Goal: Use online tool/utility: Use online tool/utility

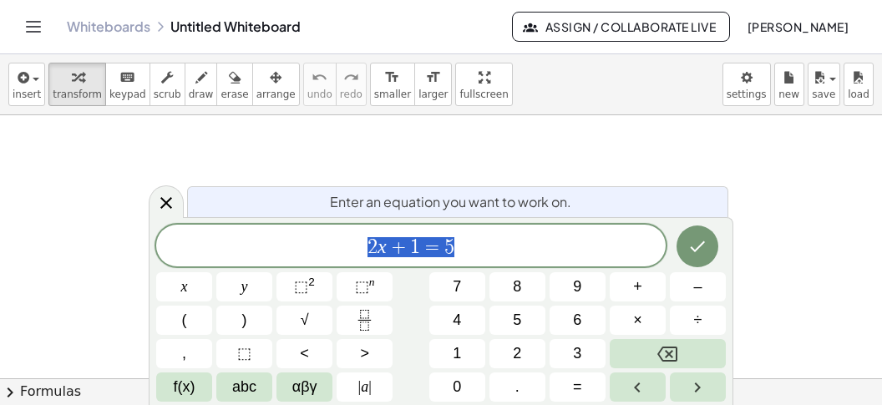
scroll to position [15, 0]
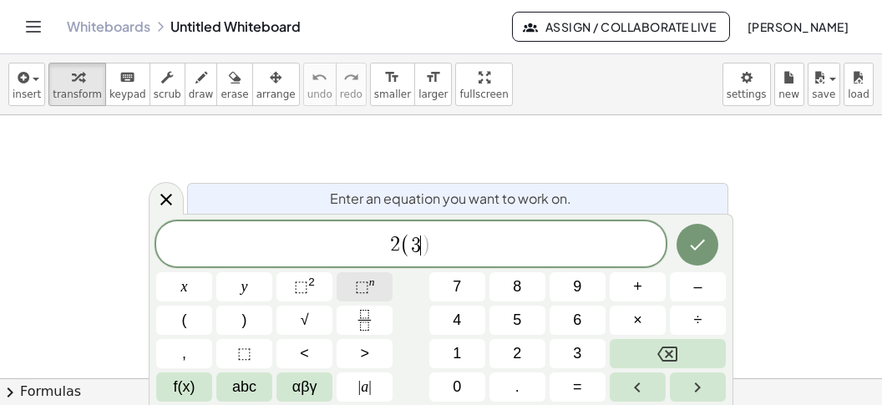
click at [366, 288] on span "⬚" at bounding box center [362, 286] width 14 height 17
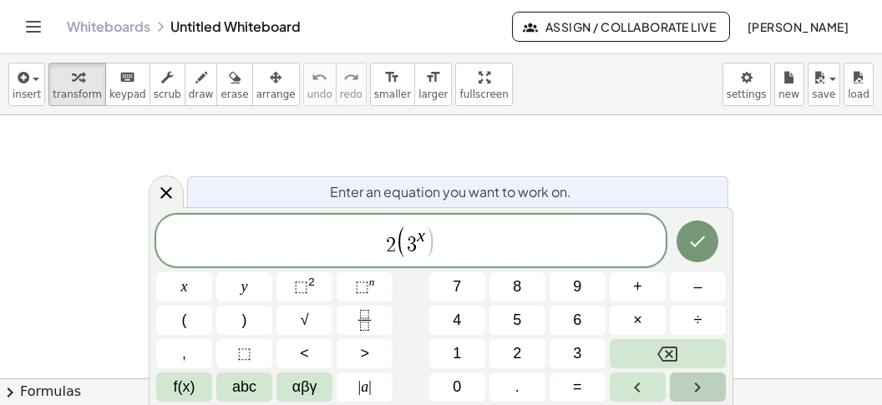
click at [703, 389] on icon "Right arrow" at bounding box center [698, 388] width 20 height 20
click at [695, 282] on span "–" at bounding box center [697, 287] width 8 height 23
click at [571, 355] on button "3" at bounding box center [578, 353] width 56 height 29
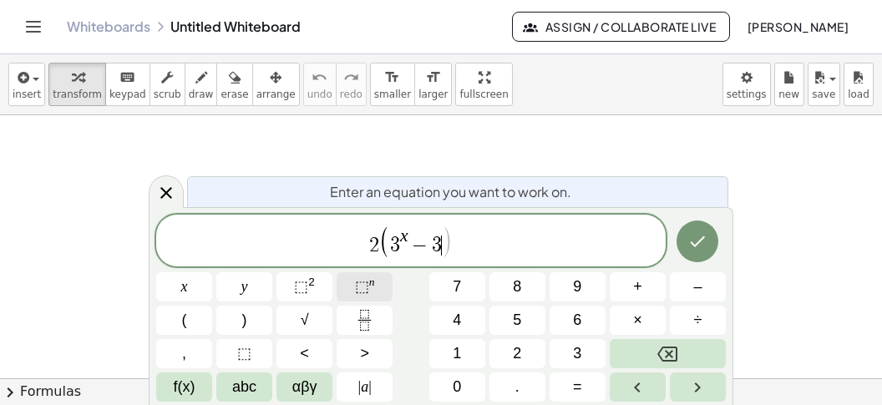
click at [364, 279] on span "⬚" at bounding box center [362, 286] width 14 height 17
click at [494, 261] on div "2 ( 3 x − 3 x − 1 ) ​" at bounding box center [411, 241] width 510 height 52
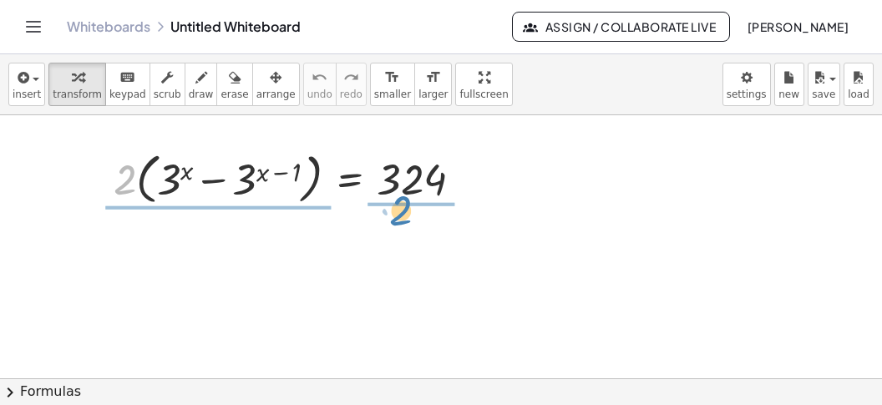
drag, startPoint x: 123, startPoint y: 182, endPoint x: 398, endPoint y: 212, distance: 276.5
click at [349, 179] on div "· 2 · 2 · ( + 3 x − 3 ( + x − 1 ) ) = 324" at bounding box center [349, 179] width 0 height 0
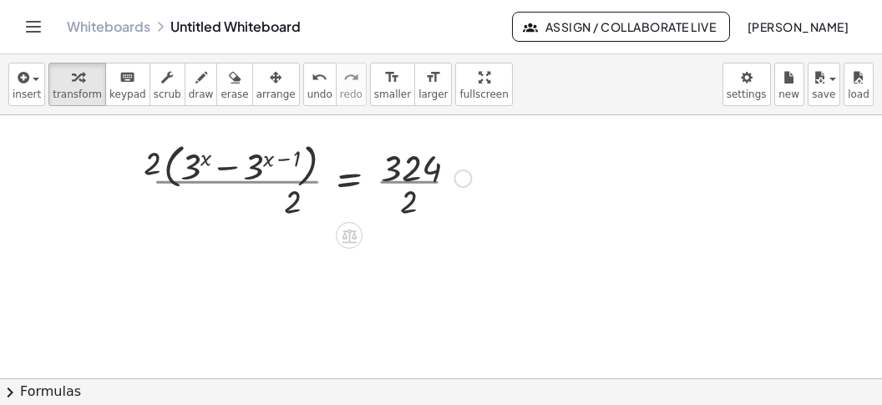
click at [402, 209] on div at bounding box center [312, 177] width 336 height 89
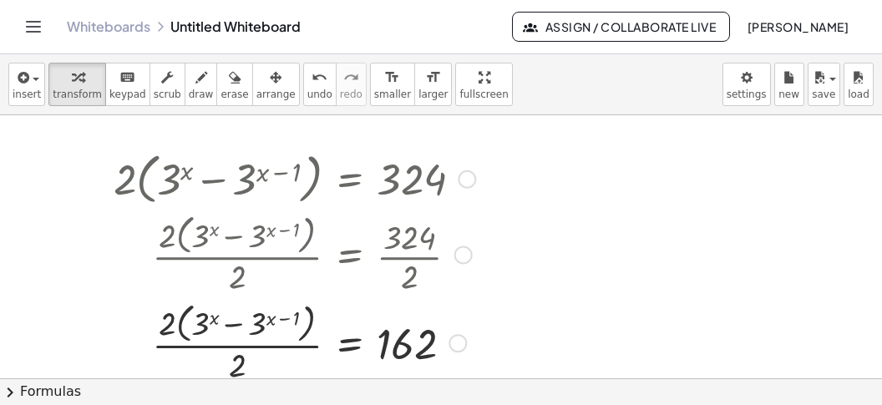
drag, startPoint x: 231, startPoint y: 378, endPoint x: 175, endPoint y: 330, distance: 73.4
click at [175, 330] on div "insert select one: Math Expression Function Text Youtube Video Graphing Geometr…" at bounding box center [441, 229] width 882 height 351
drag, startPoint x: 231, startPoint y: 363, endPoint x: 170, endPoint y: 316, distance: 78.0
click at [349, 343] on div "· 2 · ( + 3 x − 3 ( + x − 1 ) ) = · 2 · 2 162" at bounding box center [349, 343] width 0 height 0
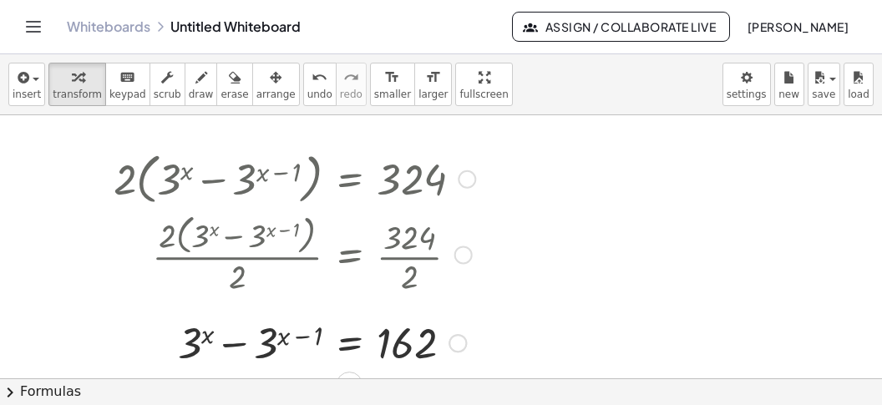
click at [351, 346] on div at bounding box center [294, 341] width 378 height 57
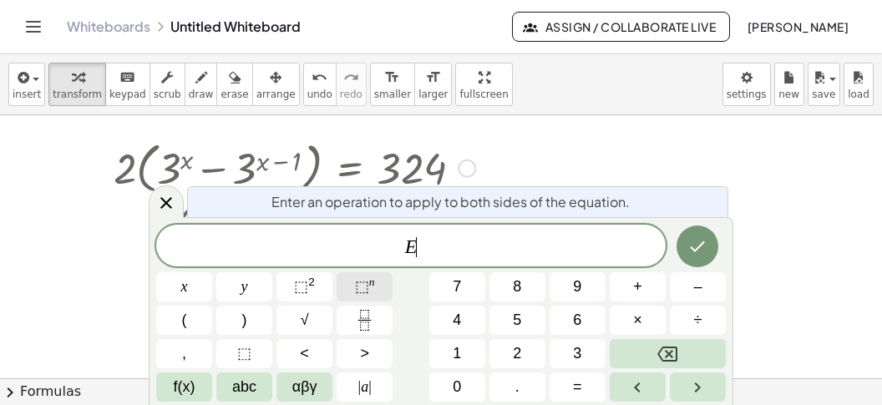
scroll to position [18, 0]
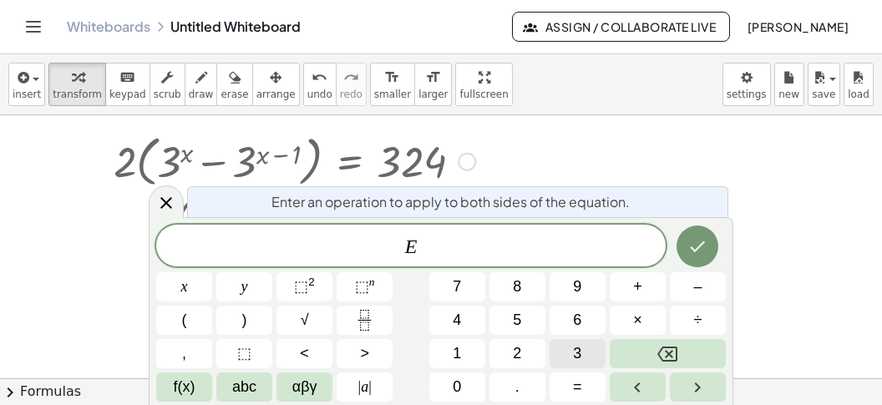
click at [575, 355] on span "3" at bounding box center [577, 354] width 8 height 23
click at [687, 256] on button "Done" at bounding box center [698, 247] width 42 height 42
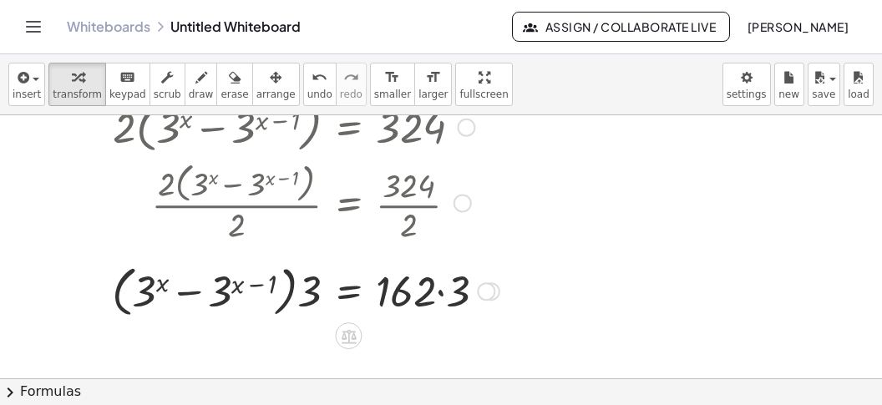
scroll to position [104, 0]
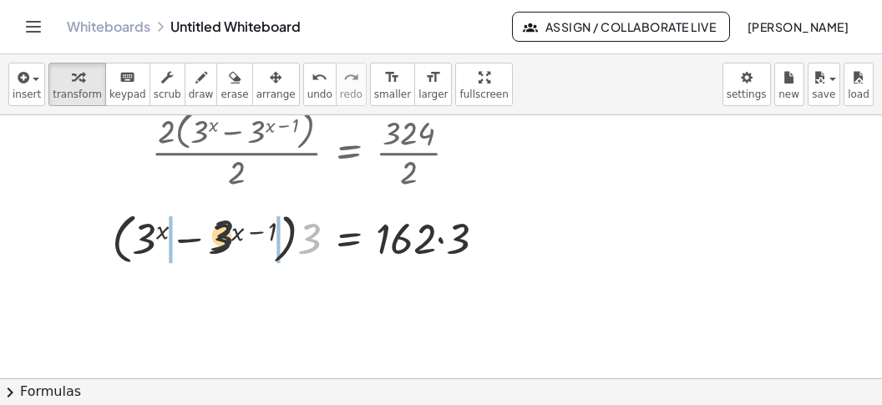
drag, startPoint x: 304, startPoint y: 238, endPoint x: 201, endPoint y: 227, distance: 104.2
click at [201, 231] on div at bounding box center [306, 237] width 404 height 63
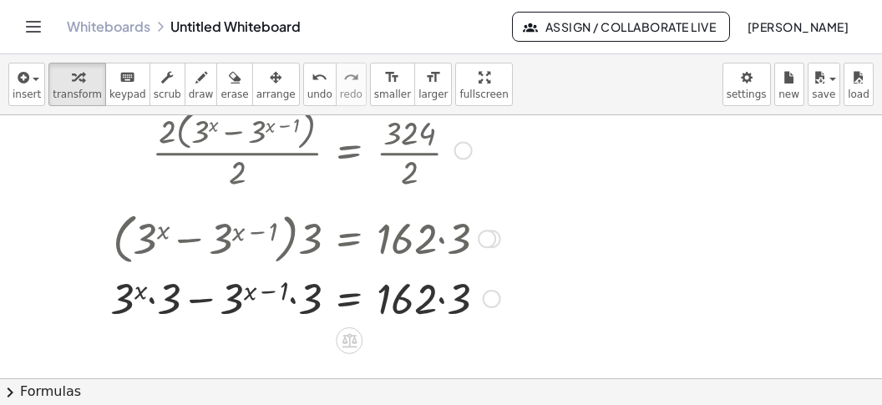
click at [296, 306] on div at bounding box center [305, 296] width 407 height 57
drag, startPoint x: 303, startPoint y: 291, endPoint x: 310, endPoint y: 312, distance: 22.7
click at [349, 74] on div "· 2 · ( + 3 x − 3 ( + x − 1 ) ) = 324 · 2 · ( + 3 x − 3 ( + x − 1 ) ) · 2 = · 3…" at bounding box center [349, 74] width 0 height 0
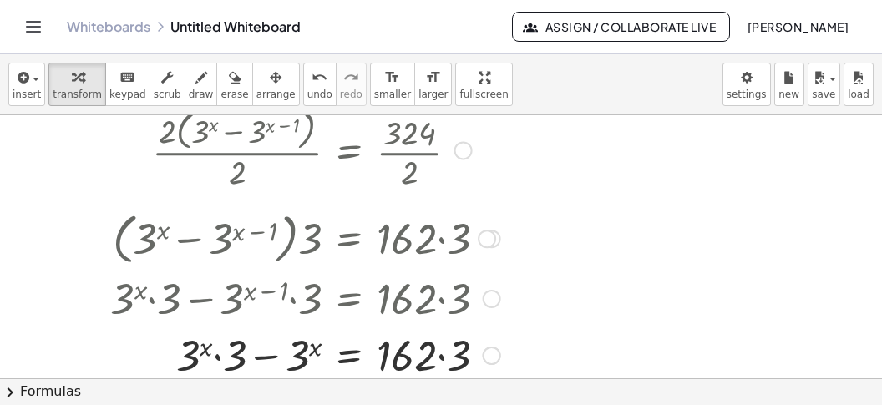
click at [270, 358] on div at bounding box center [305, 353] width 407 height 57
drag, startPoint x: 257, startPoint y: 358, endPoint x: 378, endPoint y: 378, distance: 121.8
click at [376, 380] on div "insert select one: Math Expression Function Text Youtube Video Graphing Geometr…" at bounding box center [441, 229] width 882 height 351
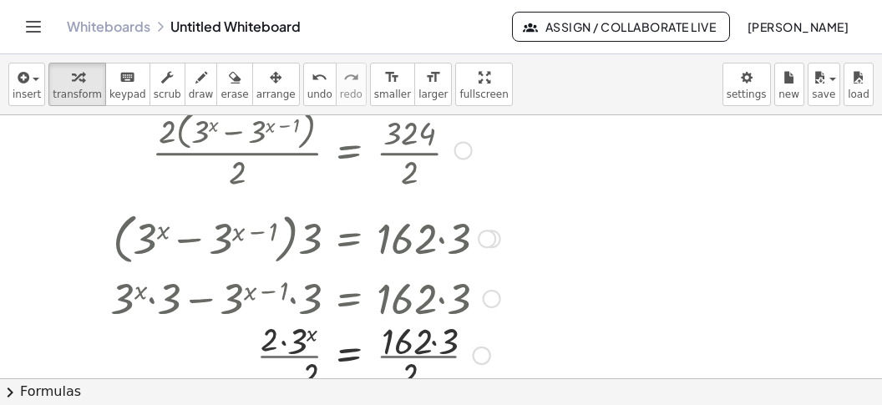
click at [409, 376] on div at bounding box center [305, 354] width 407 height 84
click at [349, 355] on div "· 2 3 x = 162 · · 3 · · 2 · 2 · 2" at bounding box center [349, 355] width 0 height 0
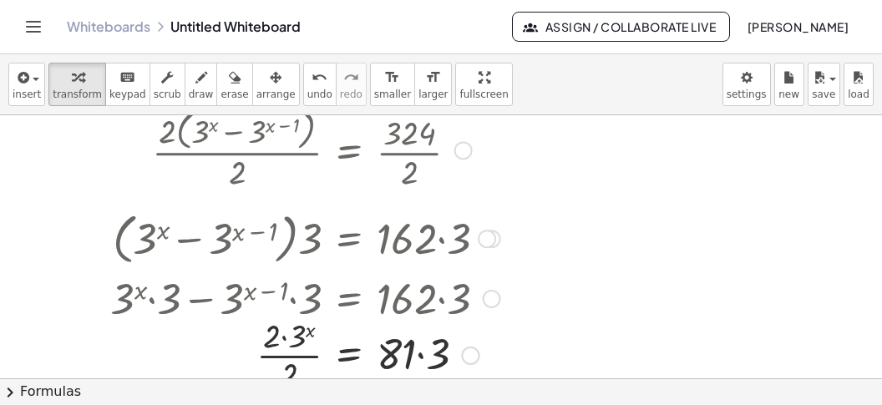
click at [419, 353] on div at bounding box center [305, 354] width 407 height 84
drag, startPoint x: 292, startPoint y: 370, endPoint x: 275, endPoint y: 348, distance: 28.6
click at [349, 355] on div "· 2 3 x = · · 2 · 2 243" at bounding box center [349, 355] width 0 height 0
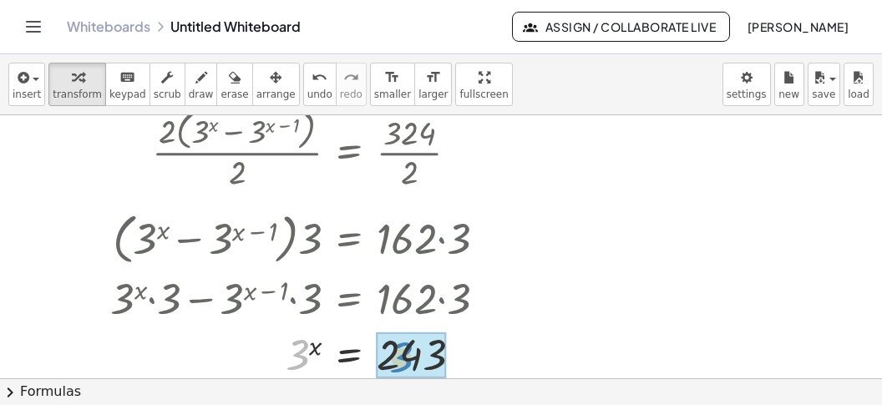
drag, startPoint x: 297, startPoint y: 350, endPoint x: 405, endPoint y: 348, distance: 107.8
click at [349, 355] on div "3 3 x = 243" at bounding box center [349, 355] width 0 height 0
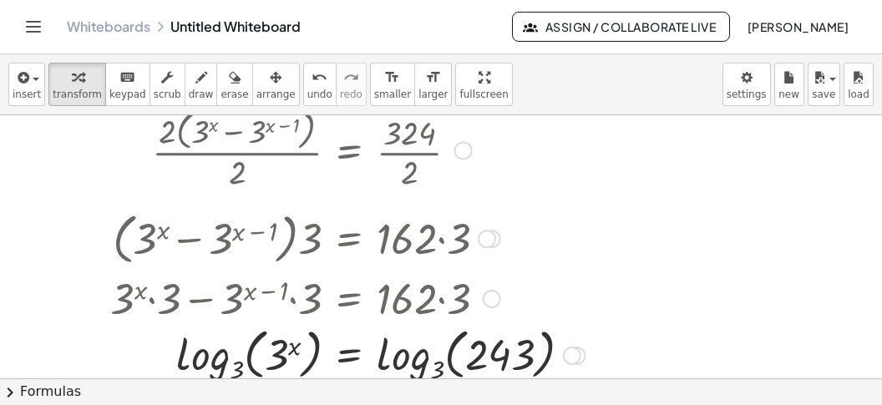
click at [190, 358] on div at bounding box center [347, 354] width 491 height 64
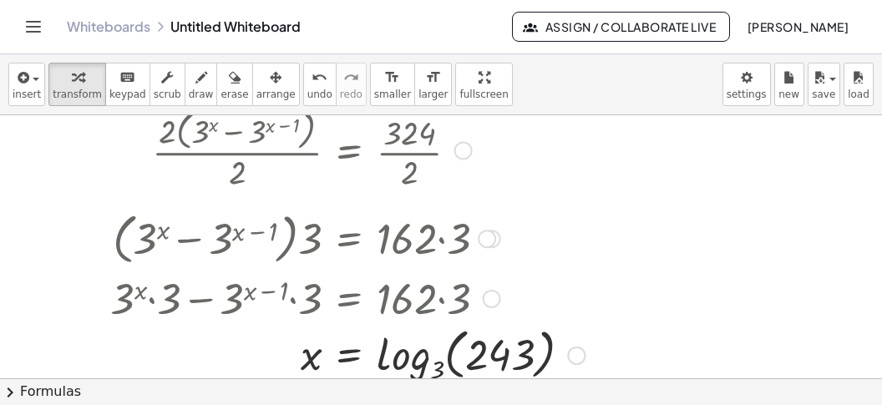
click at [383, 361] on div at bounding box center [347, 354] width 491 height 64
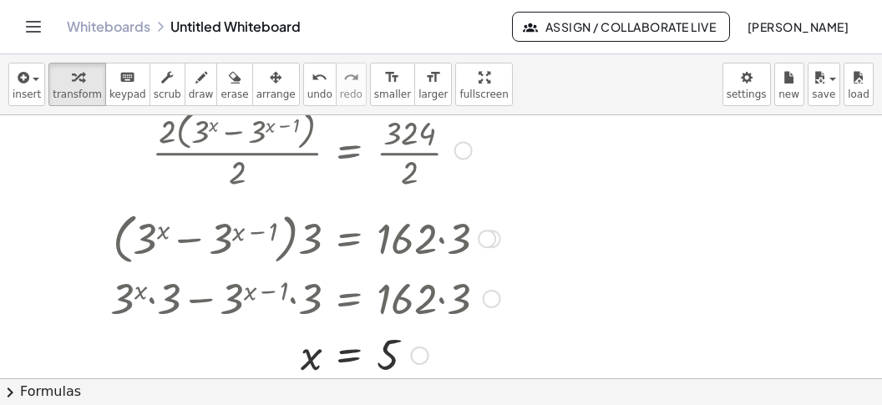
scroll to position [0, 0]
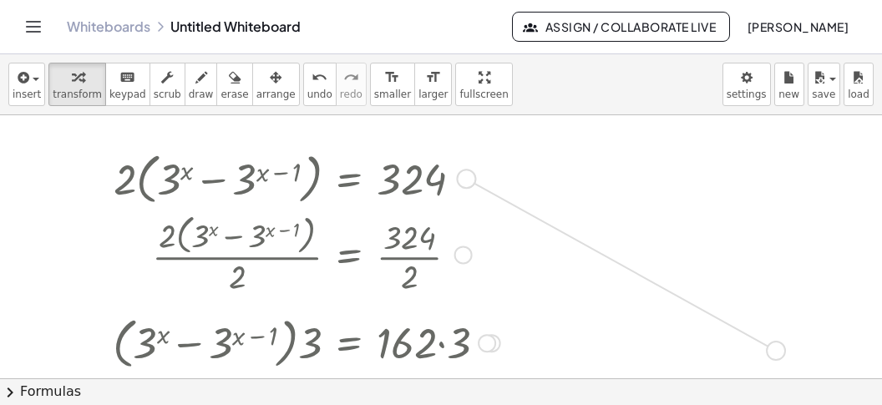
drag, startPoint x: 466, startPoint y: 183, endPoint x: 784, endPoint y: 358, distance: 362.3
click at [784, 358] on div "· 2 · ( + 3 x − 3 ( + x − 1 ) ) = 324 · 2 · ( + 3 x − 3 ( + x − 1 ) ) · 2 = · 3…" at bounding box center [441, 387] width 882 height 545
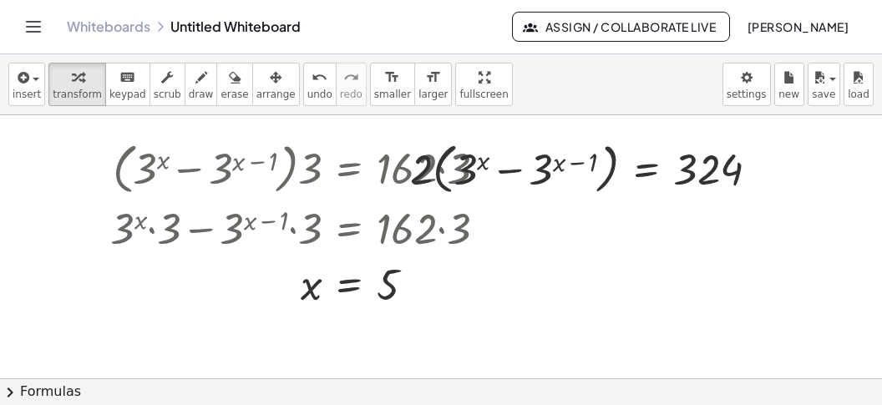
scroll to position [209, 0]
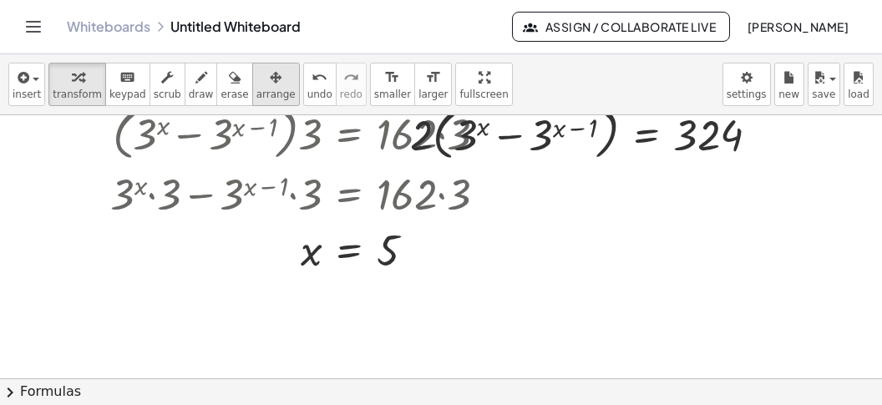
click at [256, 89] on span "arrange" at bounding box center [275, 95] width 39 height 12
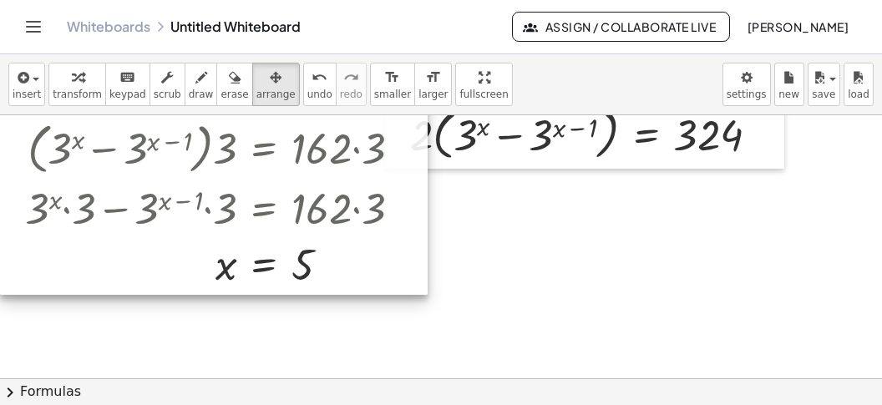
drag, startPoint x: 236, startPoint y: 181, endPoint x: 98, endPoint y: 196, distance: 138.6
click at [98, 196] on div at bounding box center [214, 121] width 428 height 348
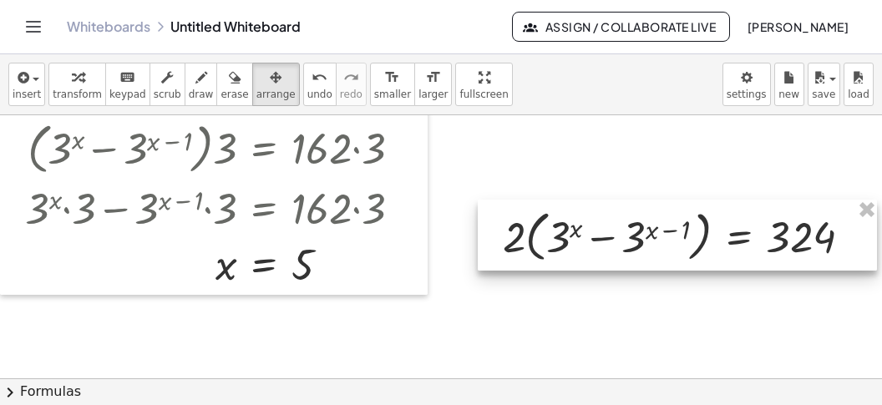
drag, startPoint x: 502, startPoint y: 152, endPoint x: 595, endPoint y: 254, distance: 137.8
click at [595, 254] on div at bounding box center [677, 236] width 399 height 72
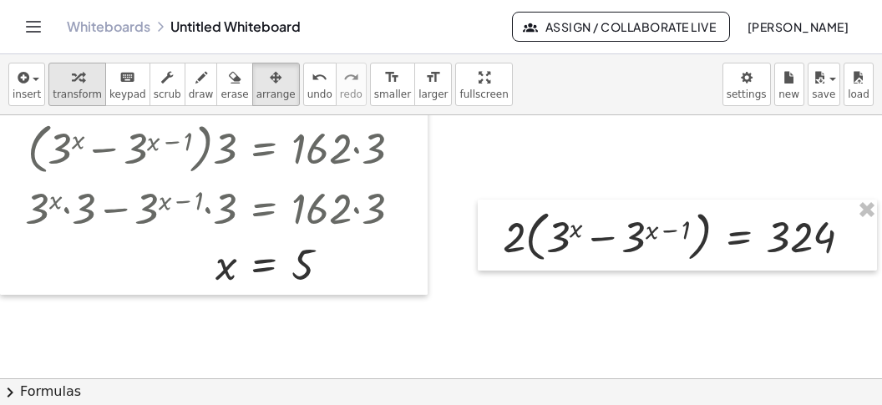
click at [84, 93] on span "transform" at bounding box center [77, 95] width 49 height 12
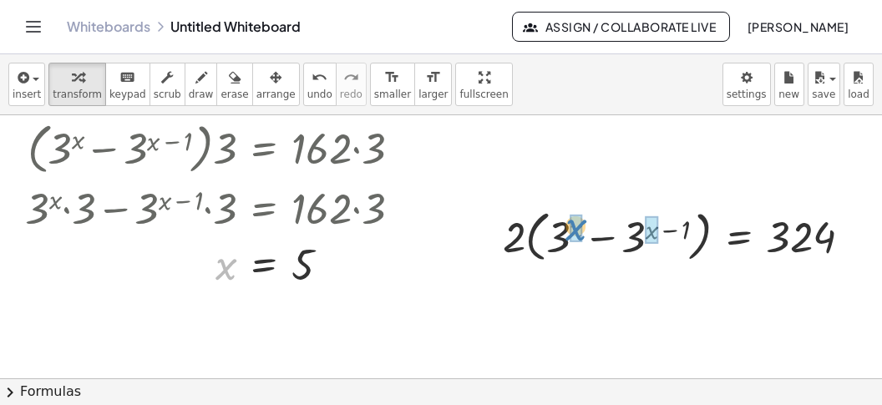
drag, startPoint x: 226, startPoint y: 259, endPoint x: 576, endPoint y: 220, distance: 353.1
click at [264, 265] on div "x x = 5" at bounding box center [264, 265] width 0 height 0
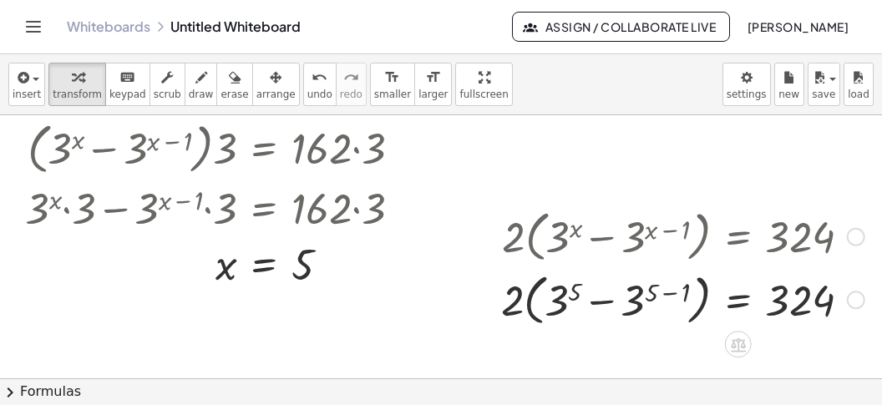
drag, startPoint x: 678, startPoint y: 288, endPoint x: 659, endPoint y: 296, distance: 19.9
click at [677, 290] on div at bounding box center [683, 298] width 380 height 63
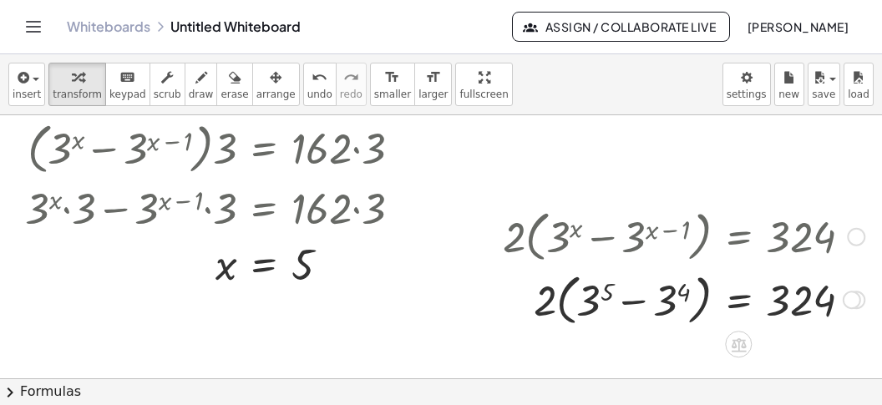
click at [676, 311] on div at bounding box center [684, 298] width 378 height 63
drag, startPoint x: 593, startPoint y: 313, endPoint x: 628, endPoint y: 324, distance: 36.7
click at [594, 313] on div at bounding box center [684, 298] width 378 height 63
click at [630, 315] on div at bounding box center [681, 298] width 383 height 63
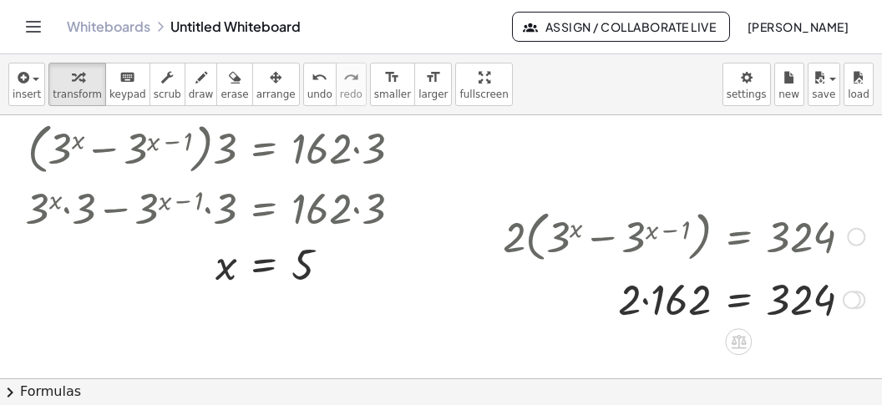
click at [659, 305] on div at bounding box center [684, 298] width 378 height 57
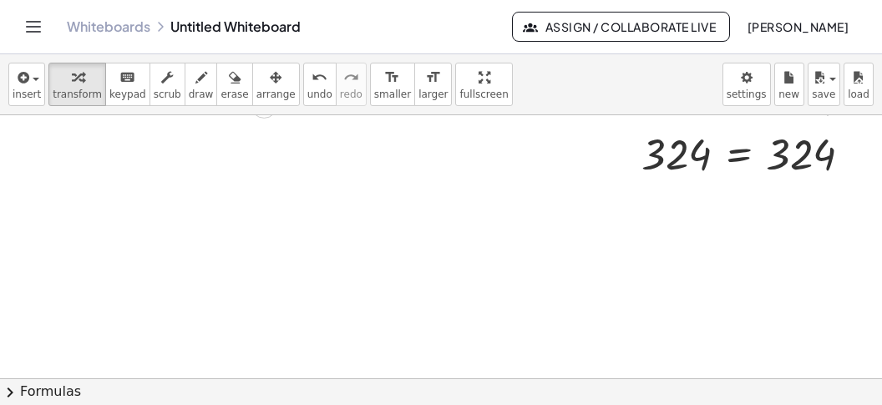
scroll to position [528, 0]
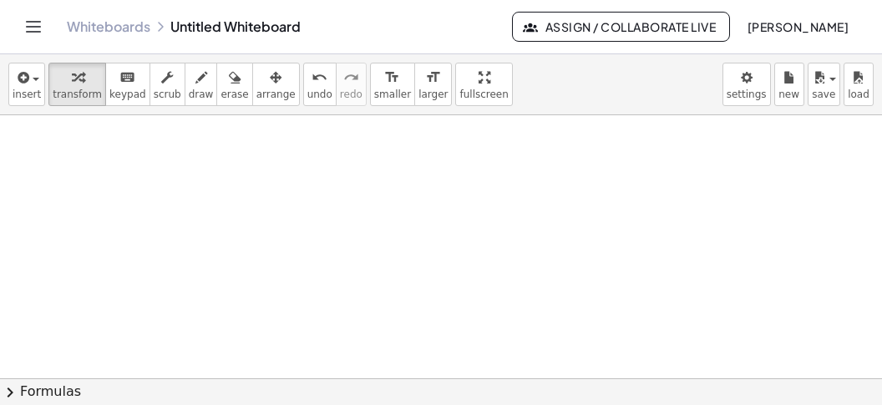
click at [108, 190] on div at bounding box center [441, 115] width 882 height 1057
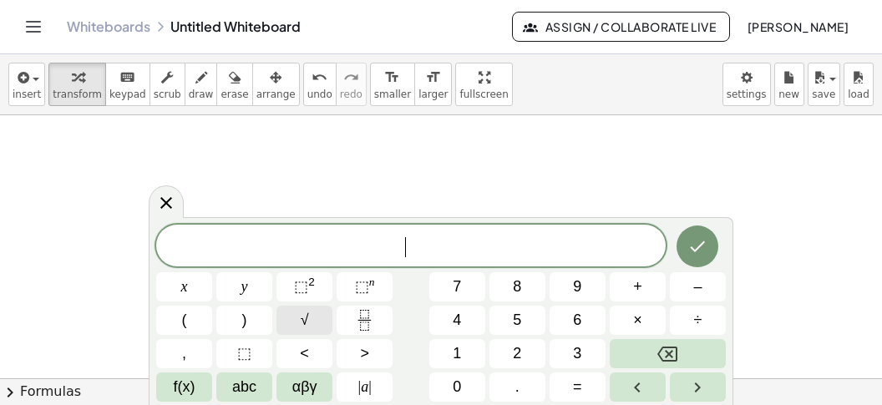
click at [315, 315] on button "√" at bounding box center [305, 320] width 56 height 29
click at [590, 354] on button "3" at bounding box center [578, 353] width 56 height 29
click at [379, 282] on button "⬚ n" at bounding box center [365, 286] width 56 height 29
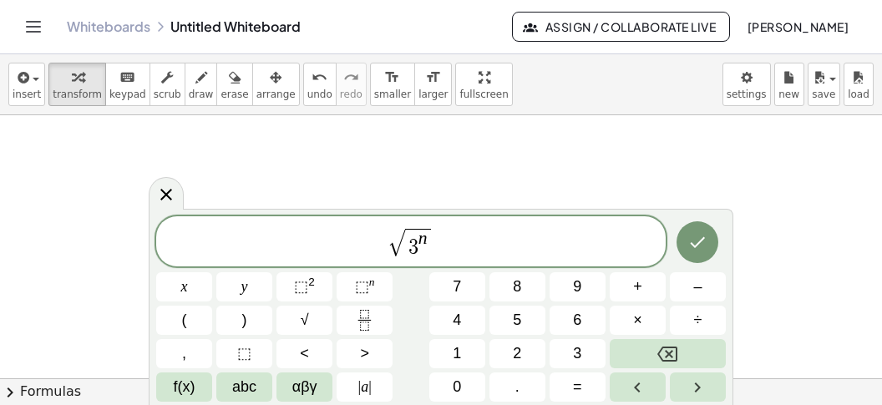
click at [497, 247] on span "√ 3 n ​" at bounding box center [411, 242] width 510 height 33
click at [571, 387] on button "=" at bounding box center [578, 387] width 56 height 29
click at [508, 281] on button "8" at bounding box center [518, 286] width 56 height 29
click at [447, 348] on button "1" at bounding box center [457, 353] width 56 height 29
click at [688, 250] on button "Done" at bounding box center [698, 242] width 42 height 42
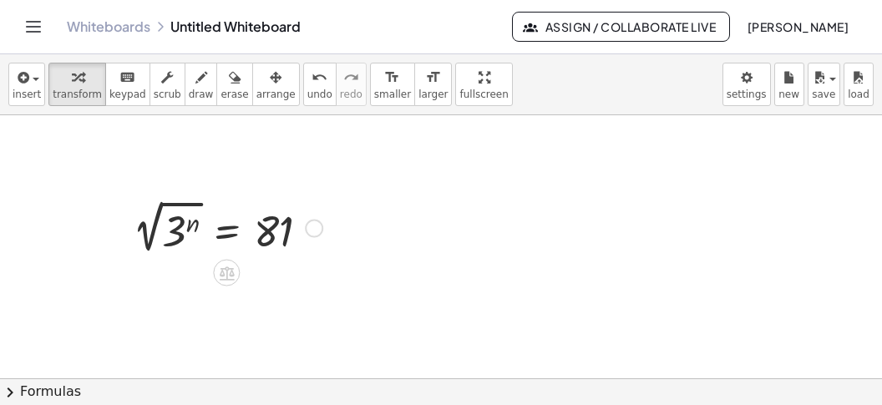
click at [221, 240] on div at bounding box center [227, 227] width 206 height 63
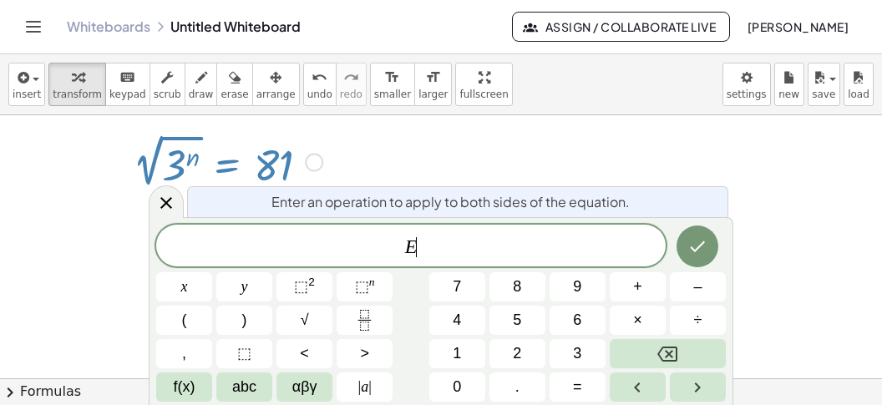
scroll to position [596, 0]
click at [309, 296] on span "⬚ 2" at bounding box center [304, 287] width 21 height 23
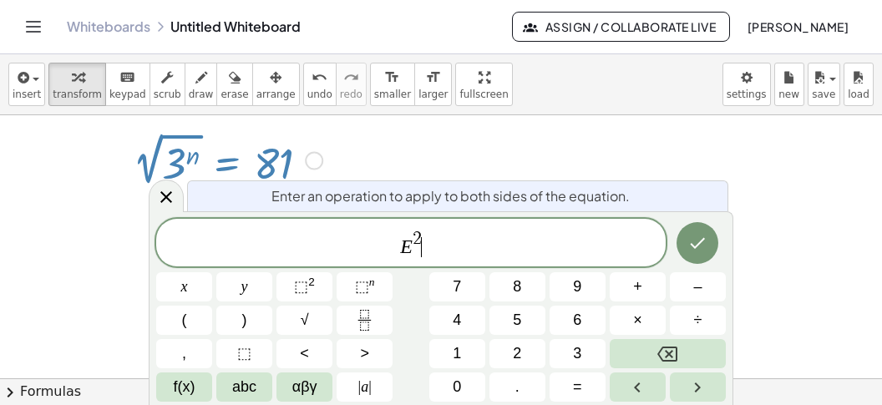
click at [689, 242] on icon "Done" at bounding box center [698, 243] width 20 height 20
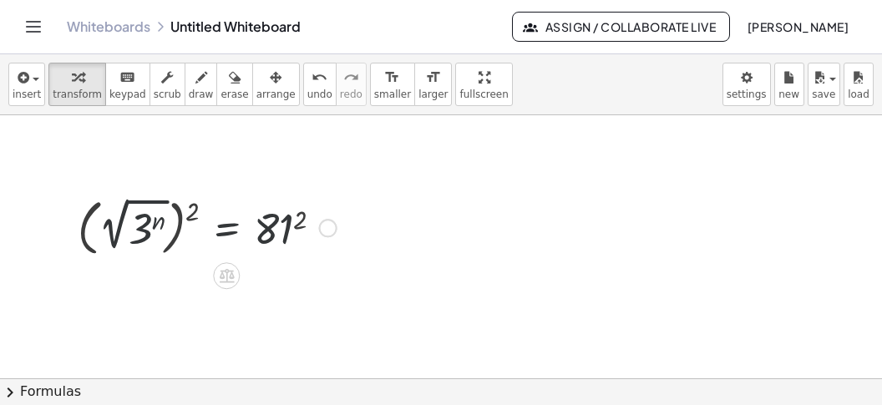
scroll to position [528, 0]
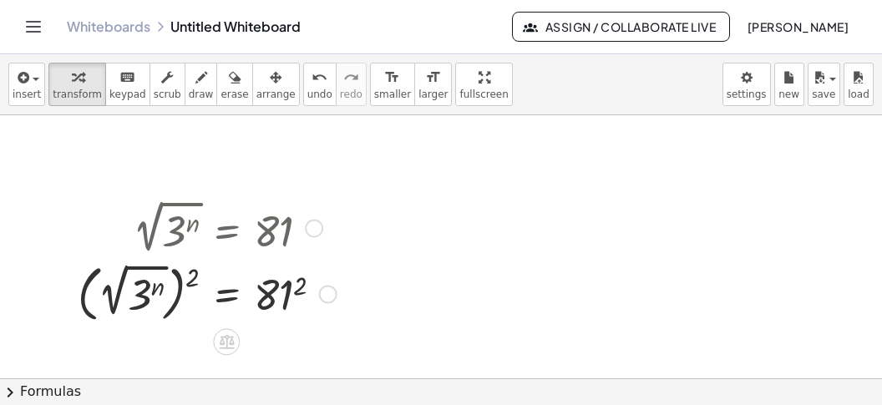
click at [192, 280] on div at bounding box center [207, 292] width 276 height 69
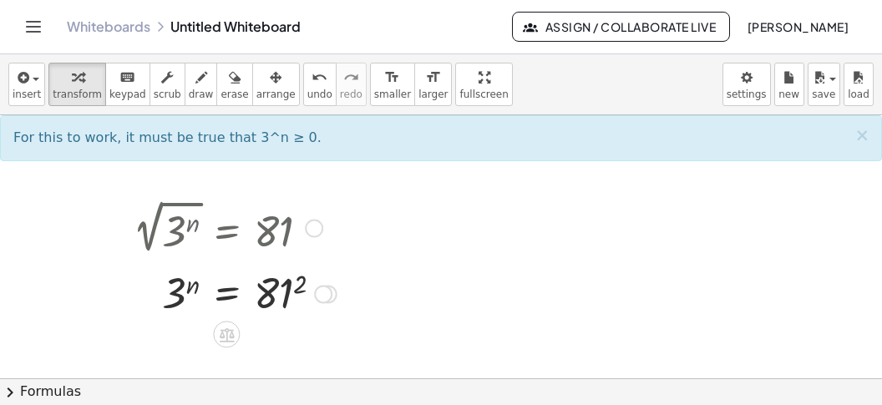
click at [290, 293] on div at bounding box center [234, 292] width 221 height 55
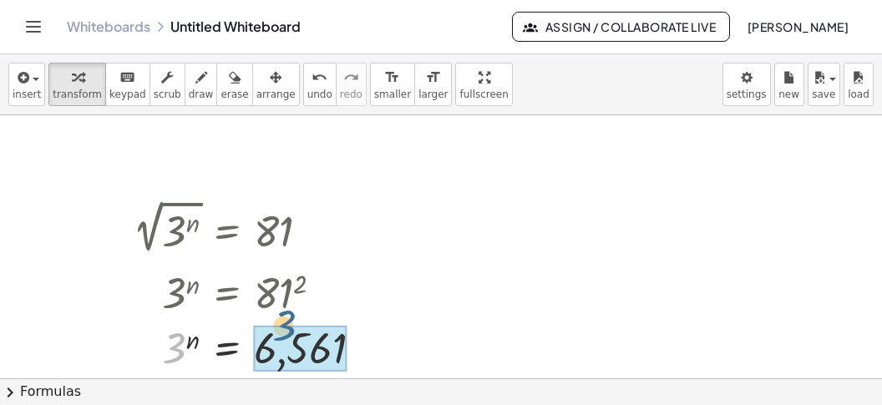
drag, startPoint x: 161, startPoint y: 343, endPoint x: 251, endPoint y: 330, distance: 90.4
click at [272, 324] on div at bounding box center [254, 347] width 260 height 55
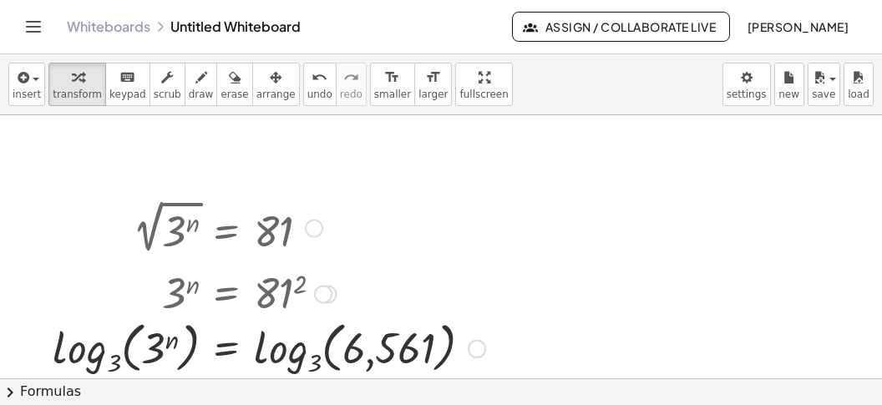
click at [89, 328] on div at bounding box center [268, 347] width 449 height 64
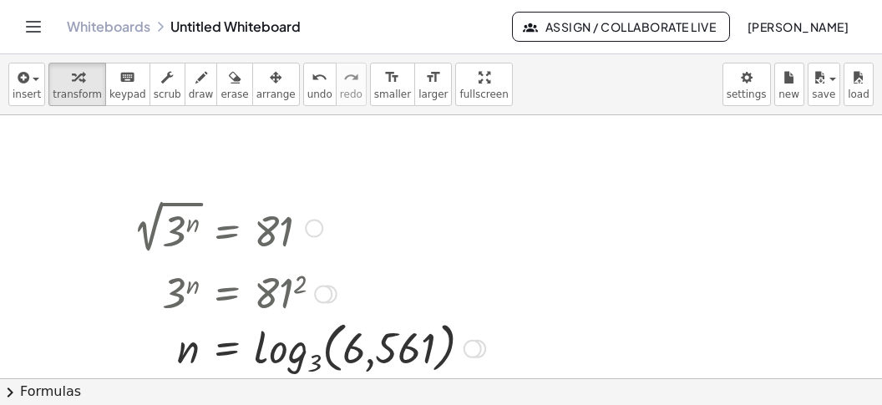
click at [264, 351] on div at bounding box center [308, 347] width 369 height 64
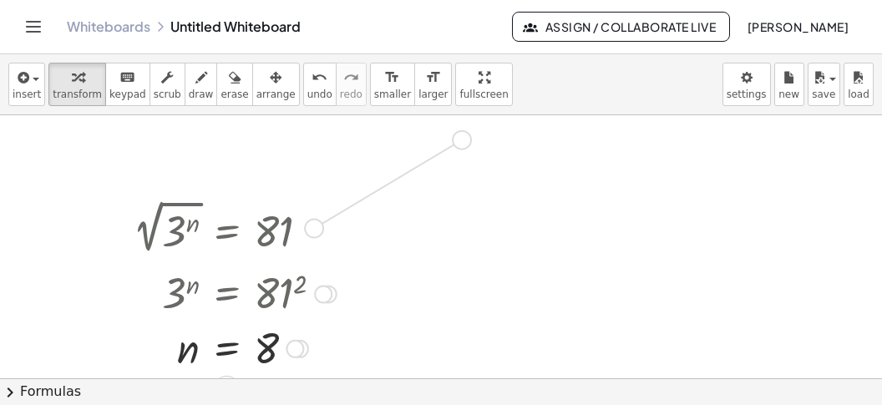
drag, startPoint x: 321, startPoint y: 224, endPoint x: 476, endPoint y: 128, distance: 182.7
click at [476, 128] on div "· 2 · ( + 3 x − 3 ( + x − 1 ) ) = 324 · 2 · ( + 3 x − 3 ( + x − 1 ) ) · 2 = · 3…" at bounding box center [441, 115] width 882 height 1057
drag, startPoint x: 314, startPoint y: 227, endPoint x: 790, endPoint y: 290, distance: 479.5
click at [790, 290] on div "· 2 · ( + 3 x − 3 ( + x − 1 ) ) = 324 · 2 · ( + 3 x − 3 ( + x − 1 ) ) · 2 = · 3…" at bounding box center [441, 115] width 882 height 1057
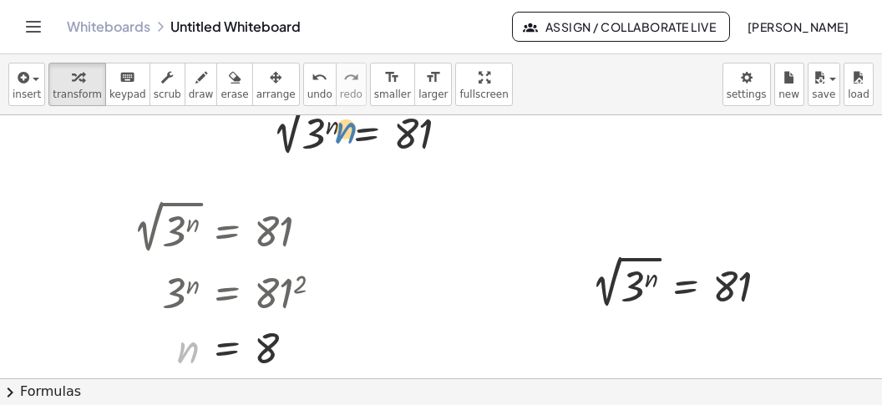
drag, startPoint x: 176, startPoint y: 352, endPoint x: 334, endPoint y: 132, distance: 270.6
click at [334, 132] on div "· 2 · ( + 3 x − 3 ( + x − 1 ) ) = 324 · 2 · ( + 3 x − 3 ( + x − 1 ) ) · 2 = · 3…" at bounding box center [441, 115] width 882 height 1057
drag, startPoint x: 185, startPoint y: 348, endPoint x: 321, endPoint y: 123, distance: 263.5
click at [226, 348] on div "n n = 8" at bounding box center [226, 348] width 0 height 0
click at [311, 146] on div at bounding box center [366, 129] width 208 height 63
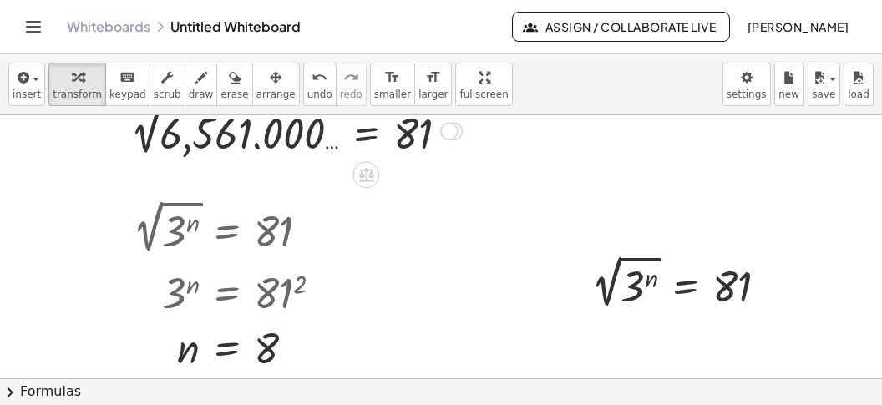
click at [229, 153] on div at bounding box center [296, 129] width 348 height 61
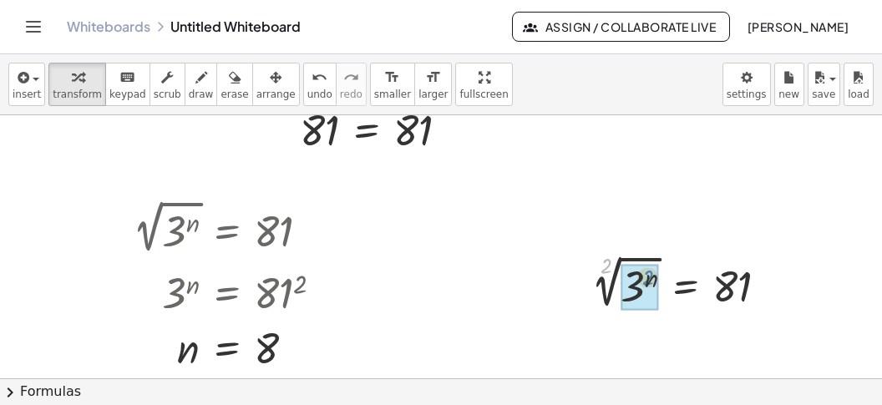
drag, startPoint x: 607, startPoint y: 268, endPoint x: 654, endPoint y: 282, distance: 48.7
click at [685, 283] on div "2 2 √ ( 3 n ) = 81" at bounding box center [685, 283] width 0 height 0
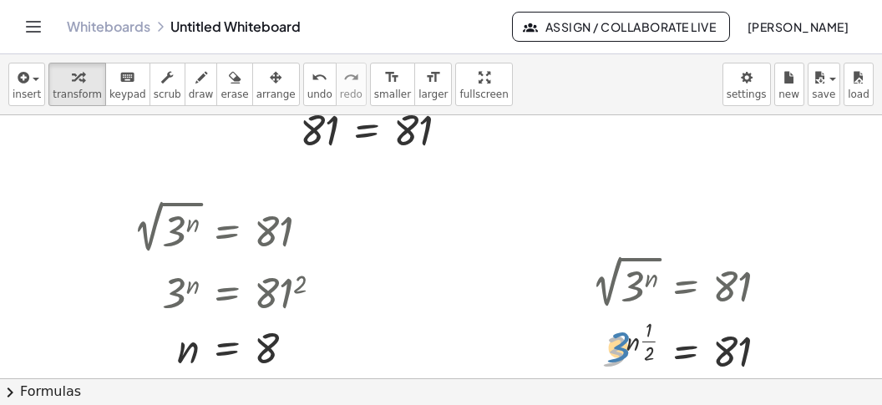
click at [624, 343] on div at bounding box center [686, 345] width 206 height 65
click at [685, 347] on div "· n 2 3 n = 81 ( · · · 1 · )" at bounding box center [685, 347] width 0 height 0
click at [677, 352] on div at bounding box center [686, 345] width 206 height 65
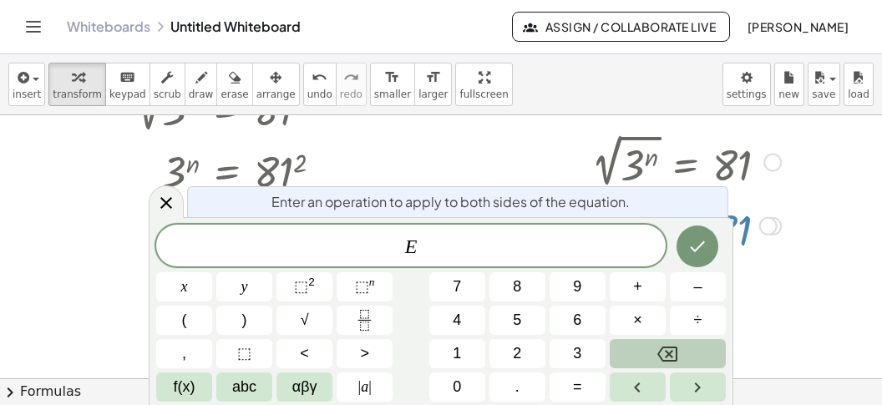
scroll to position [651, 0]
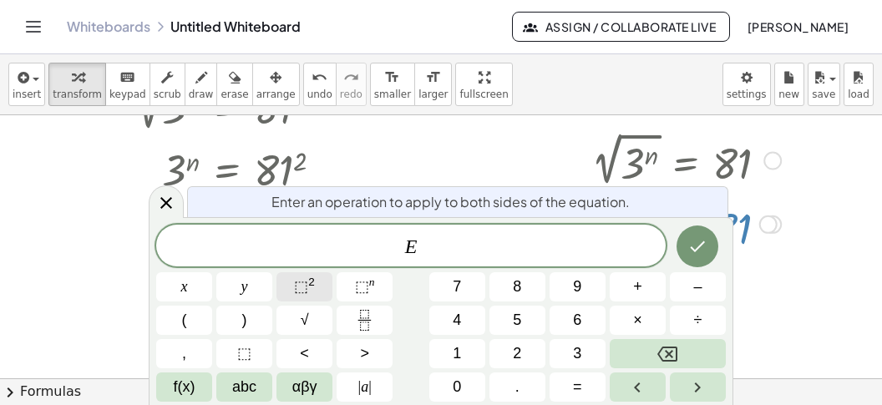
click at [325, 287] on button "⬚ 2" at bounding box center [305, 286] width 56 height 29
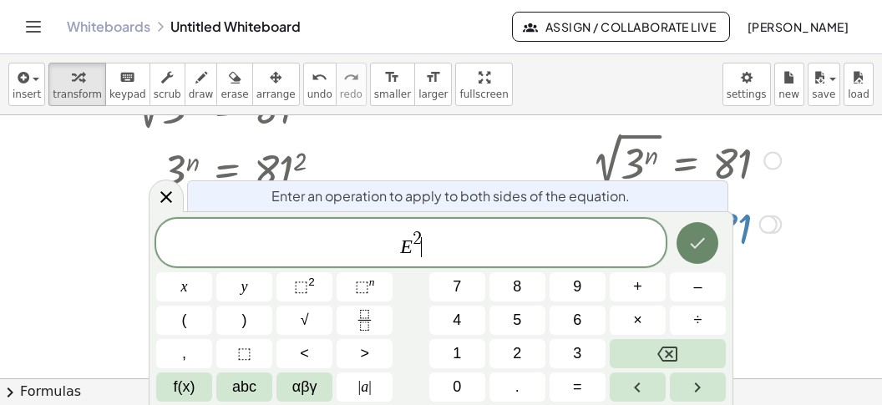
click at [703, 247] on icon "Done" at bounding box center [698, 243] width 20 height 20
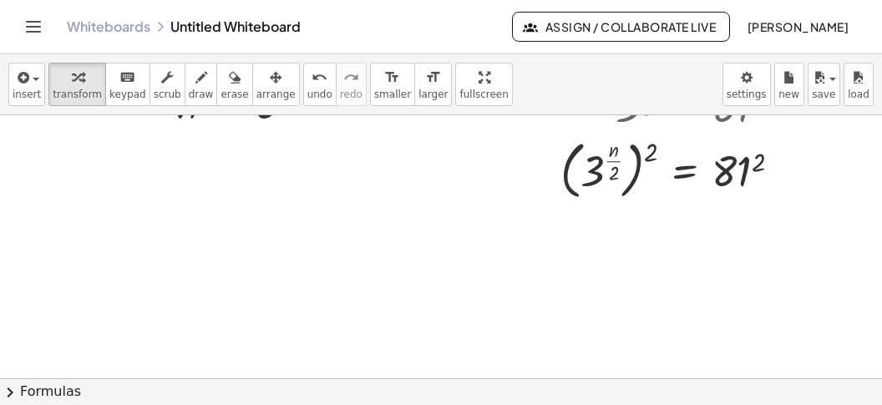
scroll to position [792, 0]
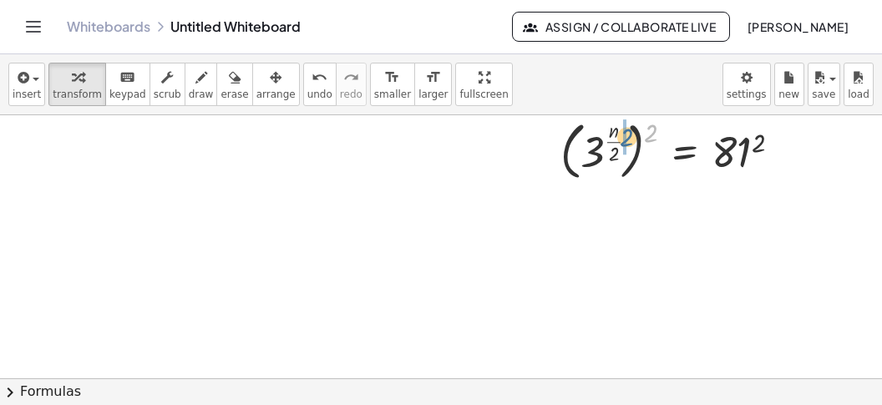
drag, startPoint x: 656, startPoint y: 129, endPoint x: 626, endPoint y: 136, distance: 31.0
click at [627, 135] on div at bounding box center [677, 149] width 251 height 71
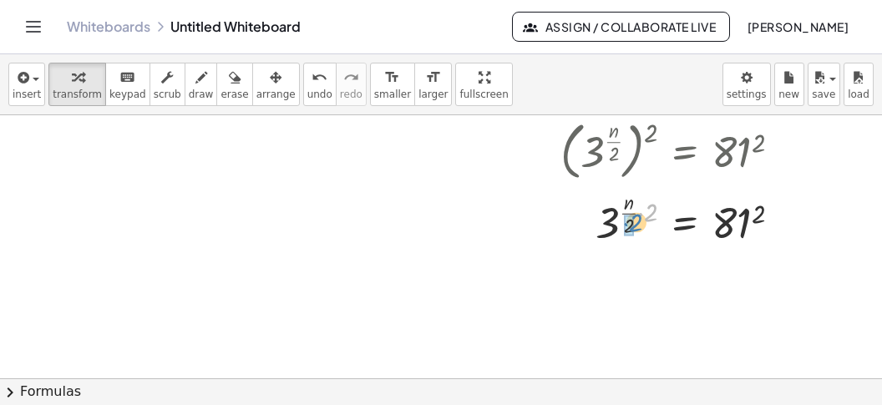
drag, startPoint x: 651, startPoint y: 210, endPoint x: 636, endPoint y: 220, distance: 18.1
click at [636, 220] on div at bounding box center [677, 217] width 251 height 65
click at [736, 226] on div at bounding box center [677, 217] width 251 height 54
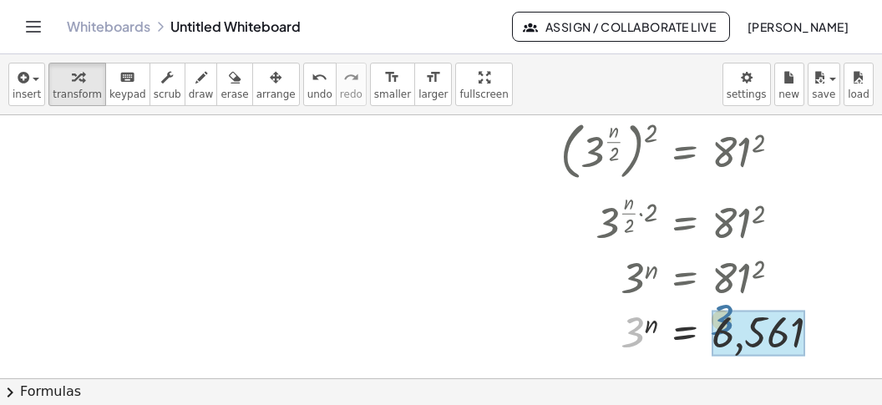
drag, startPoint x: 632, startPoint y: 346, endPoint x: 725, endPoint y: 338, distance: 93.9
click at [685, 333] on div "3 3 n = 6,561" at bounding box center [685, 333] width 0 height 0
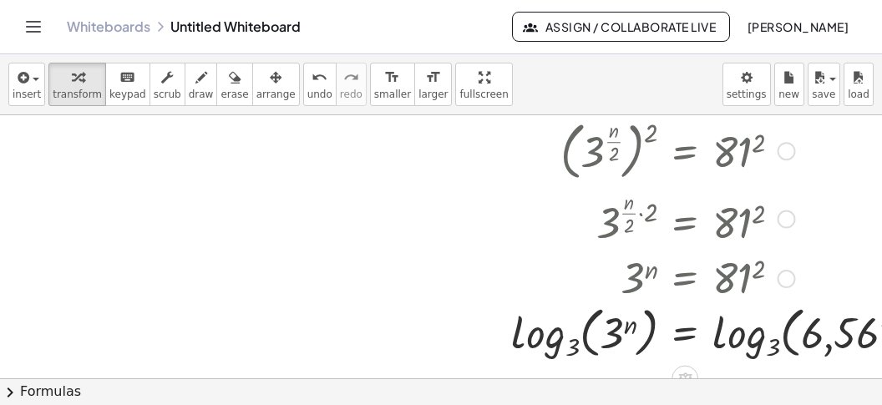
drag, startPoint x: 525, startPoint y: 338, endPoint x: 536, endPoint y: 338, distance: 11.7
click at [526, 337] on div at bounding box center [727, 331] width 449 height 64
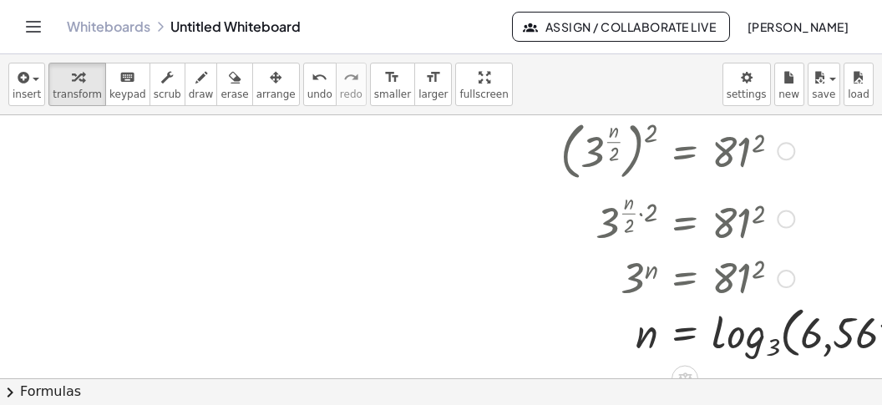
click at [721, 333] on div at bounding box center [752, 331] width 400 height 64
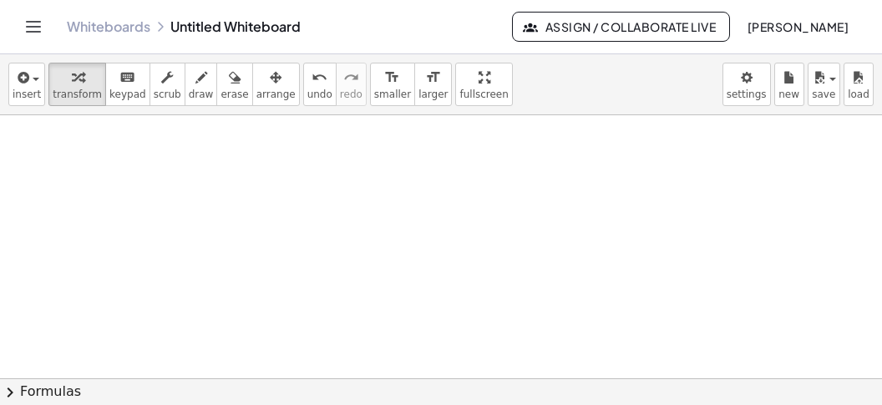
scroll to position [1267, 0]
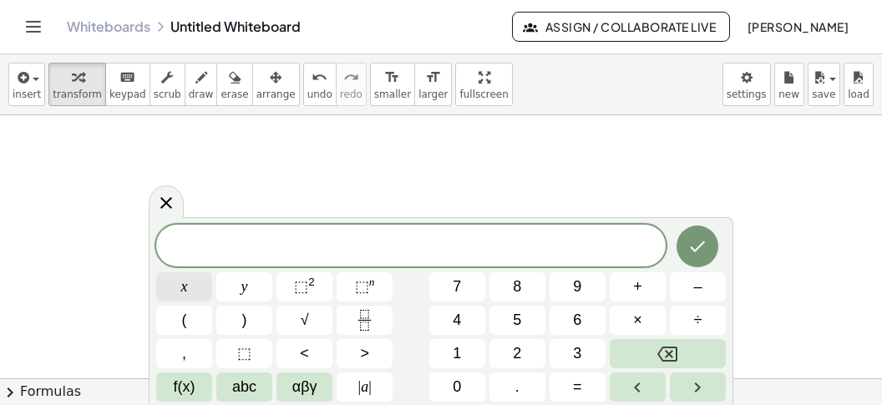
click at [183, 288] on span "x" at bounding box center [184, 287] width 7 height 23
click at [305, 282] on span "⬚" at bounding box center [301, 286] width 14 height 17
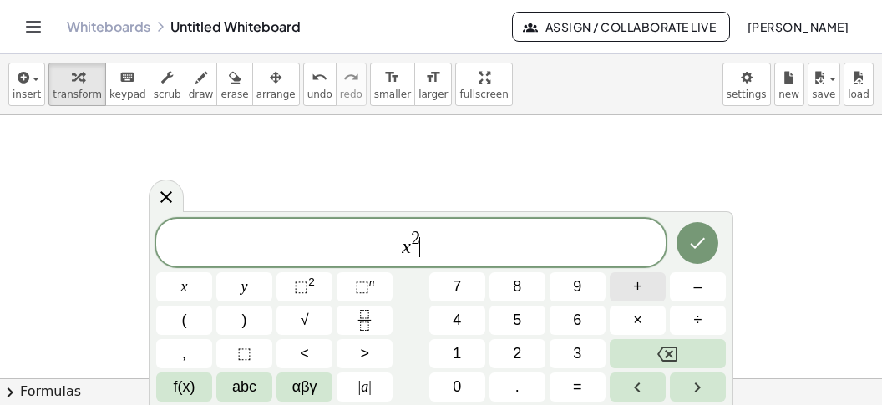
click at [642, 277] on span "+" at bounding box center [637, 287] width 9 height 23
click at [178, 324] on button "(" at bounding box center [184, 320] width 56 height 29
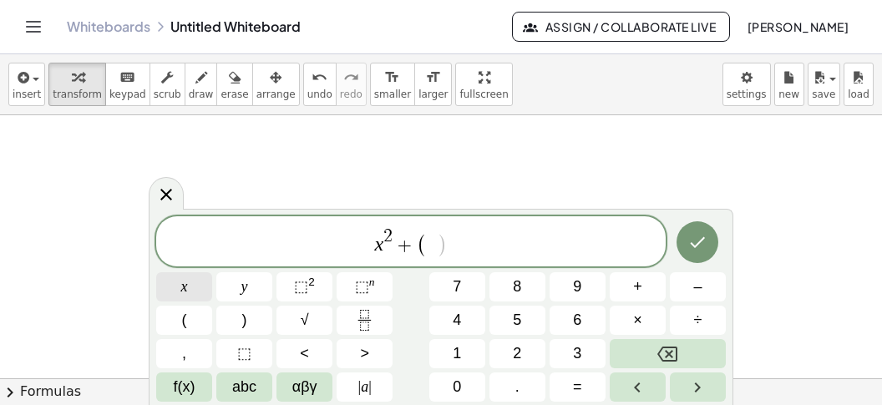
click at [181, 277] on span "x" at bounding box center [184, 287] width 7 height 23
click at [690, 284] on button "–" at bounding box center [698, 286] width 56 height 29
click at [474, 290] on button "7" at bounding box center [457, 286] width 56 height 29
click at [485, 244] on span "x 2 + ( x − 7 ) ​" at bounding box center [411, 242] width 510 height 33
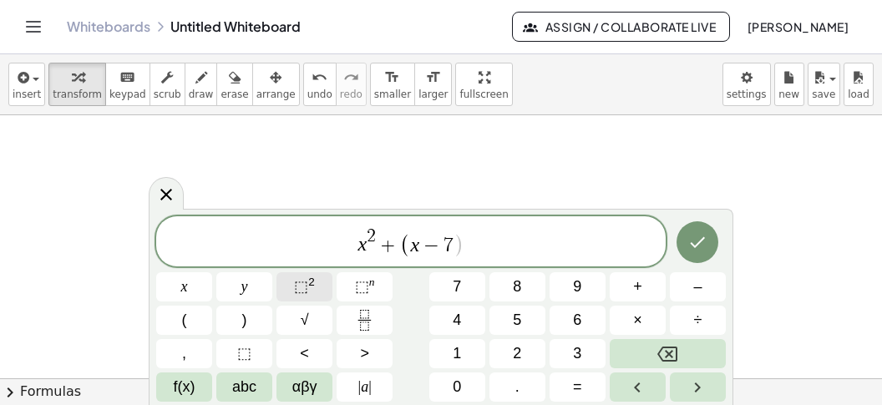
click at [289, 284] on button "⬚ 2" at bounding box center [305, 286] width 56 height 29
click at [574, 380] on span "=" at bounding box center [577, 387] width 9 height 23
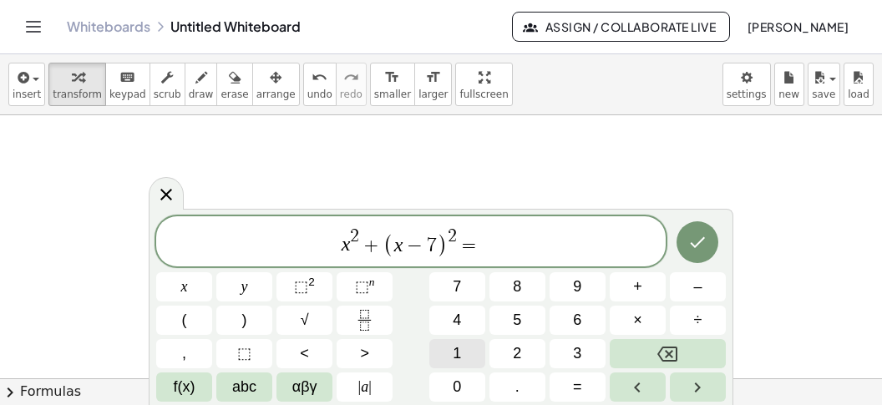
click at [453, 353] on span "1" at bounding box center [457, 354] width 8 height 23
click at [468, 285] on button "7" at bounding box center [457, 286] width 56 height 29
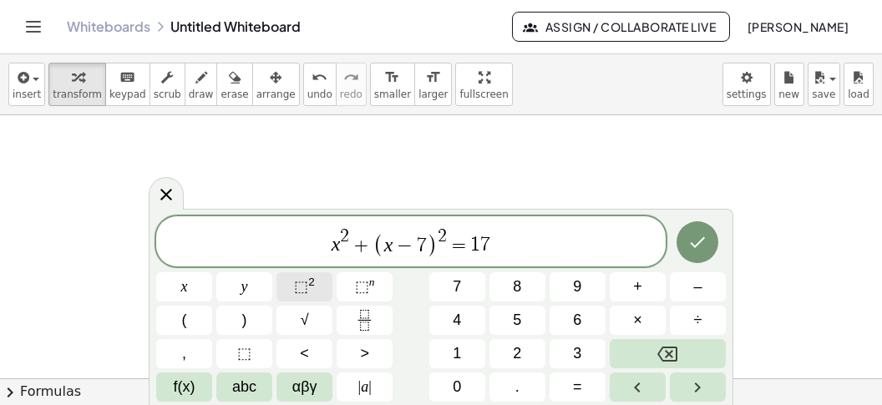
click at [298, 289] on span "⬚" at bounding box center [301, 286] width 14 height 17
click at [685, 241] on button "Done" at bounding box center [698, 242] width 42 height 42
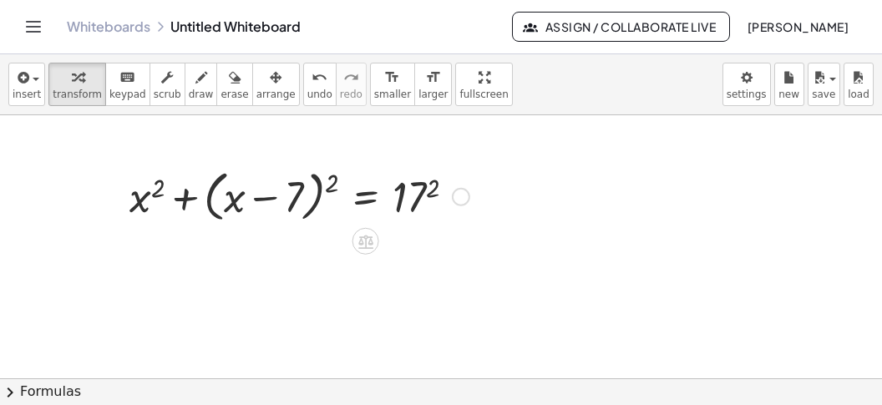
click at [324, 180] on div at bounding box center [299, 195] width 357 height 63
click at [337, 184] on div at bounding box center [299, 195] width 357 height 63
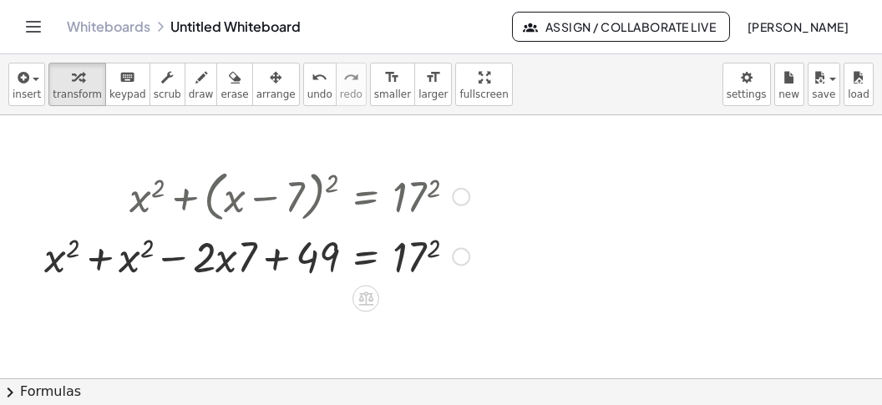
click at [439, 242] on div at bounding box center [257, 254] width 442 height 57
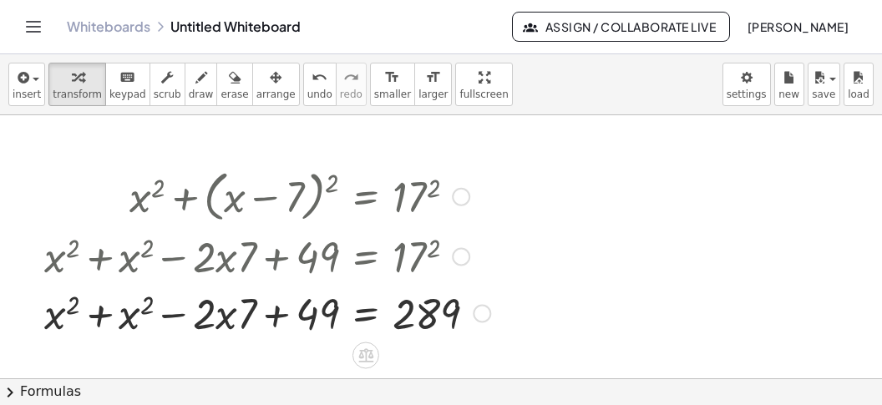
click at [112, 311] on div at bounding box center [267, 311] width 463 height 57
drag, startPoint x: 250, startPoint y: 307, endPoint x: 218, endPoint y: 307, distance: 31.8
click at [220, 307] on div at bounding box center [267, 311] width 463 height 57
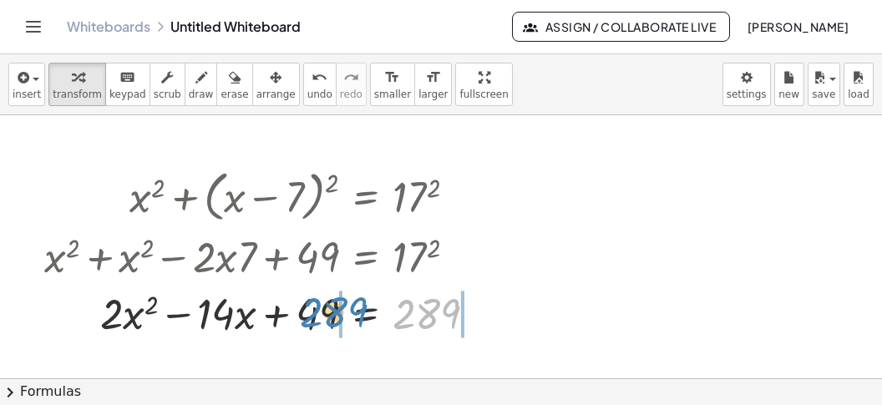
drag, startPoint x: 434, startPoint y: 318, endPoint x: 340, endPoint y: 317, distance: 94.4
click at [366, 313] on div "289 + x 2 = − · · x + 49 289 · 2 · 14" at bounding box center [366, 313] width 0 height 0
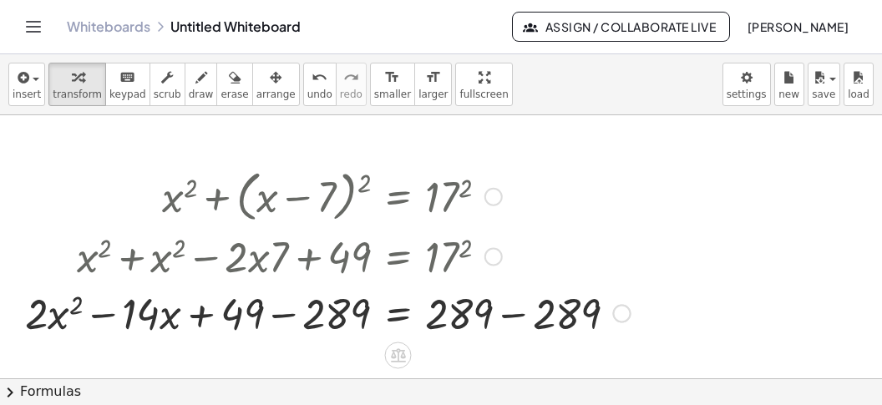
click at [509, 319] on div at bounding box center [328, 311] width 622 height 57
click at [290, 317] on div at bounding box center [264, 311] width 494 height 57
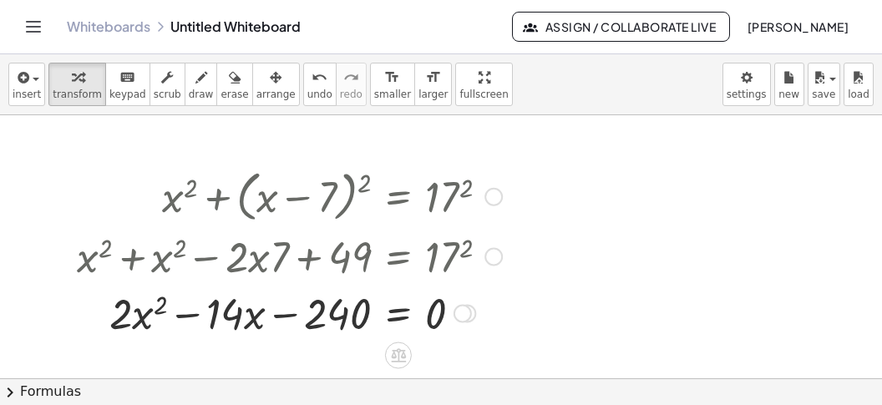
click at [399, 307] on div at bounding box center [290, 311] width 442 height 57
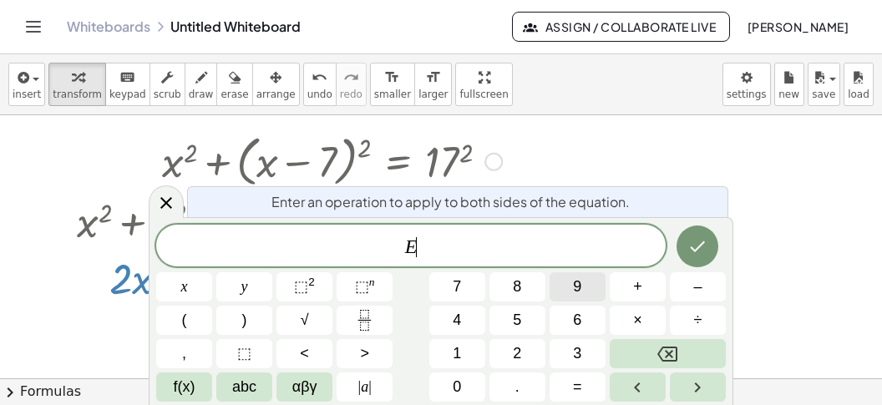
scroll to position [1303, 0]
click at [693, 328] on button "÷" at bounding box center [698, 320] width 56 height 29
click at [526, 353] on button "2" at bounding box center [518, 353] width 56 height 29
click at [706, 251] on icon "Done" at bounding box center [698, 246] width 20 height 20
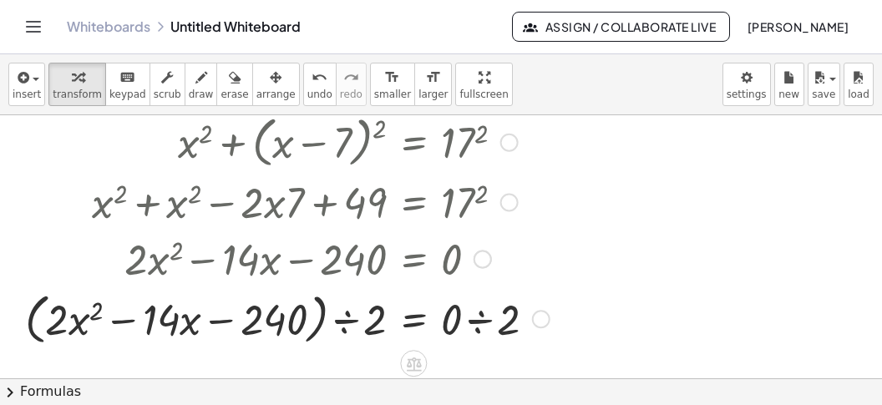
scroll to position [1426, 0]
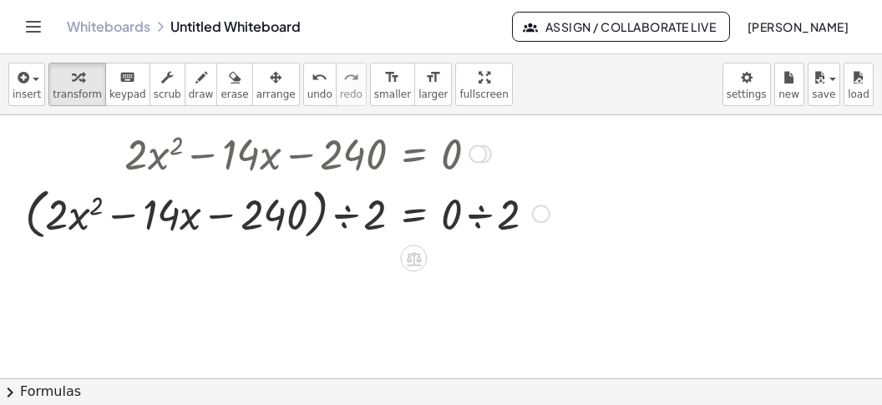
click at [342, 215] on div at bounding box center [287, 211] width 541 height 63
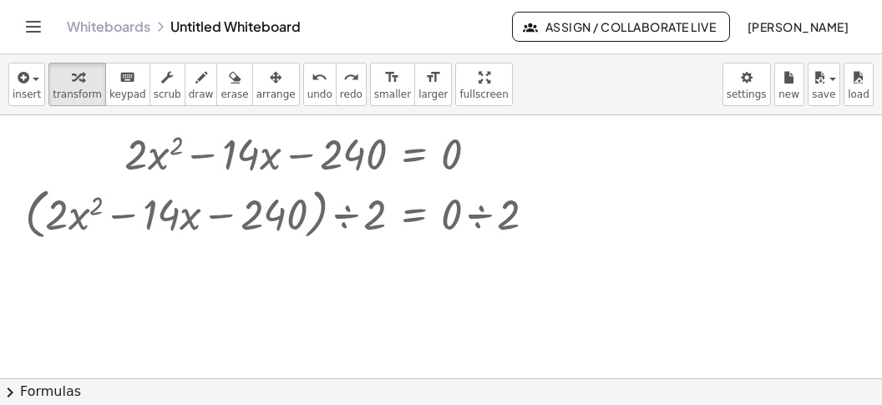
drag, startPoint x: 291, startPoint y: 92, endPoint x: 298, endPoint y: 137, distance: 45.7
click at [307, 93] on span "undo" at bounding box center [319, 95] width 25 height 12
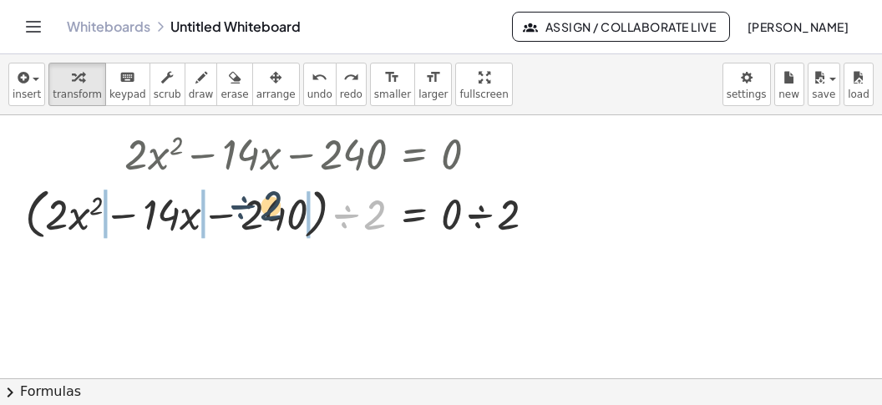
drag, startPoint x: 353, startPoint y: 212, endPoint x: 242, endPoint y: 205, distance: 111.4
click at [242, 205] on div at bounding box center [287, 211] width 541 height 63
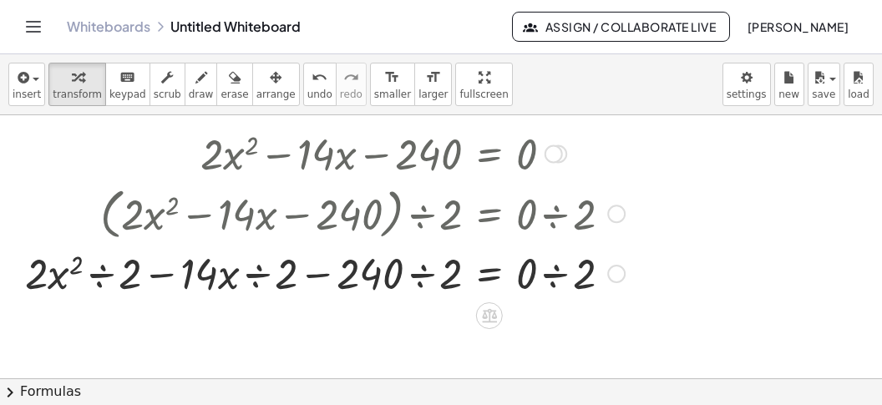
drag, startPoint x: 106, startPoint y: 264, endPoint x: 144, endPoint y: 277, distance: 39.9
click at [107, 264] on div at bounding box center [325, 272] width 617 height 57
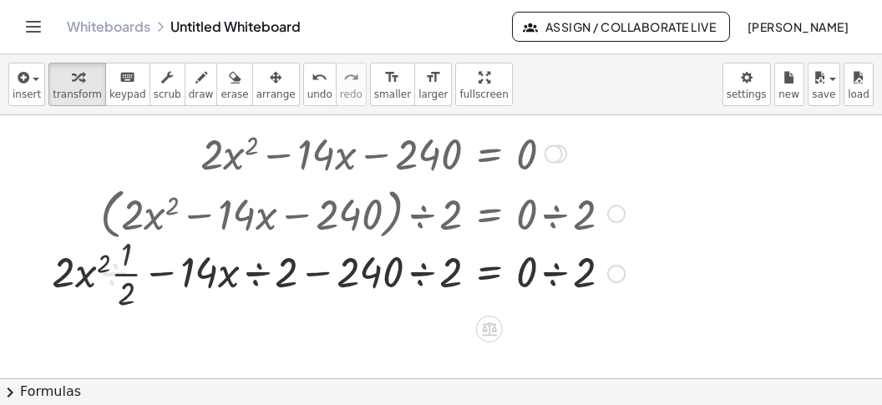
click at [258, 276] on div at bounding box center [338, 272] width 589 height 84
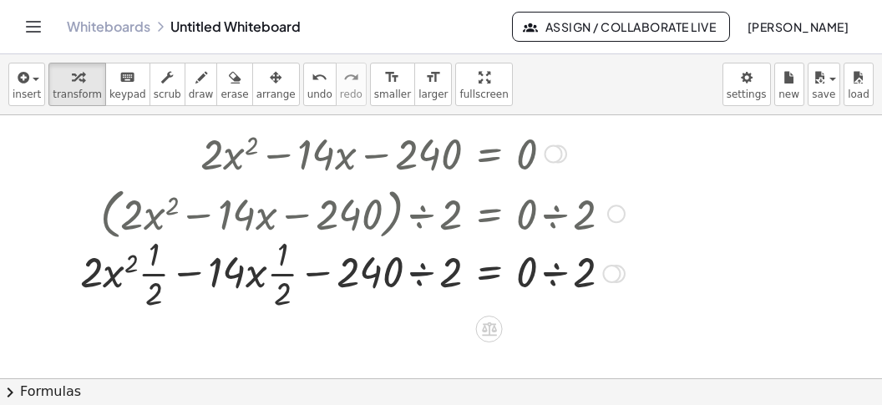
click at [424, 272] on div at bounding box center [352, 272] width 561 height 84
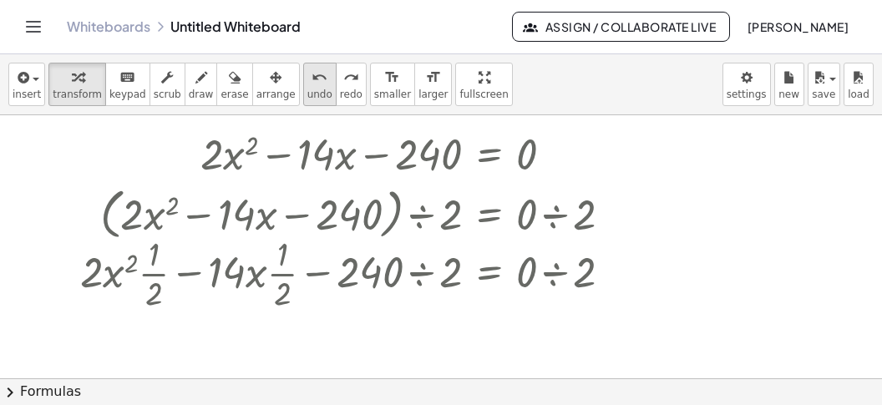
click at [307, 92] on span "undo" at bounding box center [319, 95] width 25 height 12
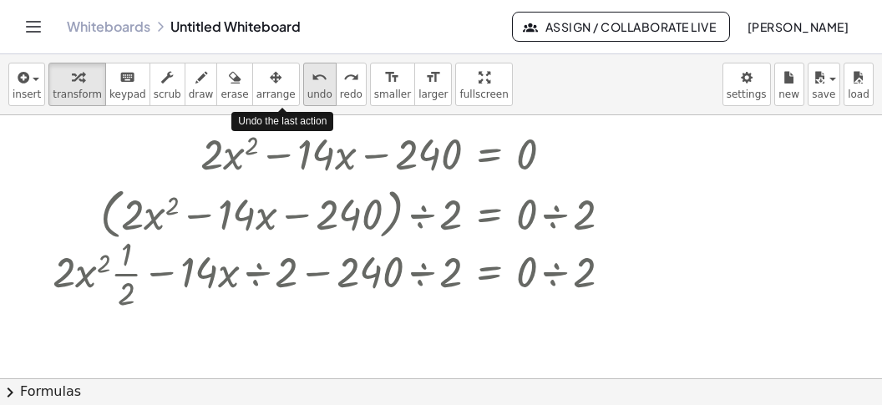
click at [307, 92] on span "undo" at bounding box center [319, 95] width 25 height 12
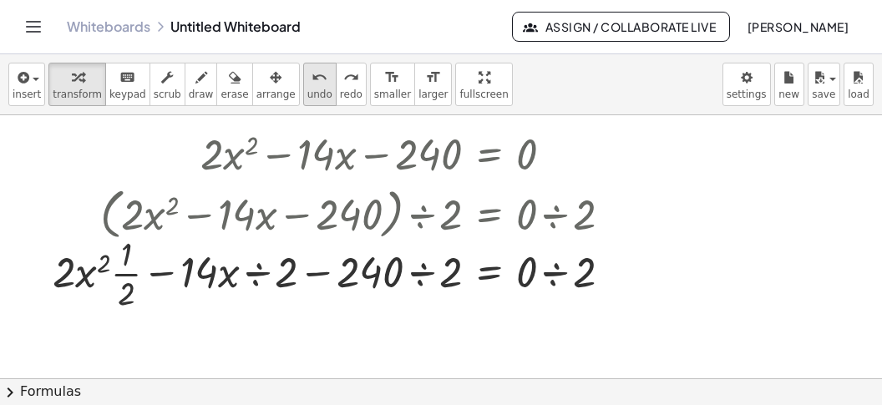
click at [307, 97] on span "undo" at bounding box center [319, 95] width 25 height 12
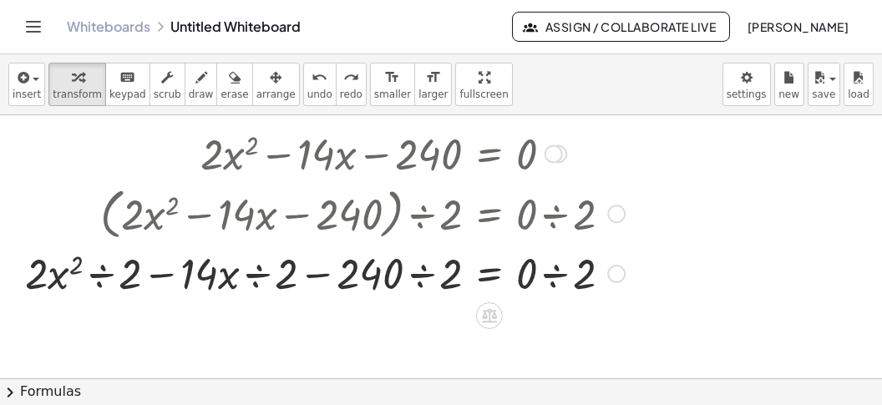
click at [99, 267] on div at bounding box center [325, 272] width 617 height 57
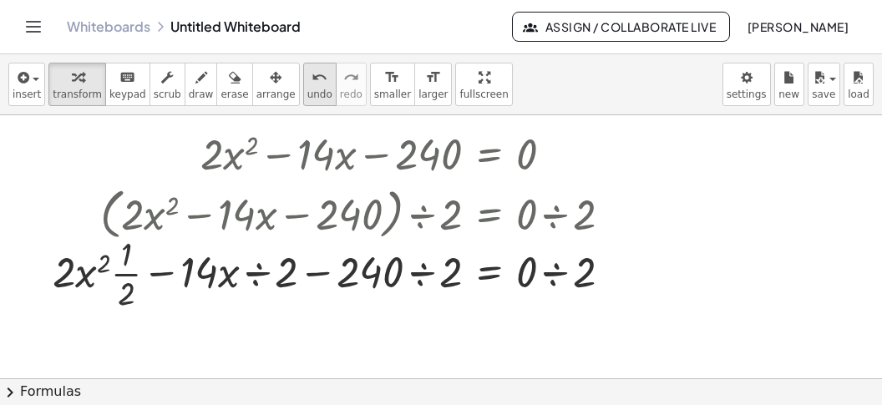
click at [307, 90] on span "undo" at bounding box center [319, 95] width 25 height 12
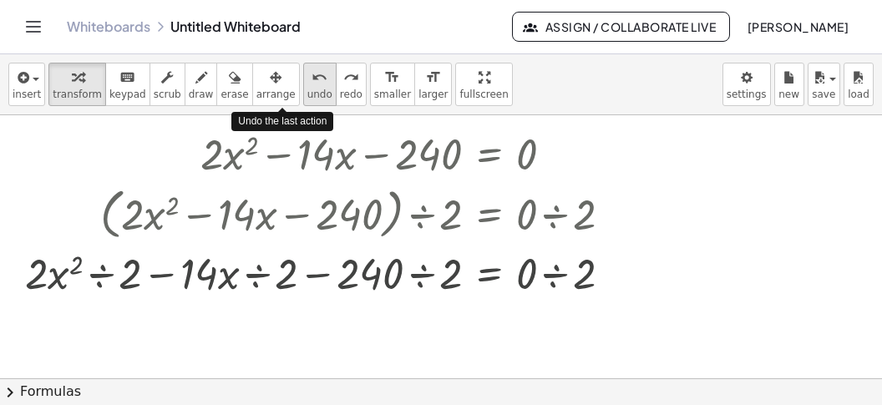
click at [307, 90] on span "undo" at bounding box center [319, 95] width 25 height 12
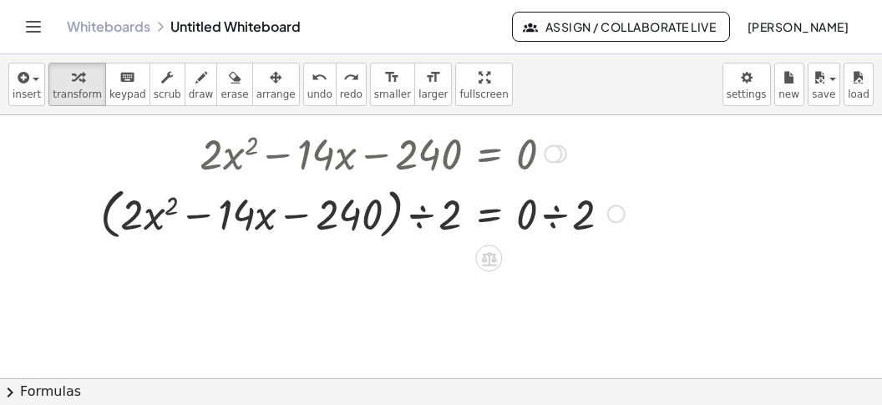
click at [413, 214] on div at bounding box center [362, 211] width 541 height 63
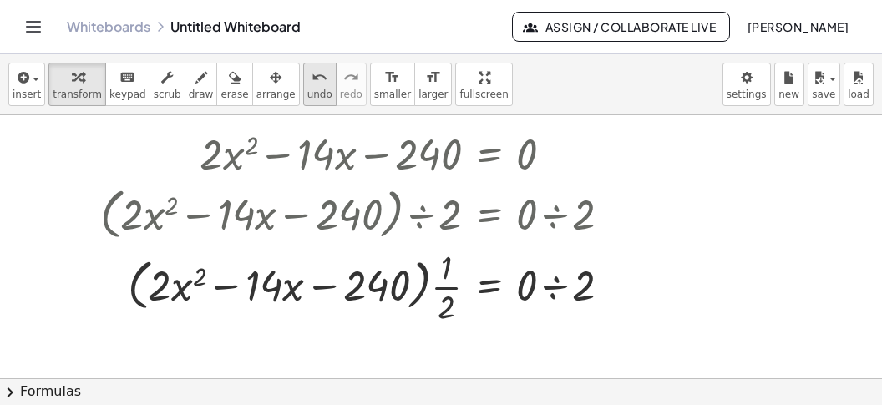
click at [303, 89] on button "undo undo" at bounding box center [319, 84] width 33 height 43
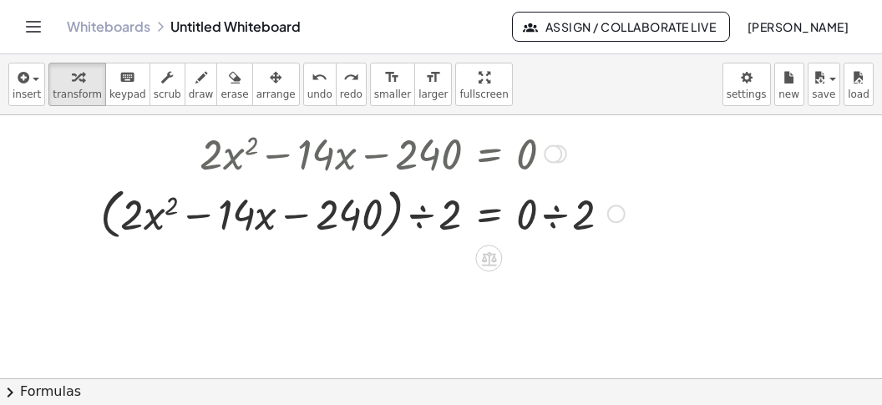
click at [419, 215] on div at bounding box center [362, 211] width 541 height 63
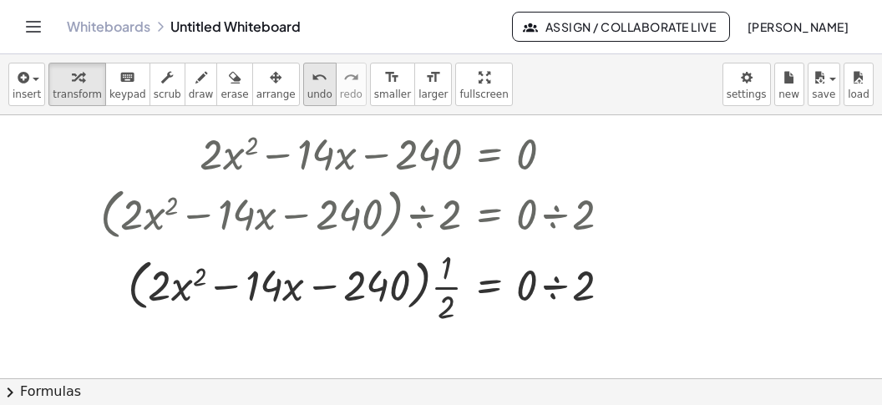
click at [307, 93] on span "undo" at bounding box center [319, 95] width 25 height 12
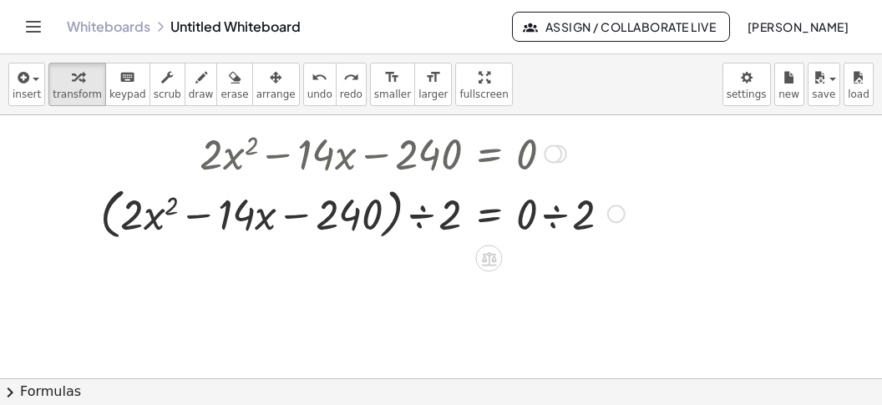
click at [457, 215] on div at bounding box center [362, 211] width 541 height 63
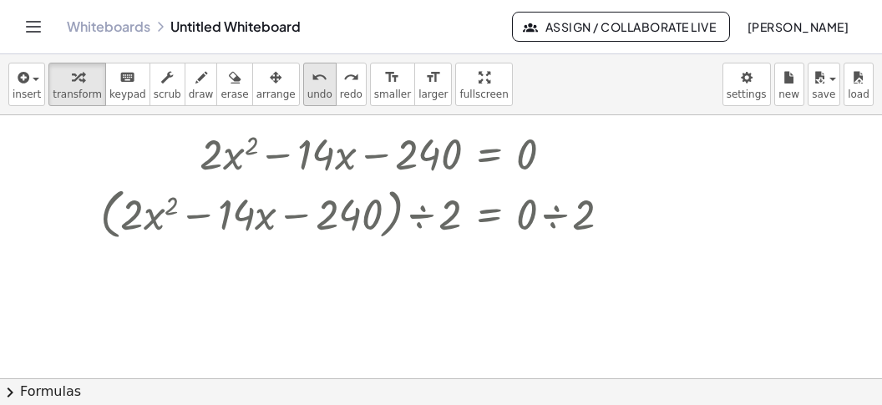
click at [307, 91] on span "undo" at bounding box center [319, 95] width 25 height 12
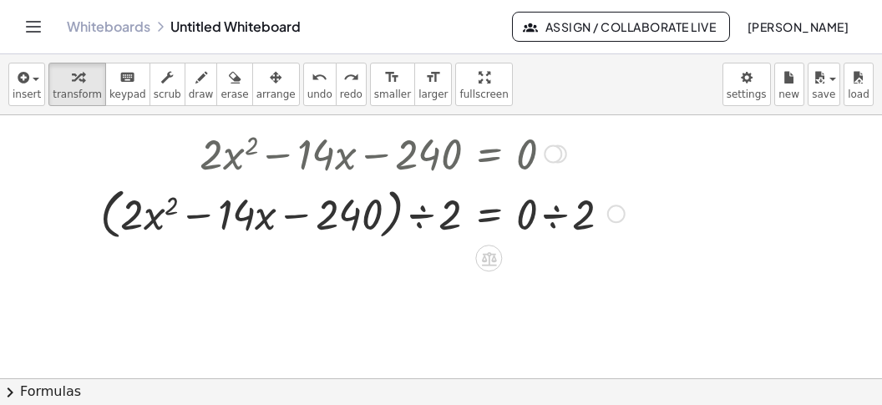
click at [400, 215] on div at bounding box center [362, 211] width 541 height 63
click at [394, 211] on div at bounding box center [362, 211] width 541 height 63
click at [409, 212] on div at bounding box center [362, 211] width 541 height 63
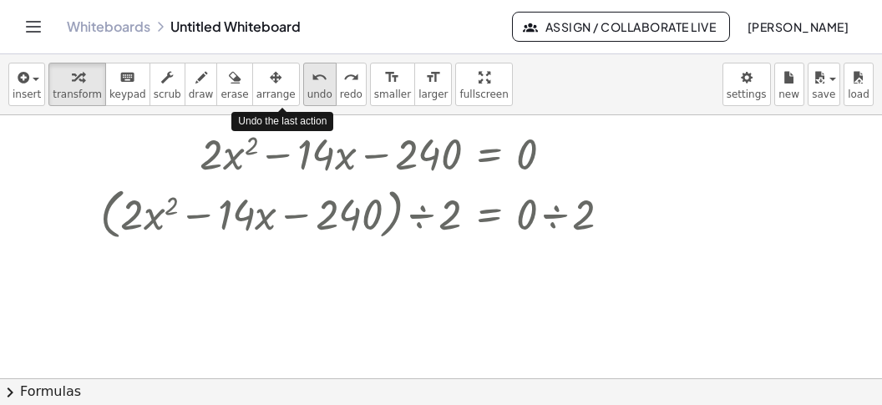
click at [303, 103] on button "undo undo" at bounding box center [319, 84] width 33 height 43
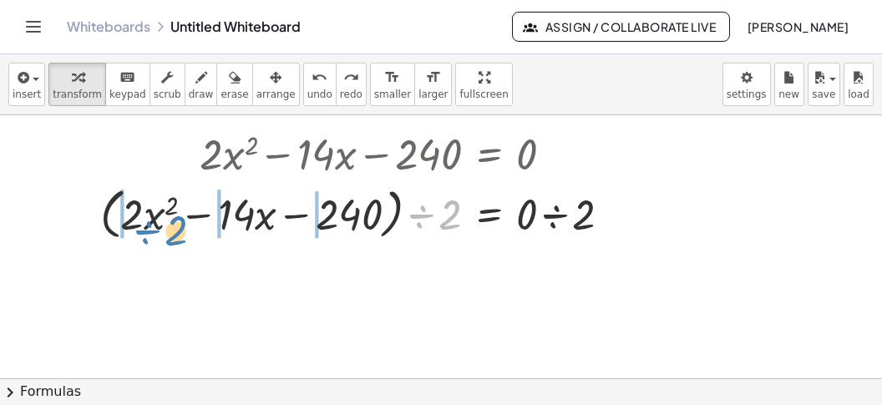
drag, startPoint x: 416, startPoint y: 209, endPoint x: 104, endPoint y: 226, distance: 312.1
click at [105, 226] on div at bounding box center [362, 211] width 541 height 63
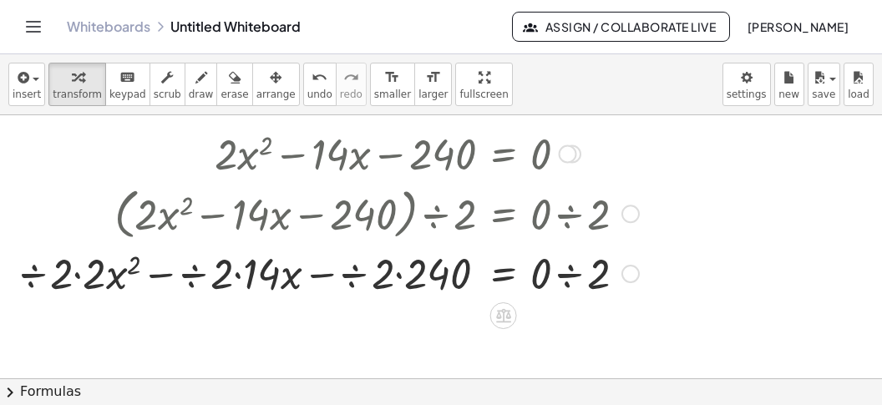
click at [84, 274] on div at bounding box center [332, 272] width 631 height 57
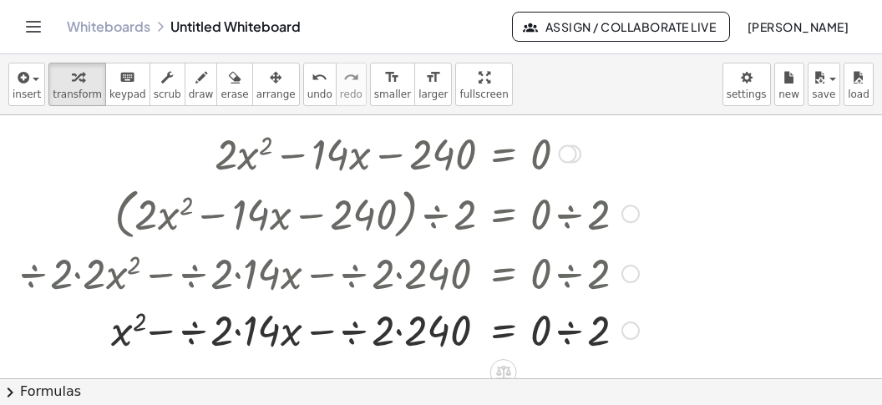
click at [249, 332] on div at bounding box center [332, 329] width 631 height 57
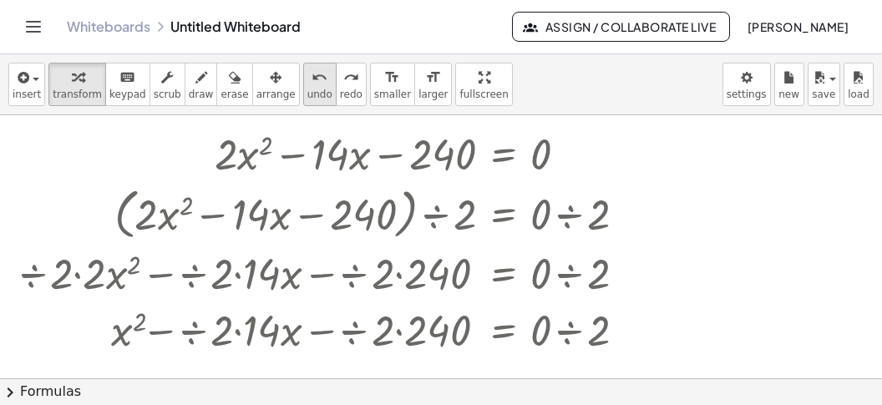
click at [307, 89] on span "undo" at bounding box center [319, 95] width 25 height 12
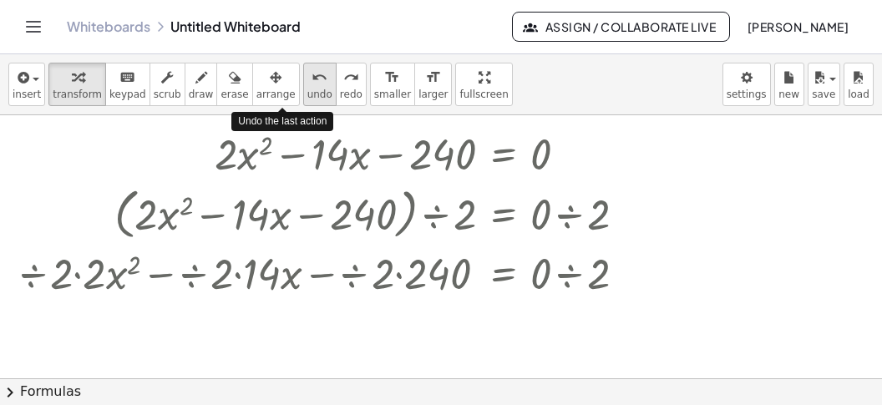
click at [307, 89] on span "undo" at bounding box center [319, 95] width 25 height 12
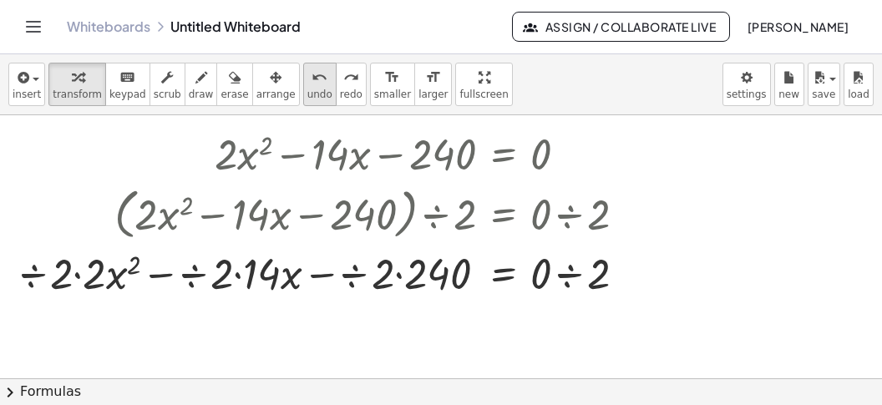
click at [307, 92] on span "undo" at bounding box center [319, 95] width 25 height 12
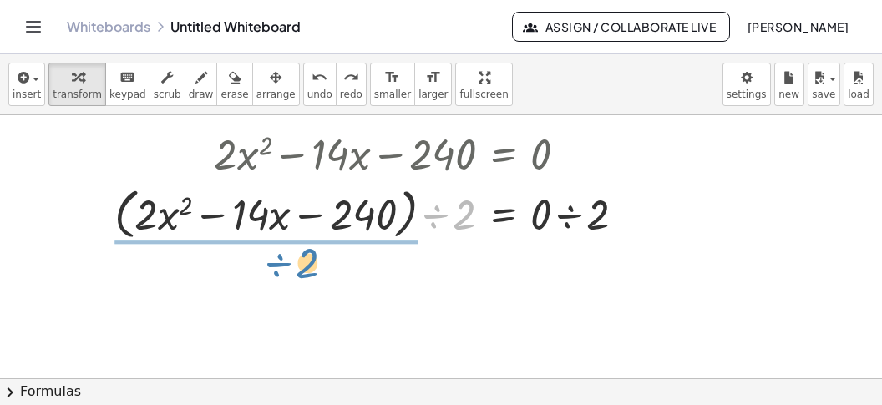
drag, startPoint x: 439, startPoint y: 211, endPoint x: 278, endPoint y: 253, distance: 166.8
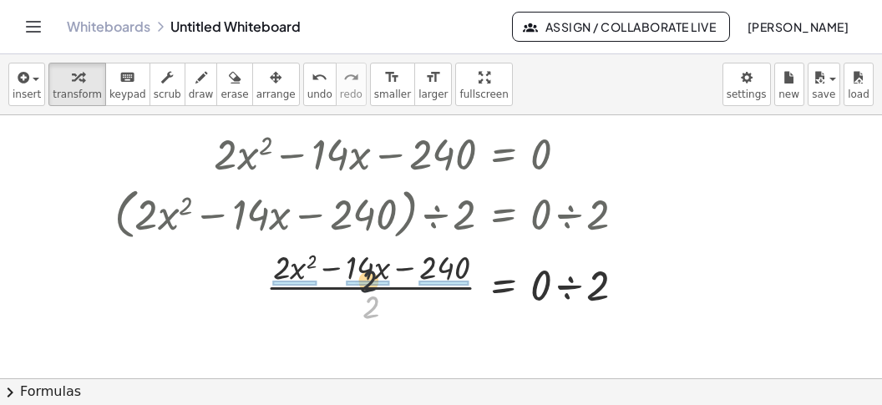
drag, startPoint x: 370, startPoint y: 307, endPoint x: 366, endPoint y: 276, distance: 31.2
click at [368, 277] on div at bounding box center [376, 286] width 541 height 84
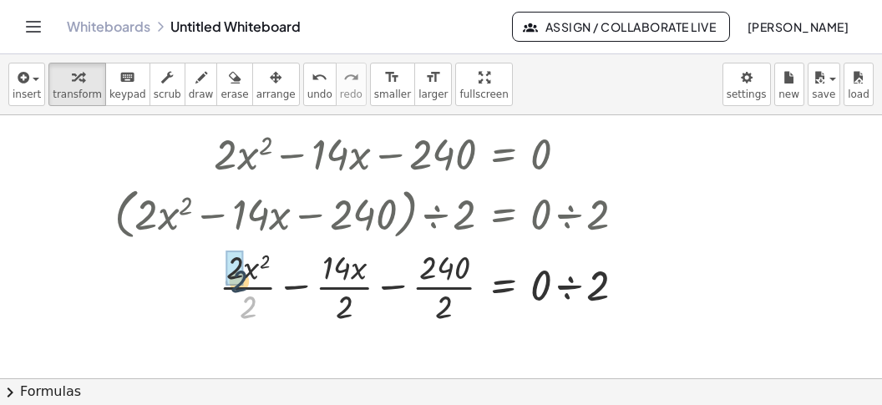
drag, startPoint x: 254, startPoint y: 302, endPoint x: 241, endPoint y: 281, distance: 24.8
click at [245, 273] on div at bounding box center [376, 286] width 541 height 84
click at [354, 308] on div at bounding box center [376, 286] width 541 height 84
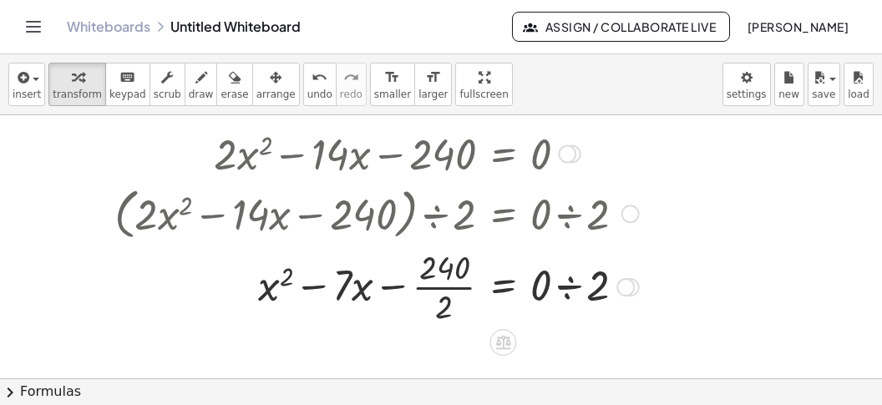
click at [455, 310] on div at bounding box center [376, 286] width 541 height 84
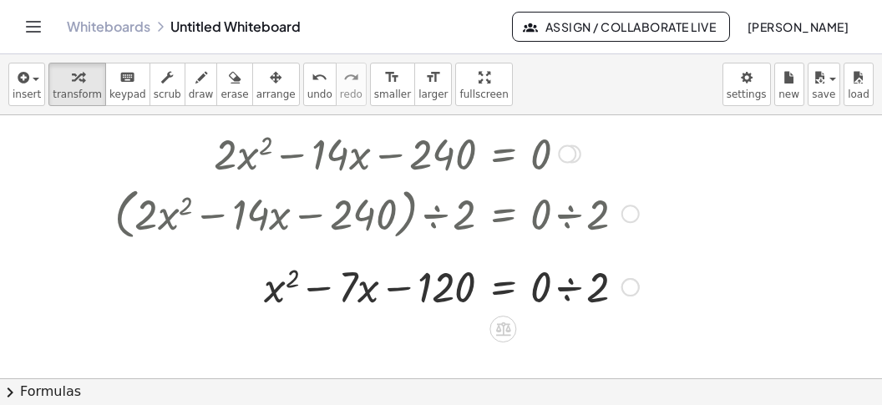
click at [569, 292] on div at bounding box center [376, 285] width 541 height 57
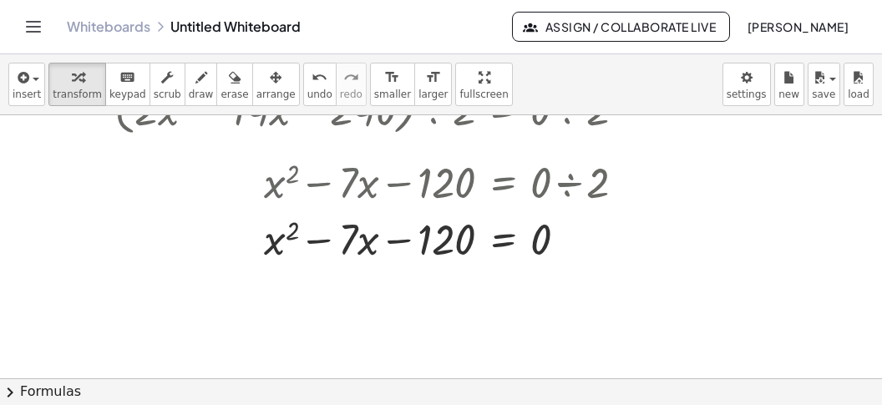
scroll to position [1586, 0]
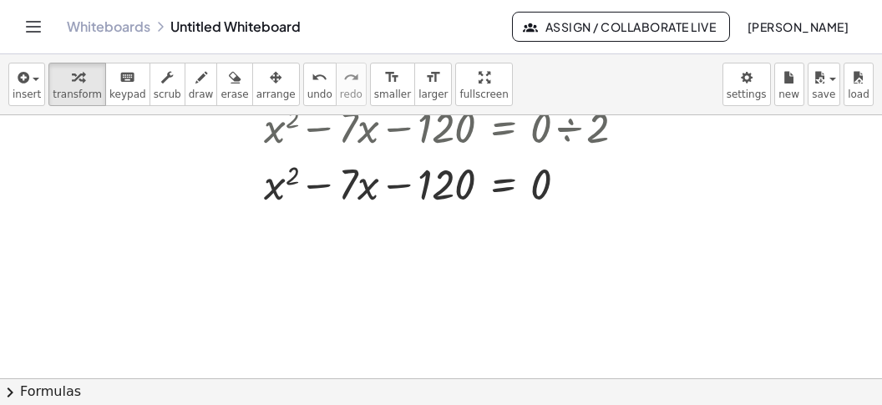
click at [214, 389] on button "chevron_right Formulas" at bounding box center [441, 391] width 882 height 27
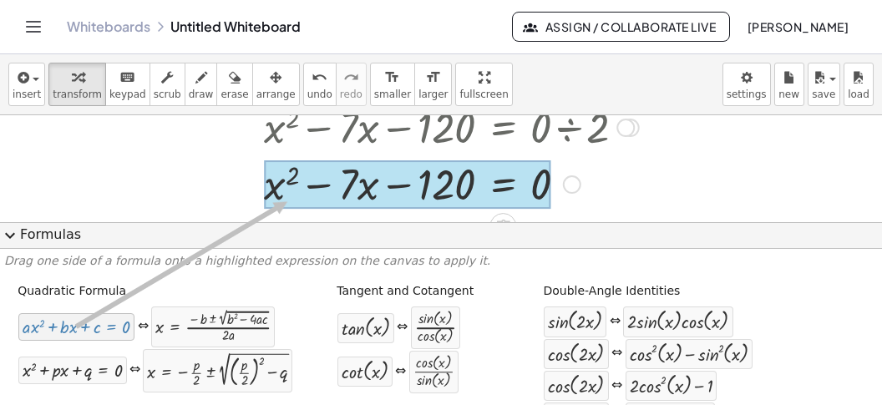
drag, startPoint x: 81, startPoint y: 322, endPoint x: 291, endPoint y: 196, distance: 244.3
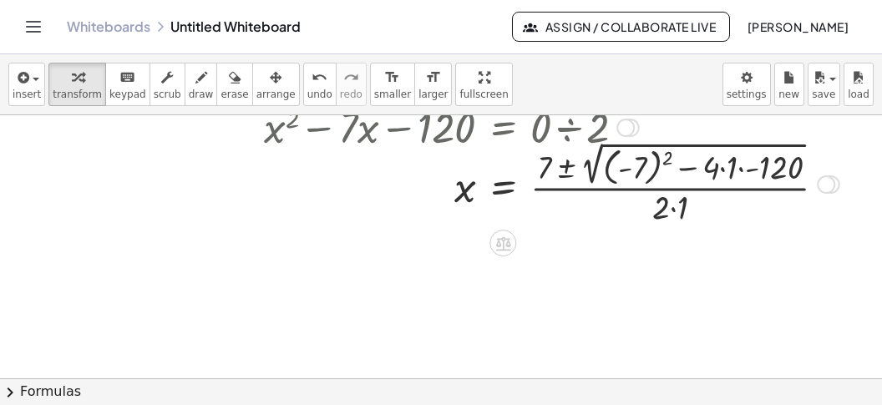
click at [650, 165] on div at bounding box center [477, 182] width 742 height 91
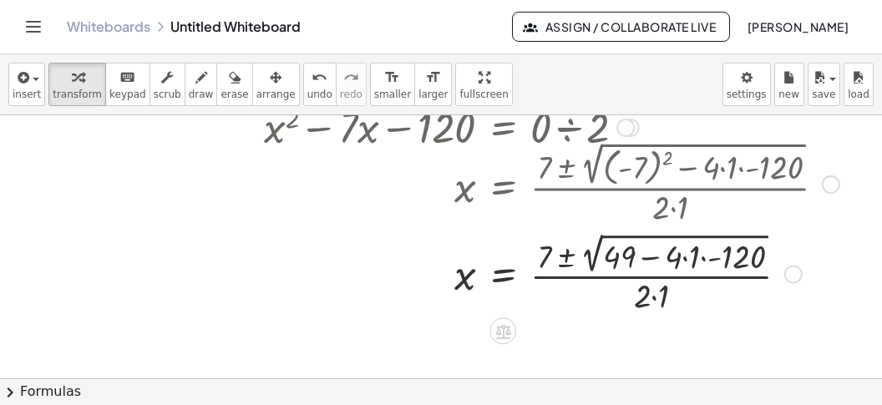
click at [692, 265] on div at bounding box center [477, 272] width 742 height 88
drag, startPoint x: 706, startPoint y: 267, endPoint x: 697, endPoint y: 265, distance: 9.3
click at [703, 267] on div at bounding box center [477, 272] width 742 height 88
drag, startPoint x: 697, startPoint y: 265, endPoint x: 688, endPoint y: 267, distance: 8.5
click at [694, 267] on div at bounding box center [477, 272] width 742 height 88
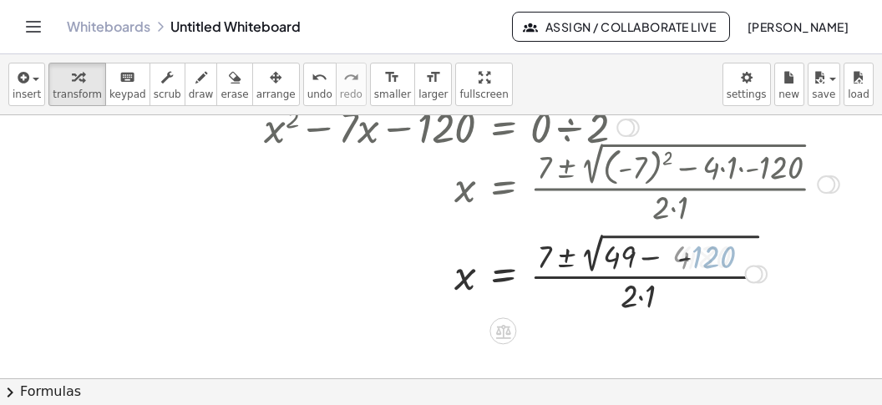
click at [688, 267] on div at bounding box center [477, 272] width 742 height 88
click at [655, 267] on div at bounding box center [477, 272] width 742 height 88
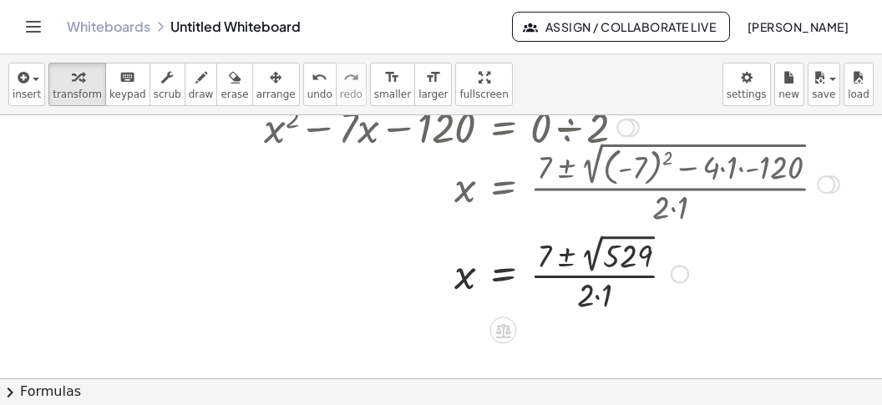
click at [596, 302] on div at bounding box center [477, 272] width 742 height 87
click at [627, 269] on div at bounding box center [477, 272] width 742 height 87
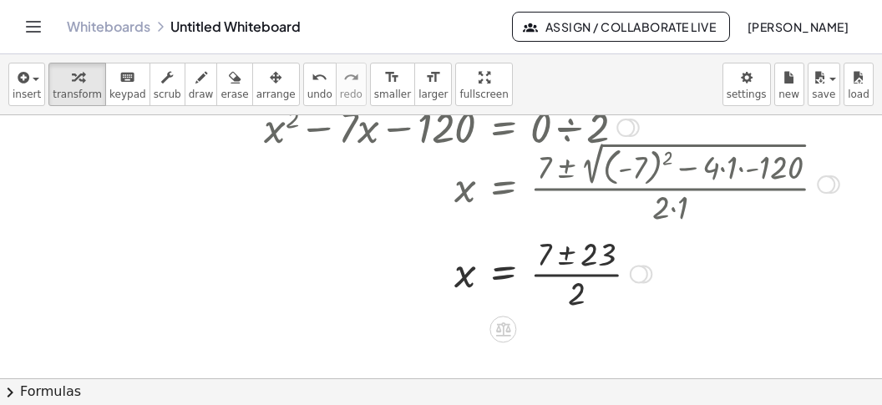
click at [564, 257] on div at bounding box center [477, 273] width 742 height 84
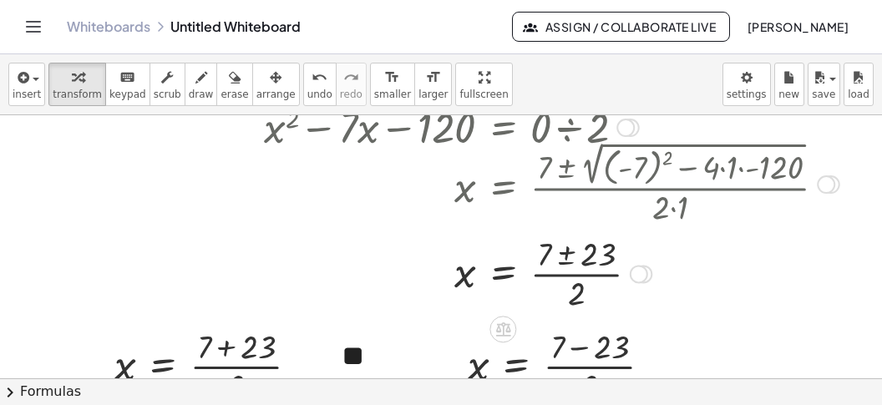
scroll to position [1690, 0]
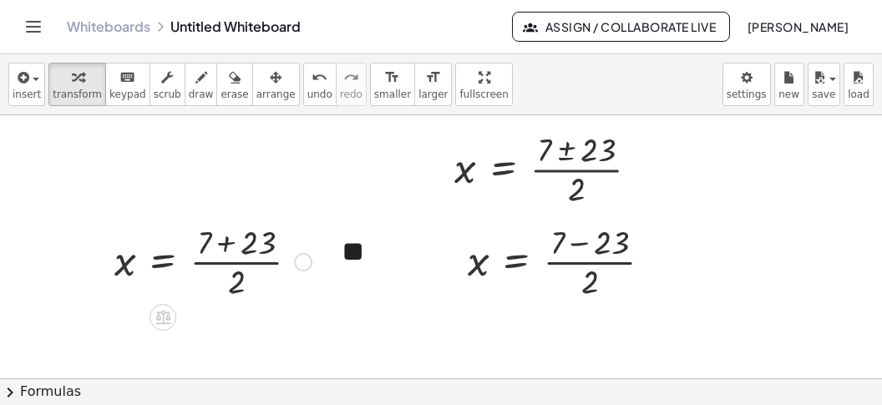
click at [250, 246] on div at bounding box center [213, 261] width 214 height 84
click at [251, 270] on div at bounding box center [190, 261] width 169 height 84
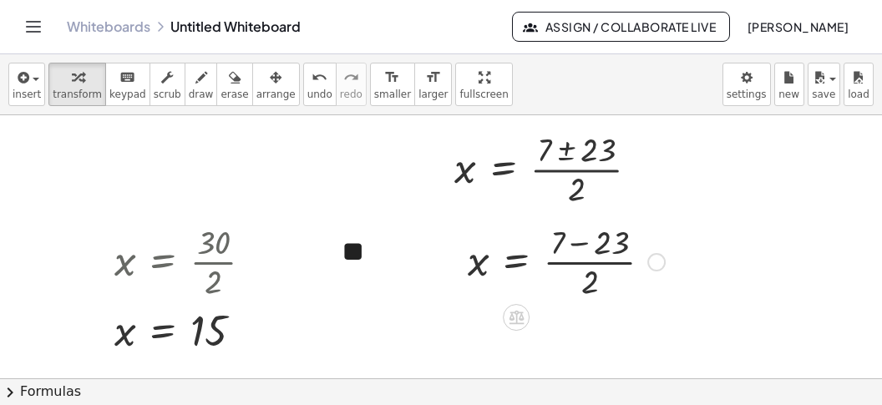
click at [594, 261] on div at bounding box center [567, 261] width 214 height 84
click at [589, 250] on div at bounding box center [567, 261] width 214 height 84
click at [587, 250] on div at bounding box center [567, 261] width 214 height 84
click at [588, 236] on div at bounding box center [567, 261] width 214 height 84
click at [588, 236] on div at bounding box center [549, 261] width 178 height 84
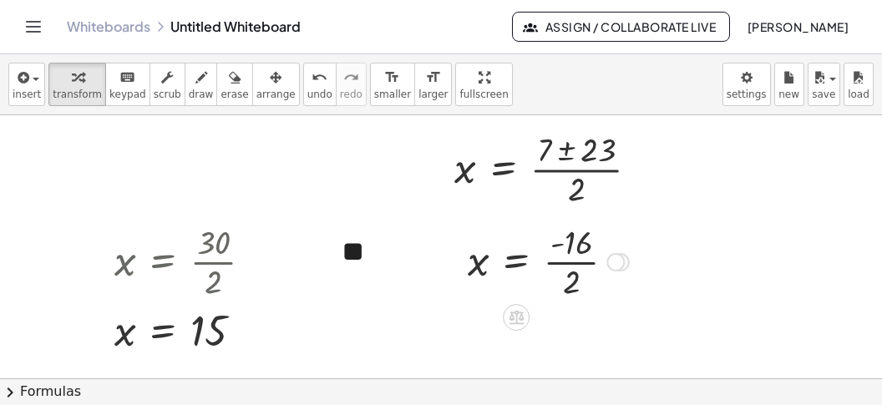
click at [576, 266] on div at bounding box center [549, 261] width 178 height 84
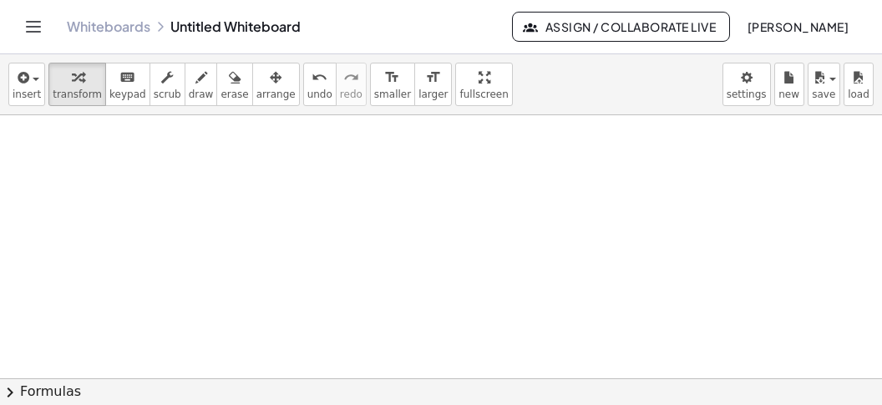
scroll to position [2114, 0]
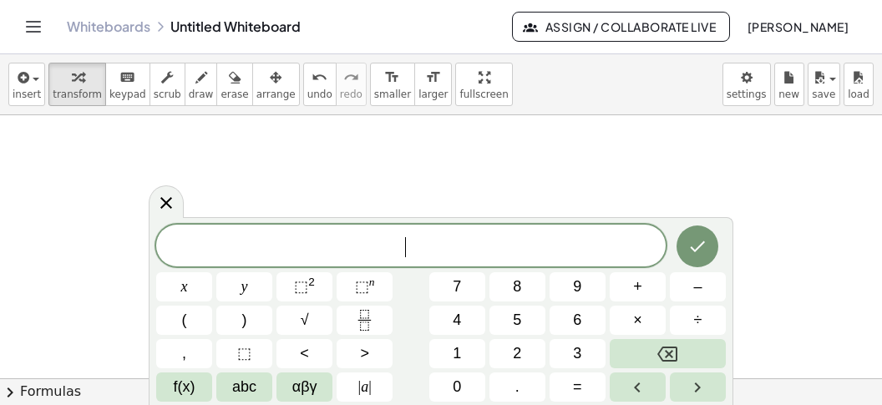
scroll to position [14, 0]
click at [362, 317] on icon "Fraction" at bounding box center [364, 320] width 21 height 21
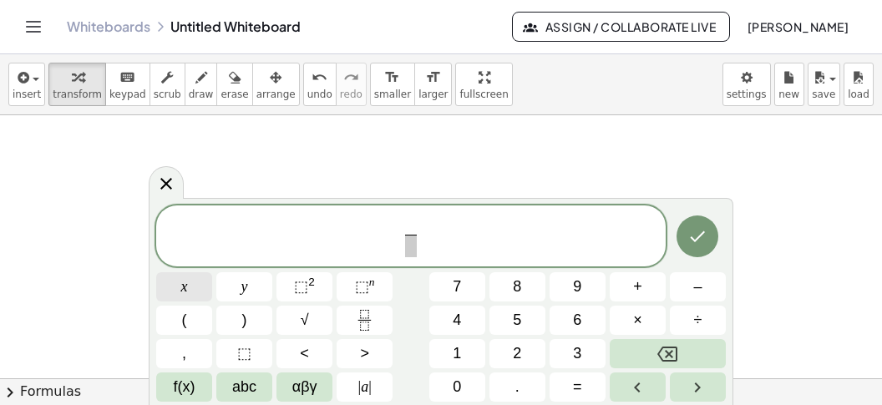
click at [185, 299] on button "x" at bounding box center [184, 286] width 56 height 29
click at [365, 290] on span "⬚" at bounding box center [362, 286] width 14 height 17
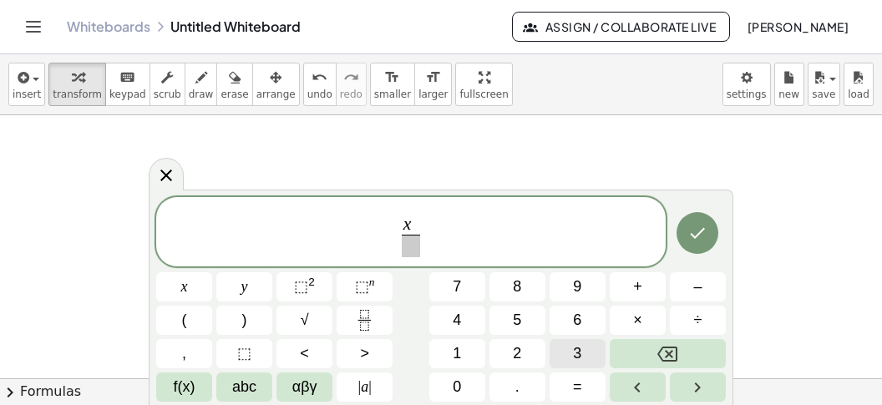
click at [585, 348] on button "3" at bounding box center [578, 353] width 56 height 29
click at [699, 378] on icon "Right arrow" at bounding box center [698, 388] width 20 height 20
click at [705, 287] on button "–" at bounding box center [698, 286] width 56 height 29
click at [558, 351] on button "3" at bounding box center [578, 353] width 56 height 29
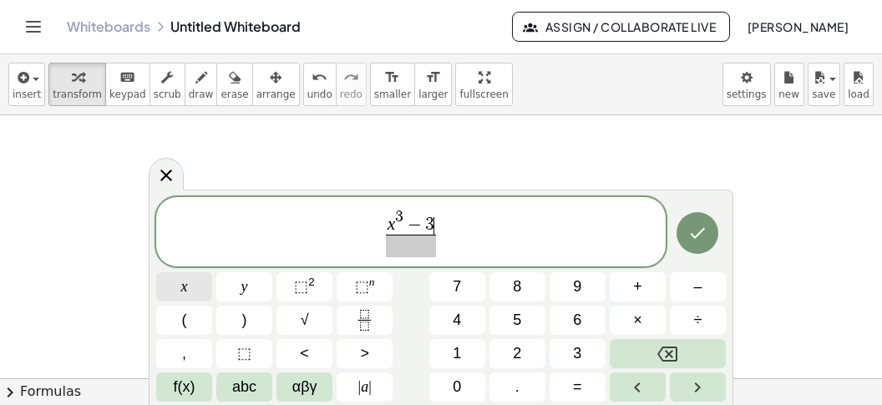
click at [187, 286] on button "x" at bounding box center [184, 286] width 56 height 29
click at [304, 284] on span "⬚" at bounding box center [301, 286] width 14 height 17
click at [397, 245] on span at bounding box center [411, 246] width 67 height 23
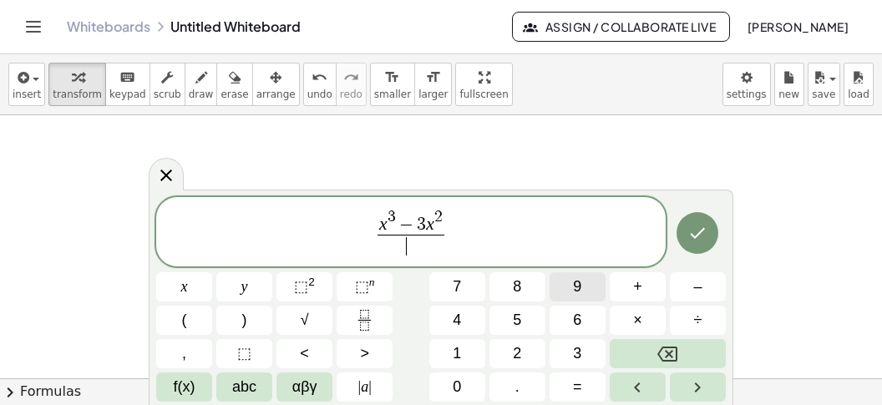
click at [569, 292] on button "9" at bounding box center [578, 286] width 56 height 29
click at [201, 296] on button "x" at bounding box center [184, 286] width 56 height 29
click at [305, 287] on span "⬚" at bounding box center [301, 286] width 14 height 17
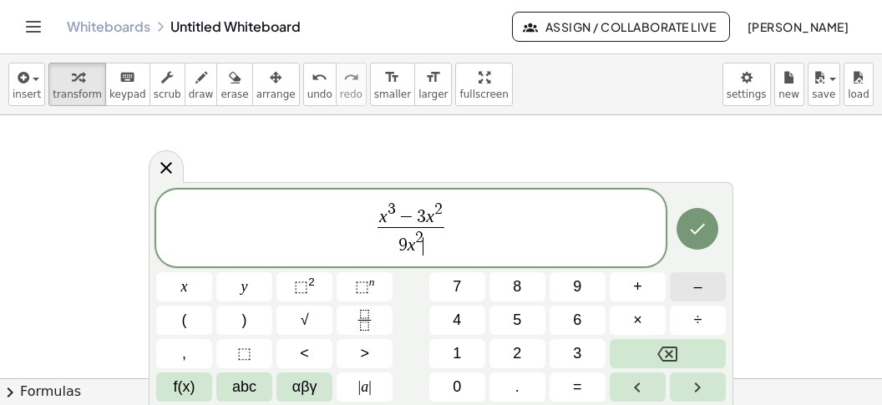
click at [697, 283] on span "–" at bounding box center [697, 287] width 8 height 23
click at [201, 284] on button "x" at bounding box center [184, 286] width 56 height 29
click at [363, 290] on span "⬚" at bounding box center [362, 286] width 14 height 17
click at [465, 318] on button "4" at bounding box center [457, 320] width 56 height 29
click at [693, 228] on icon "Done" at bounding box center [698, 229] width 20 height 20
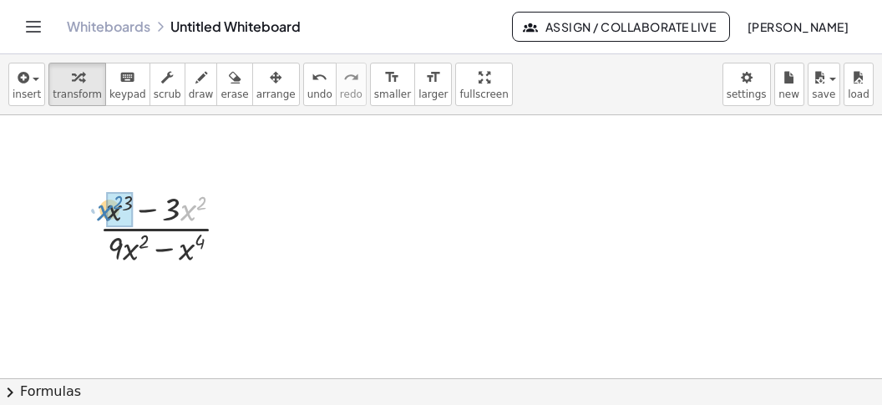
drag, startPoint x: 195, startPoint y: 212, endPoint x: 115, endPoint y: 213, distance: 79.4
click at [156, 229] on div "· x 2 · ( + x 3 − · 3 · x 2 ) · ( + · 9 · x 2 − x 4 )" at bounding box center [156, 229] width 0 height 0
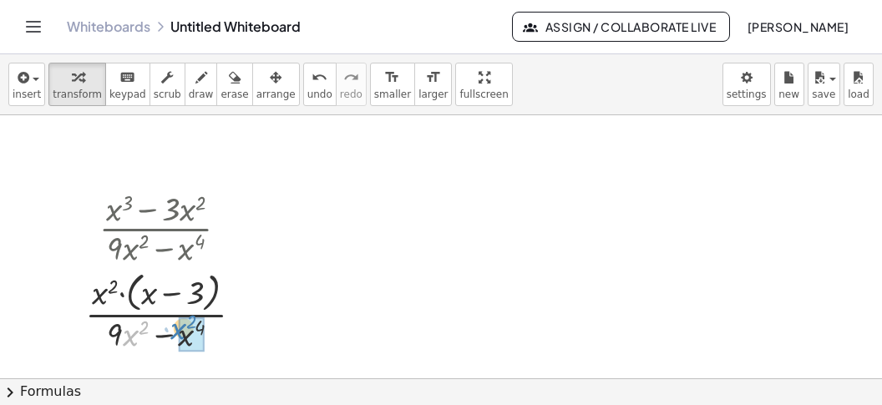
drag, startPoint x: 131, startPoint y: 334, endPoint x: 180, endPoint y: 329, distance: 48.7
click at [156, 312] on div "· x 2 · + − 3 · ( + · 9 · x 2 − x 4 ) x 2 x · ( )" at bounding box center [156, 312] width 0 height 0
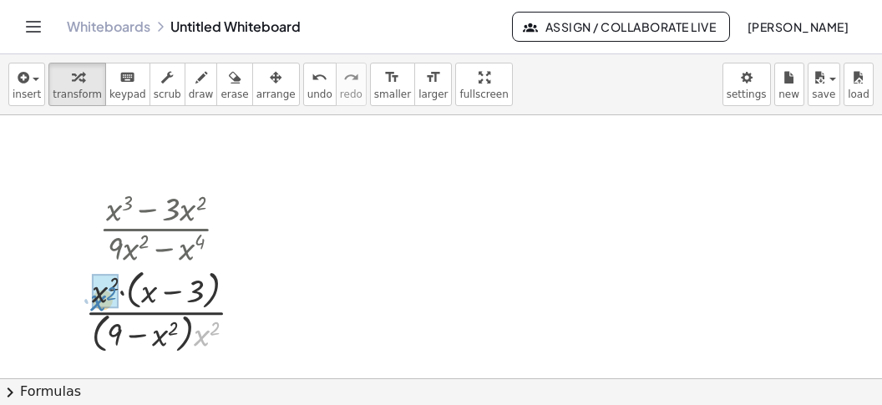
drag, startPoint x: 201, startPoint y: 338, endPoint x: 100, endPoint y: 296, distance: 108.6
click at [156, 312] on div "· x 2 · + − 3 · + 9 · x − x 2 x · ( ) 2 x 2 ( )" at bounding box center [156, 312] width 0 height 0
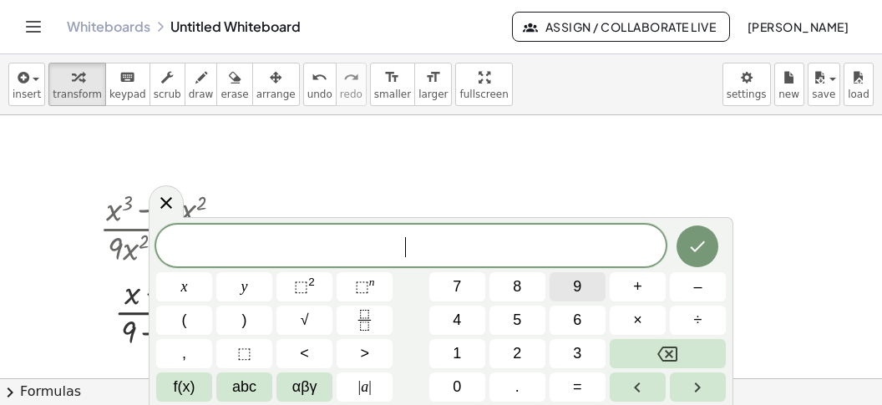
click at [569, 287] on button "9" at bounding box center [578, 286] width 56 height 29
click at [572, 387] on button "=" at bounding box center [578, 387] width 56 height 29
click at [575, 360] on span "3" at bounding box center [577, 354] width 8 height 23
click at [307, 287] on span "⬚" at bounding box center [301, 286] width 14 height 17
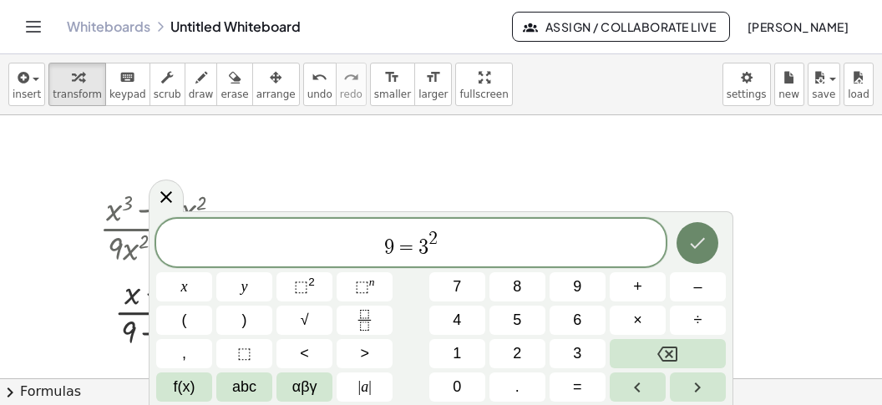
click at [685, 241] on button "Done" at bounding box center [698, 243] width 42 height 42
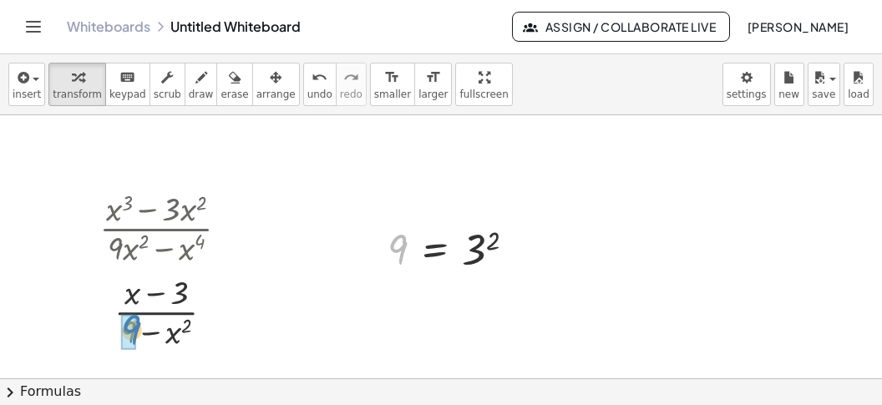
drag, startPoint x: 405, startPoint y: 253, endPoint x: 136, endPoint y: 334, distance: 281.0
click at [435, 250] on div "9 9 = 3 2" at bounding box center [435, 250] width 0 height 0
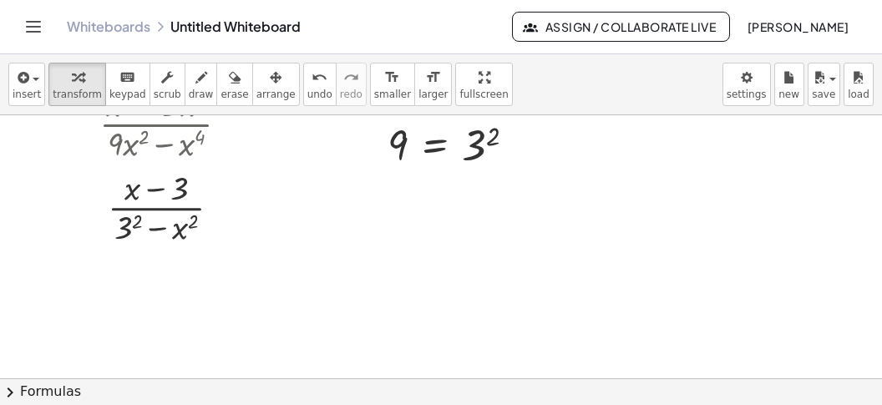
click at [181, 386] on button "chevron_right Formulas" at bounding box center [441, 391] width 882 height 27
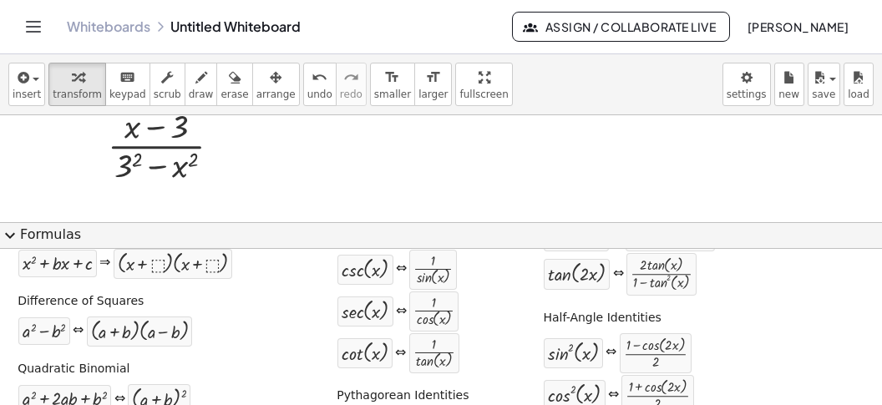
scroll to position [2316, 0]
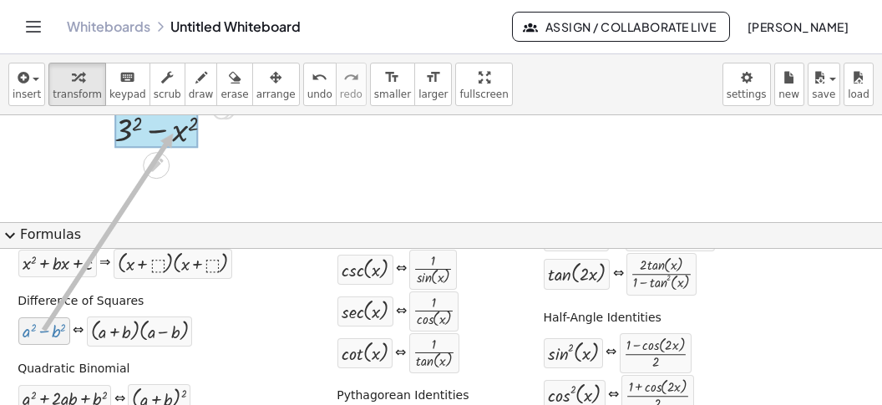
drag, startPoint x: 52, startPoint y: 330, endPoint x: 174, endPoint y: 130, distance: 234.0
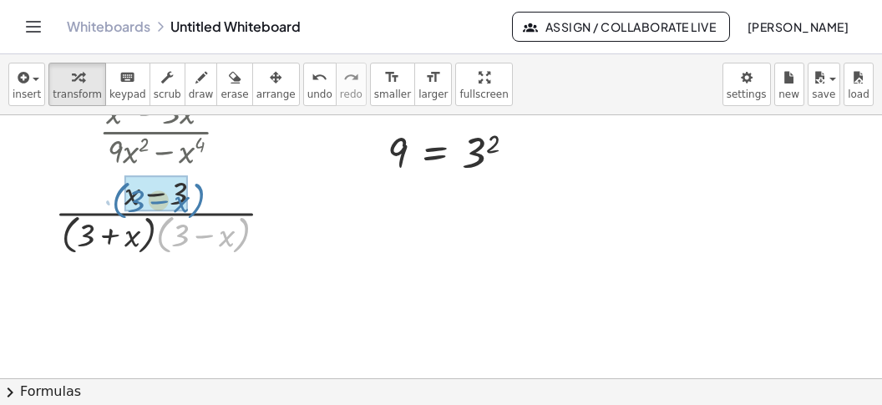
drag, startPoint x: 241, startPoint y: 240, endPoint x: 196, endPoint y: 204, distance: 58.3
click at [196, 204] on div at bounding box center [171, 214] width 248 height 89
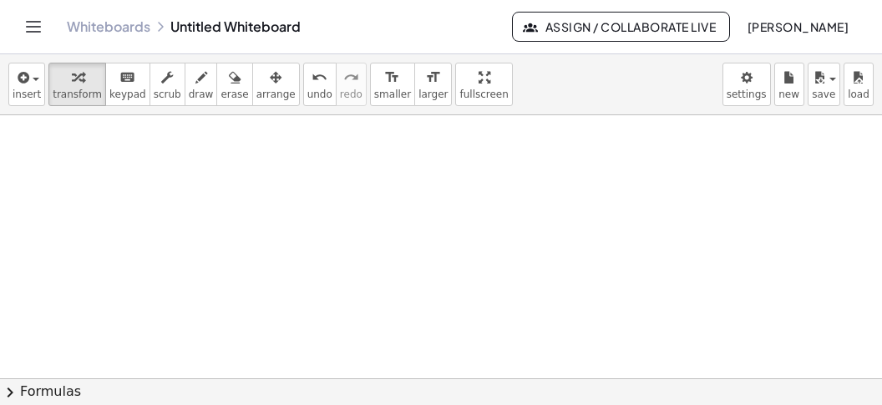
scroll to position [2643, 0]
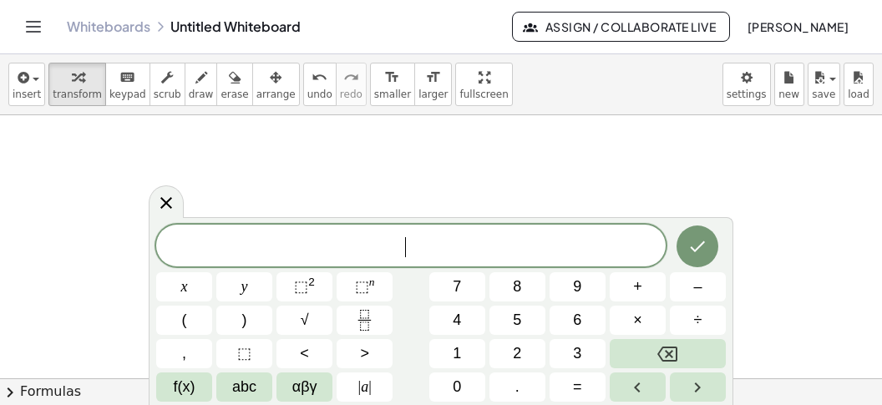
scroll to position [14, 0]
click at [196, 317] on button "(" at bounding box center [184, 320] width 56 height 29
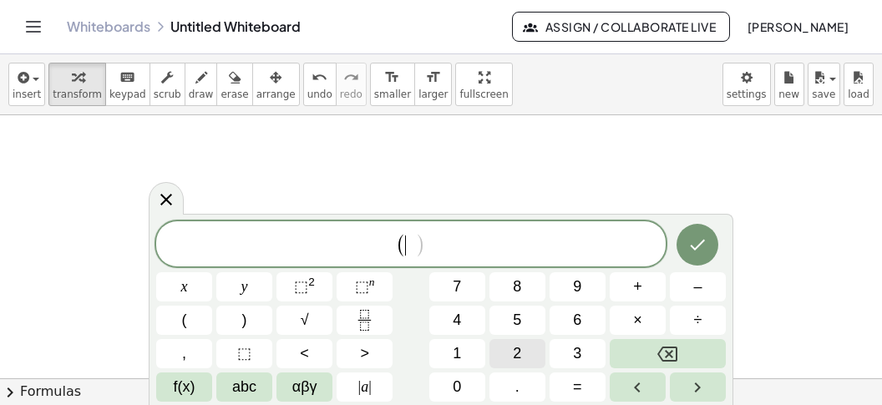
click at [526, 352] on button "2" at bounding box center [518, 353] width 56 height 29
click at [190, 281] on button "x" at bounding box center [184, 286] width 56 height 29
click at [691, 293] on button "–" at bounding box center [698, 286] width 56 height 29
click at [465, 350] on button "1" at bounding box center [457, 353] width 56 height 29
click at [462, 236] on span "( 2 x − 1 ) ​" at bounding box center [411, 245] width 510 height 28
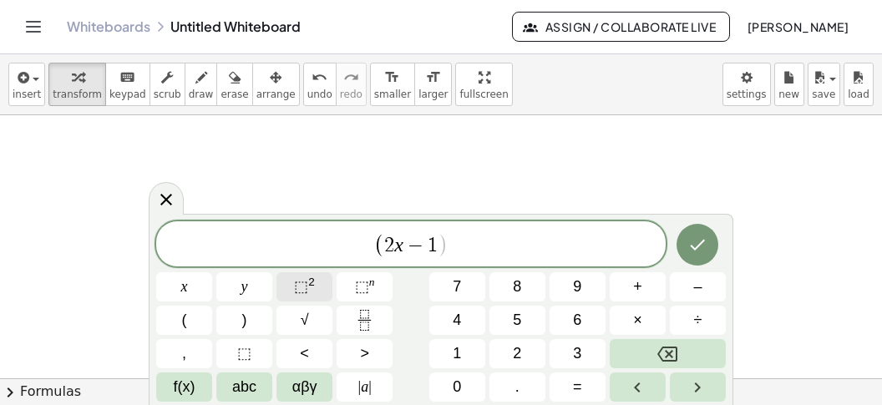
click at [313, 290] on span "⬚ 2" at bounding box center [304, 287] width 21 height 23
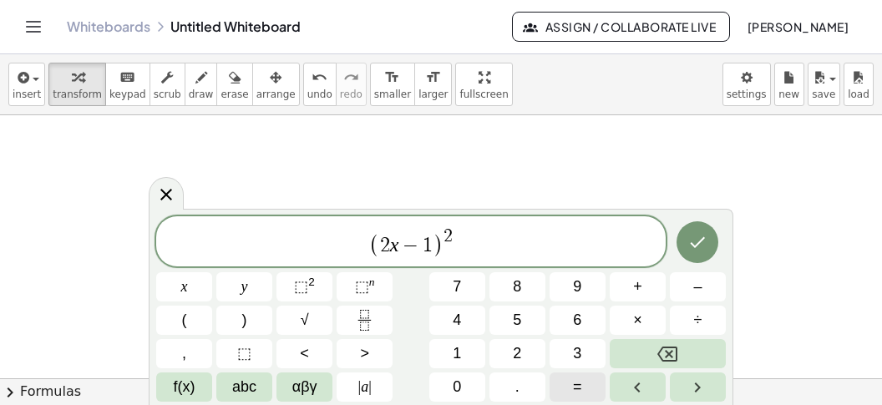
click at [577, 392] on span "=" at bounding box center [577, 387] width 9 height 23
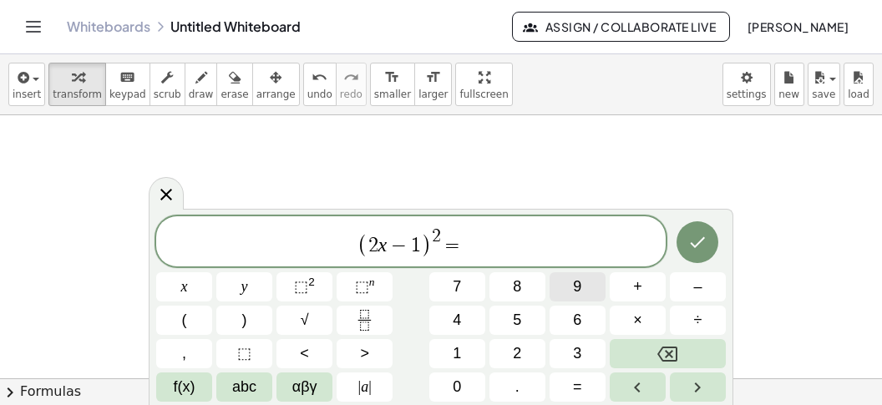
click at [577, 282] on span "9" at bounding box center [577, 287] width 8 height 23
click at [693, 243] on icon "Done" at bounding box center [698, 242] width 20 height 20
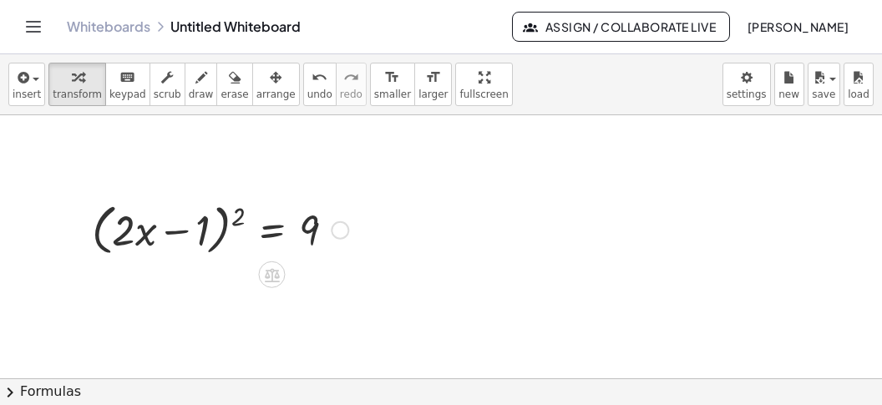
click at [272, 226] on div at bounding box center [220, 228] width 273 height 63
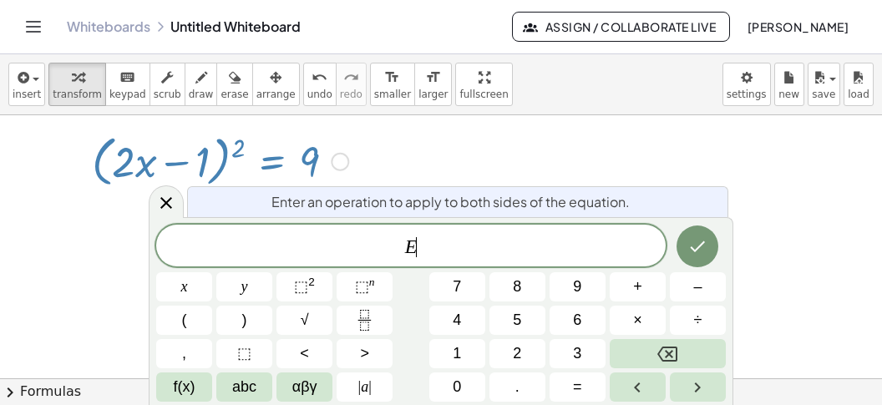
scroll to position [2712, 0]
click at [365, 241] on span "​ E" at bounding box center [411, 247] width 510 height 23
click at [308, 317] on button "√" at bounding box center [305, 320] width 56 height 29
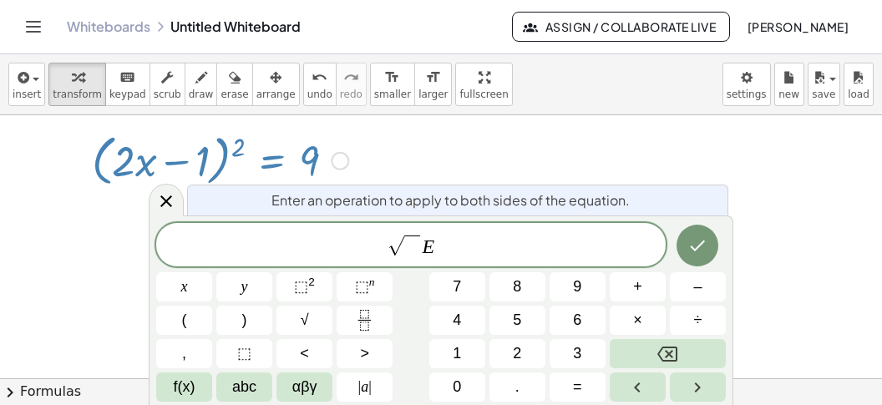
click at [686, 246] on button "Done" at bounding box center [698, 246] width 42 height 42
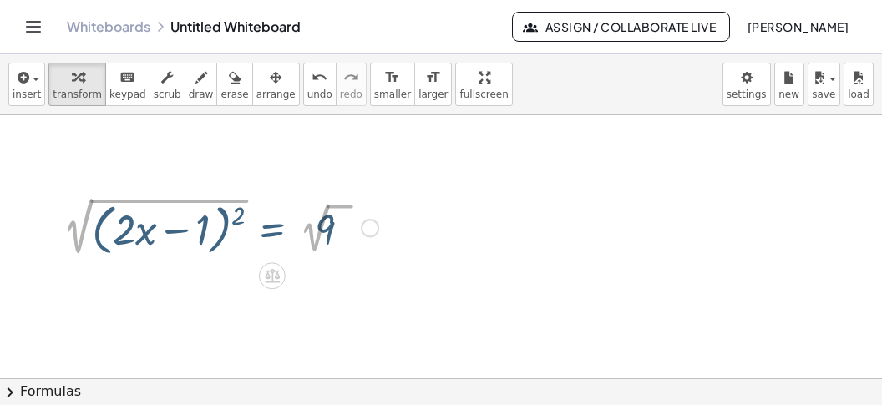
scroll to position [2643, 0]
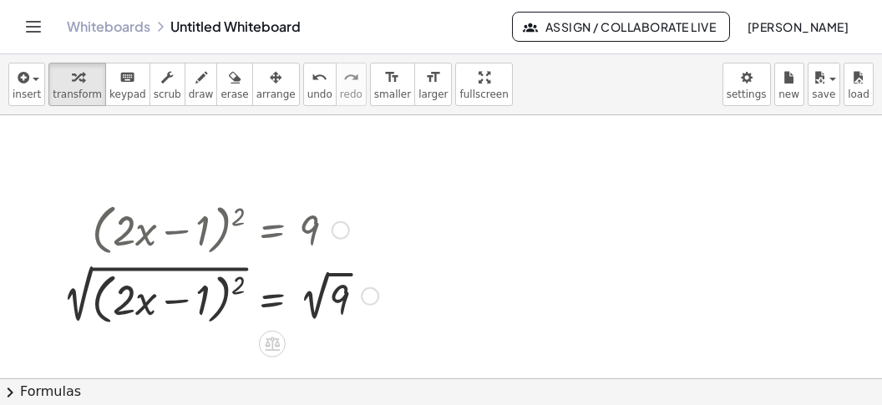
click at [88, 315] on div at bounding box center [220, 294] width 333 height 69
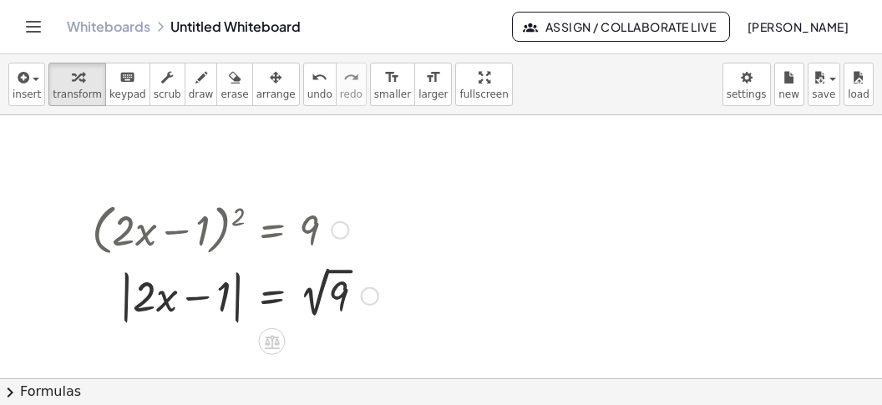
click at [317, 312] on div at bounding box center [235, 294] width 303 height 64
click at [236, 315] on div at bounding box center [222, 294] width 277 height 63
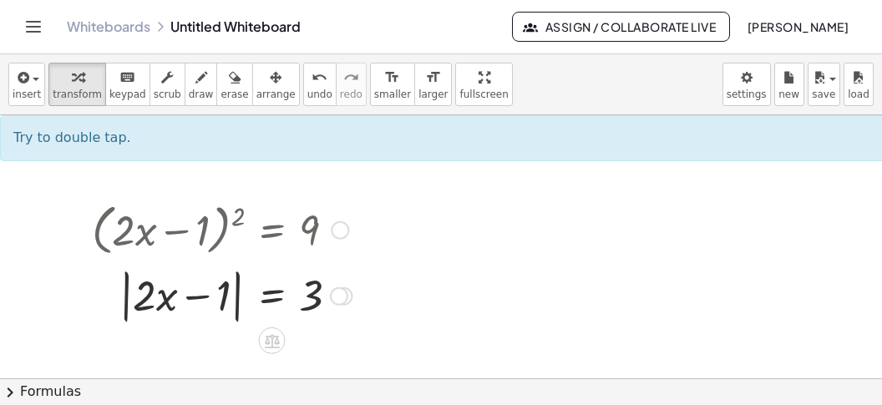
click at [241, 300] on div at bounding box center [222, 294] width 277 height 63
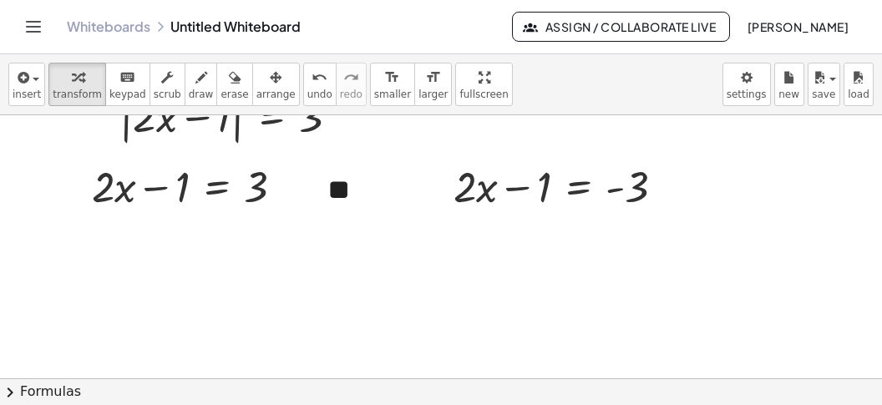
scroll to position [2852, 0]
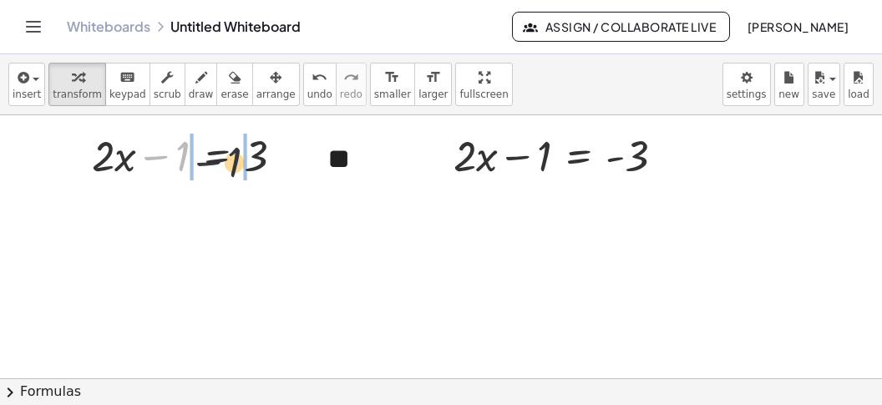
drag, startPoint x: 164, startPoint y: 149, endPoint x: 210, endPoint y: 163, distance: 48.1
click at [238, 158] on div at bounding box center [195, 154] width 222 height 57
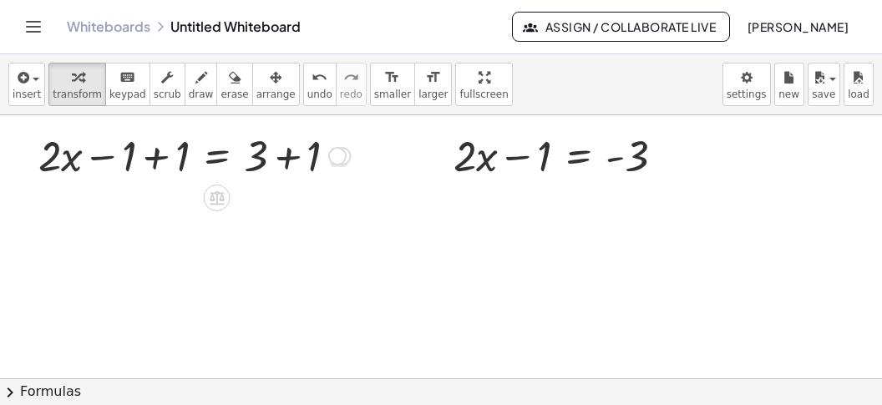
drag, startPoint x: 157, startPoint y: 167, endPoint x: 192, endPoint y: 168, distance: 35.1
click at [159, 167] on div at bounding box center [194, 154] width 328 height 57
click at [300, 160] on div at bounding box center [248, 154] width 222 height 57
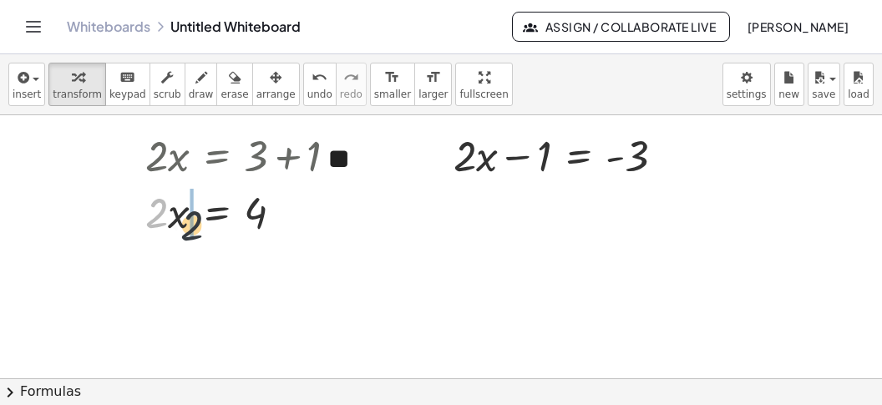
drag, startPoint x: 155, startPoint y: 198, endPoint x: 240, endPoint y: 205, distance: 85.5
click at [228, 210] on div at bounding box center [248, 211] width 222 height 57
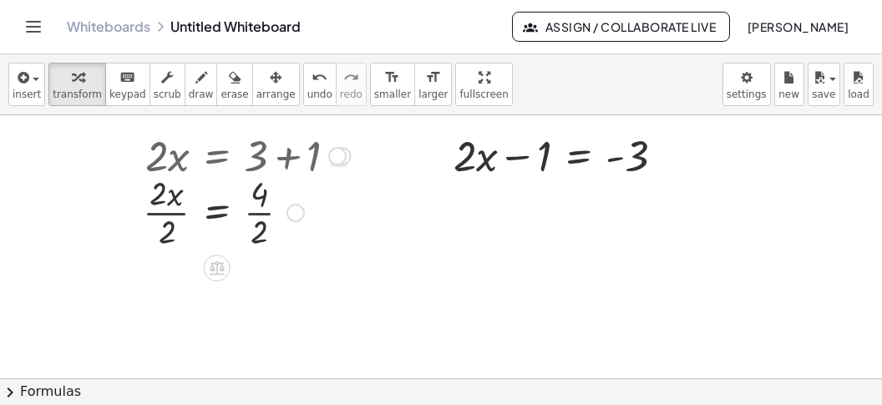
click at [259, 213] on div at bounding box center [247, 211] width 225 height 84
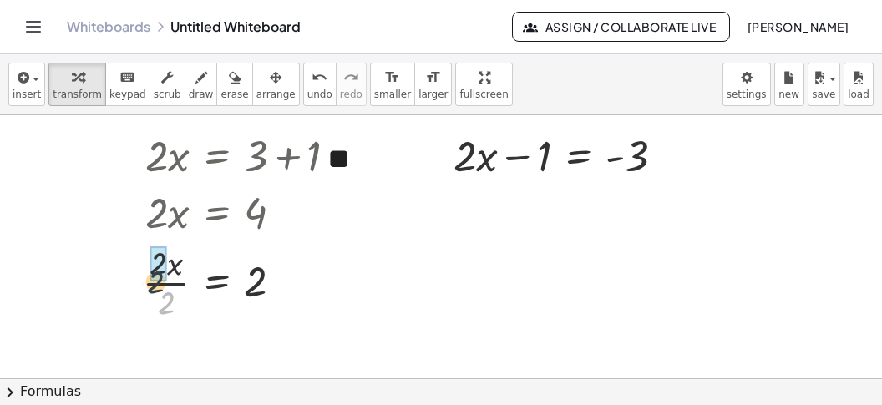
drag, startPoint x: 169, startPoint y: 300, endPoint x: 157, endPoint y: 267, distance: 35.4
click at [217, 283] on div "· 2 · x = · 2 · 2 2" at bounding box center [217, 283] width 0 height 0
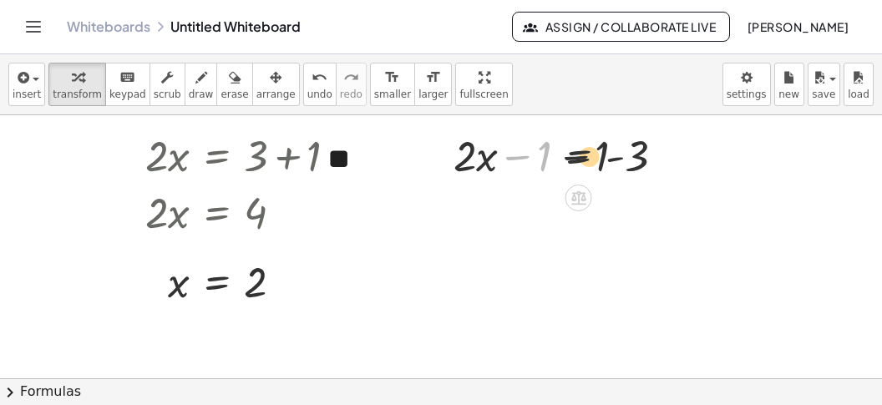
drag, startPoint x: 521, startPoint y: 162, endPoint x: 630, endPoint y: 162, distance: 109.4
click at [630, 162] on div at bounding box center [565, 154] width 241 height 57
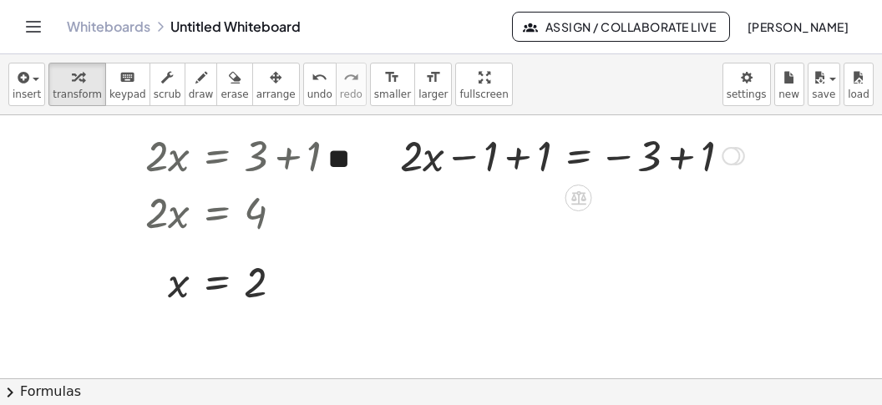
click at [516, 175] on div at bounding box center [572, 154] width 361 height 57
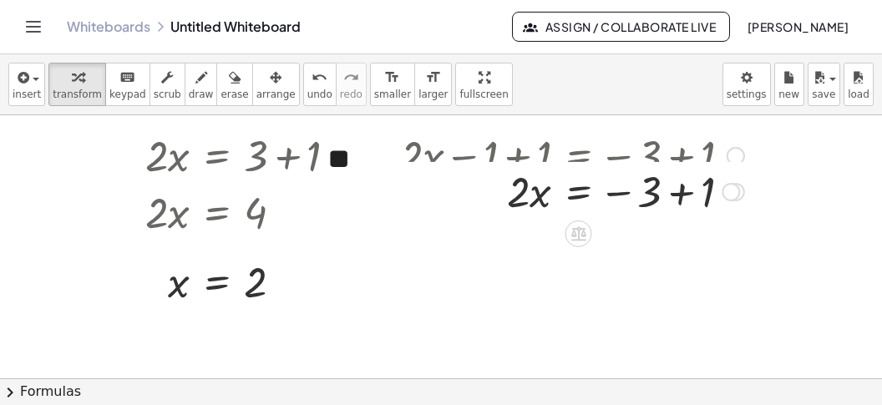
drag, startPoint x: 676, startPoint y: 170, endPoint x: 674, endPoint y: 190, distance: 20.1
click at [677, 170] on div at bounding box center [572, 154] width 361 height 57
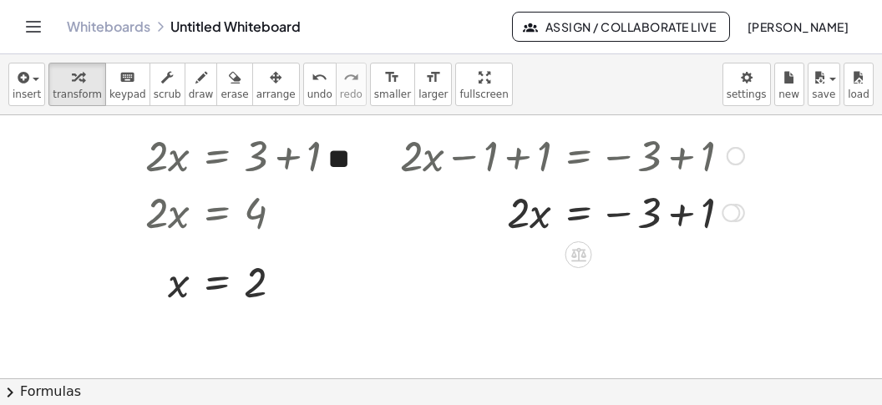
click at [678, 212] on div at bounding box center [572, 211] width 361 height 57
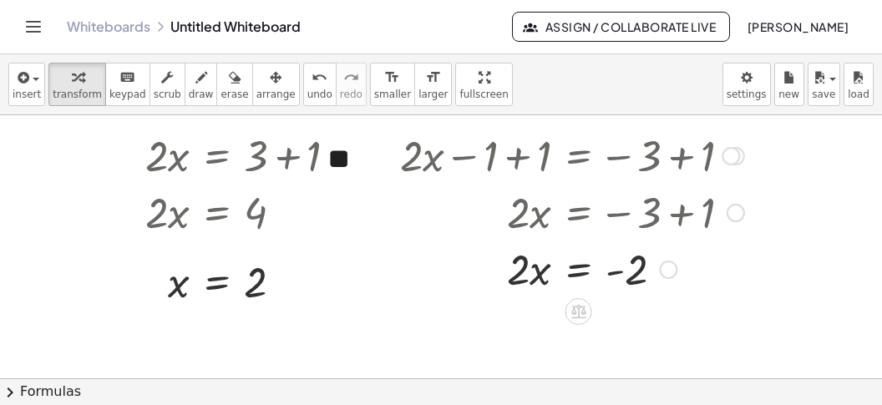
click at [523, 223] on div at bounding box center [606, 211] width 428 height 57
drag, startPoint x: 522, startPoint y: 278, endPoint x: 619, endPoint y: 300, distance: 99.3
click at [579, 270] on div "· 2 · 2 · x = - 2" at bounding box center [579, 270] width 0 height 0
drag, startPoint x: 637, startPoint y: 291, endPoint x: 627, endPoint y: 292, distance: 10.1
click at [637, 290] on div at bounding box center [572, 268] width 361 height 84
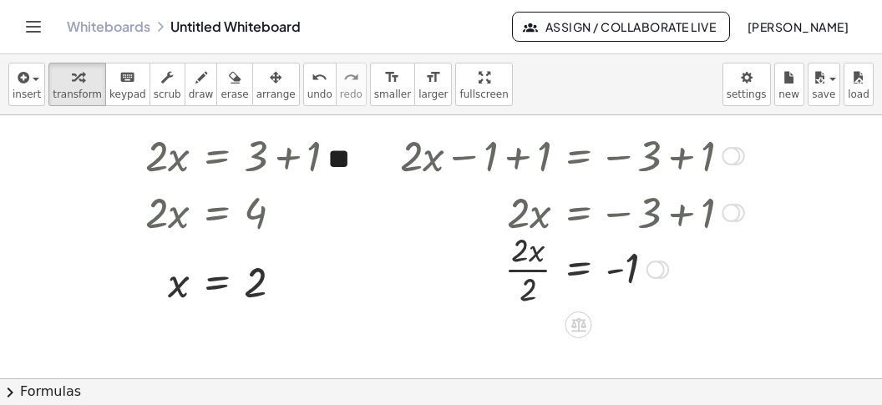
click at [534, 295] on div at bounding box center [572, 268] width 361 height 84
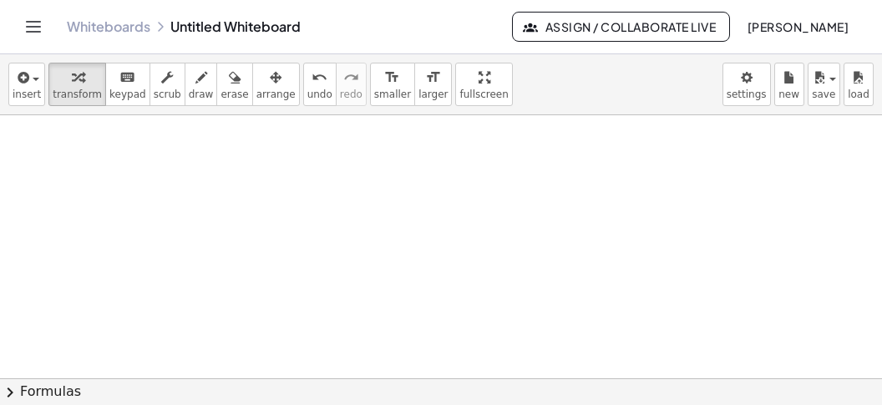
scroll to position [3171, 0]
click at [19, 92] on span "insert" at bounding box center [27, 95] width 28 height 12
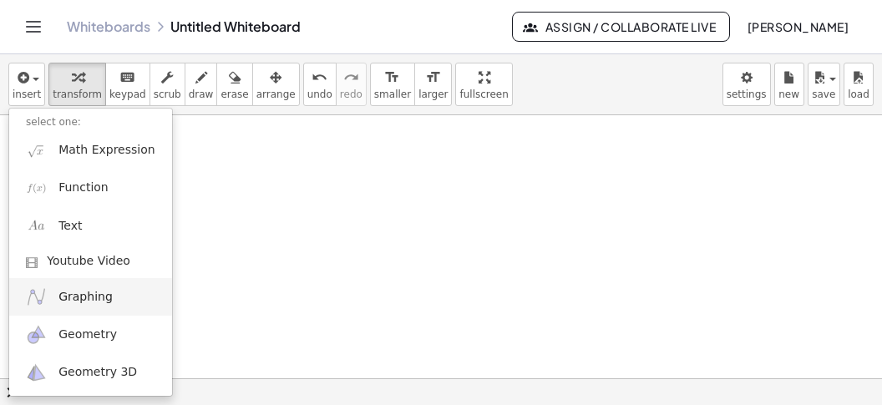
click at [99, 309] on link "Graphing" at bounding box center [90, 297] width 163 height 38
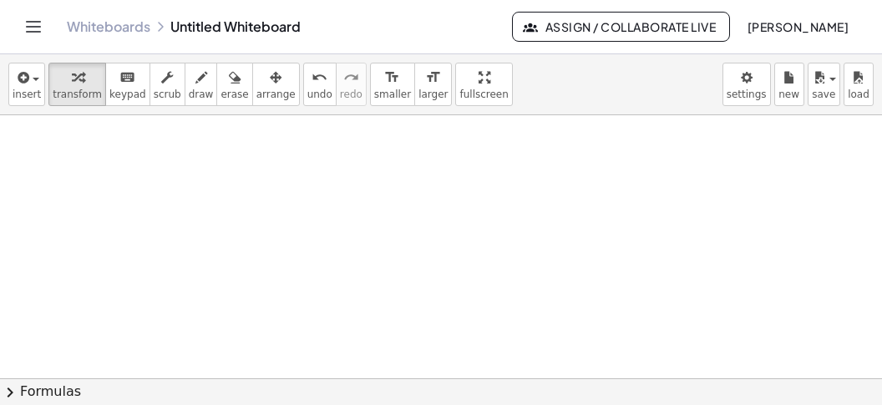
click at [33, 79] on span "button" at bounding box center [36, 79] width 7 height 3
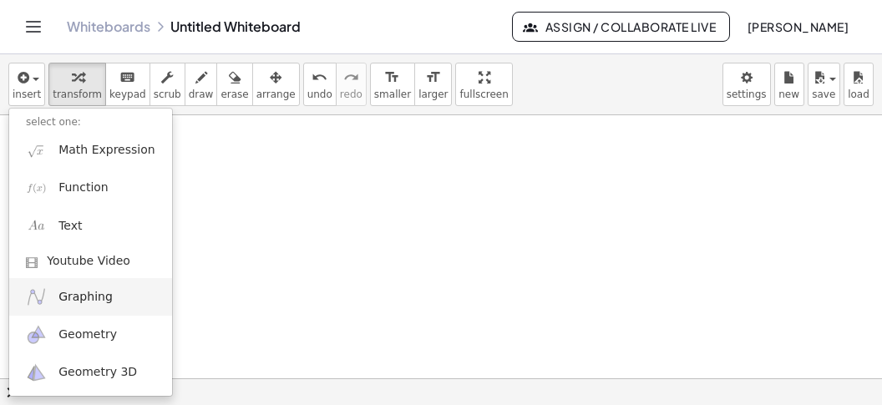
click at [98, 301] on span "Graphing" at bounding box center [85, 297] width 54 height 17
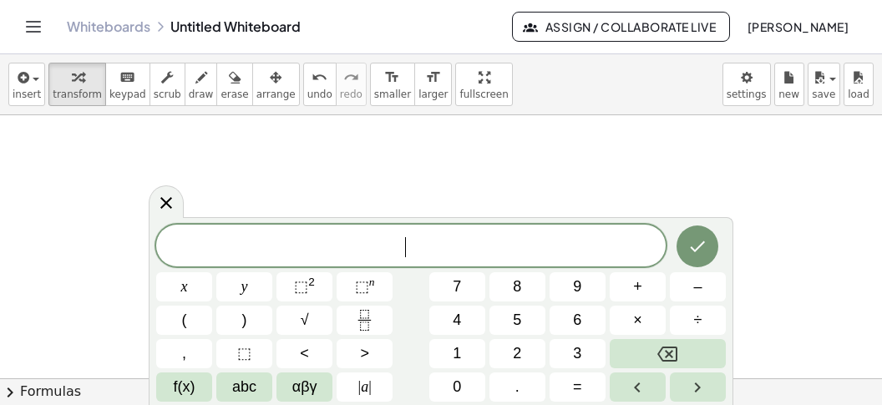
scroll to position [14, 0]
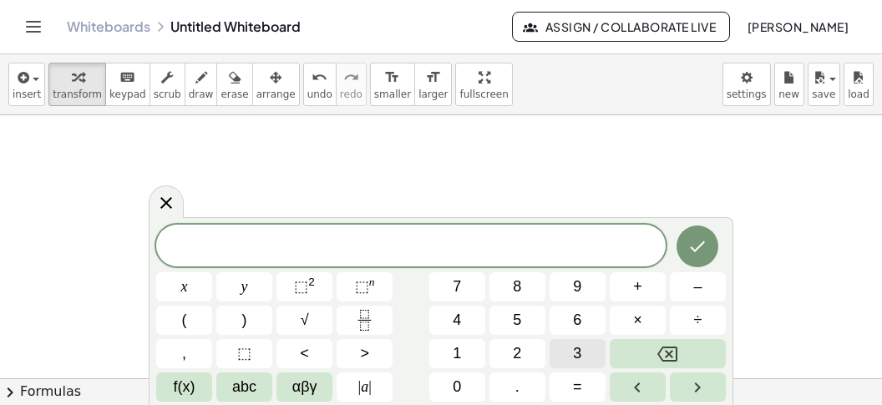
click at [576, 338] on div "​ x y ⬚ 2 ⬚ n 7 8 9 + – ( ) √ 4 5 6 × ÷ , ⬚ < > 1 2 3 f(x) abc αβγ | a | 0 . =" at bounding box center [441, 313] width 570 height 177
click at [642, 292] on span "+" at bounding box center [637, 287] width 9 height 23
click at [452, 338] on div "+ x y ⬚ 2 ⬚ n 7 8 9 + – ( ) √ 4 5 6 × ÷ , ⬚ < > 1 2 3 f(x) abc αβγ | a | 0 . =" at bounding box center [441, 313] width 570 height 177
click at [383, 244] on span "​ +" at bounding box center [411, 247] width 510 height 23
click at [566, 350] on button "3" at bounding box center [578, 353] width 56 height 29
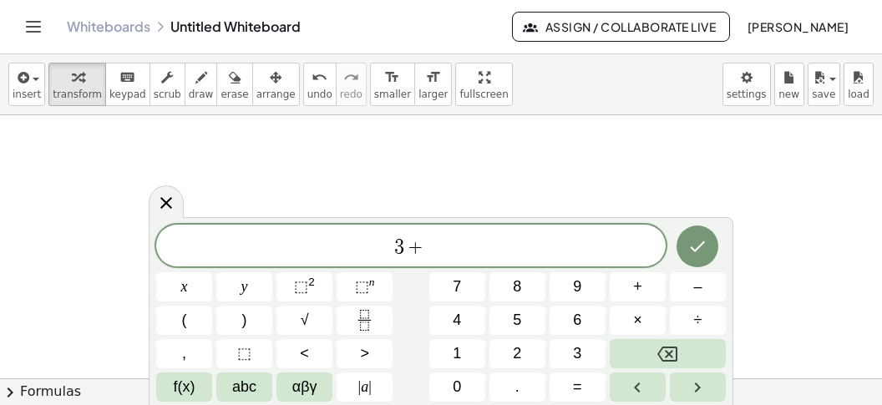
click at [451, 251] on span "3 ​ +" at bounding box center [411, 247] width 510 height 23
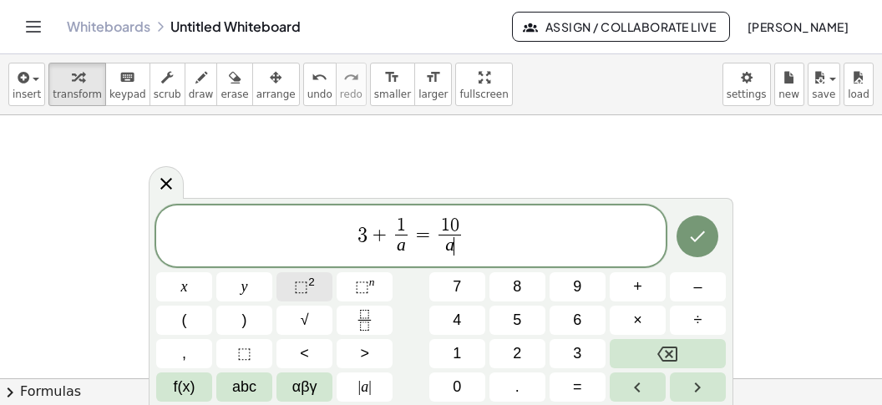
click at [295, 282] on button "⬚ 2" at bounding box center [305, 286] width 56 height 29
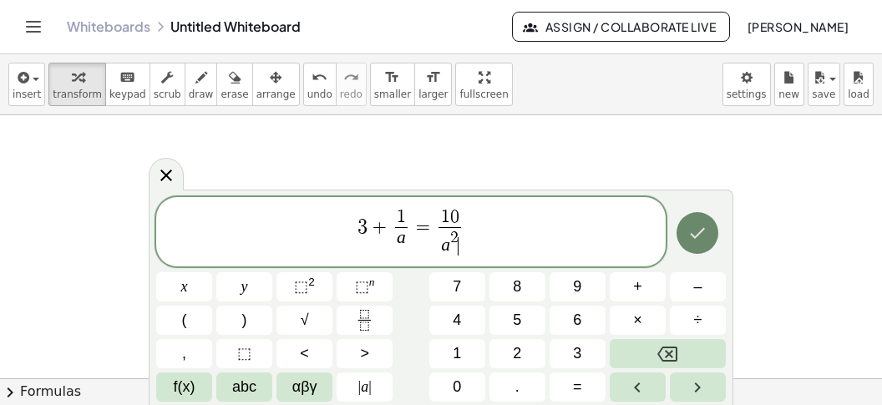
click at [688, 241] on button "Done" at bounding box center [698, 233] width 42 height 42
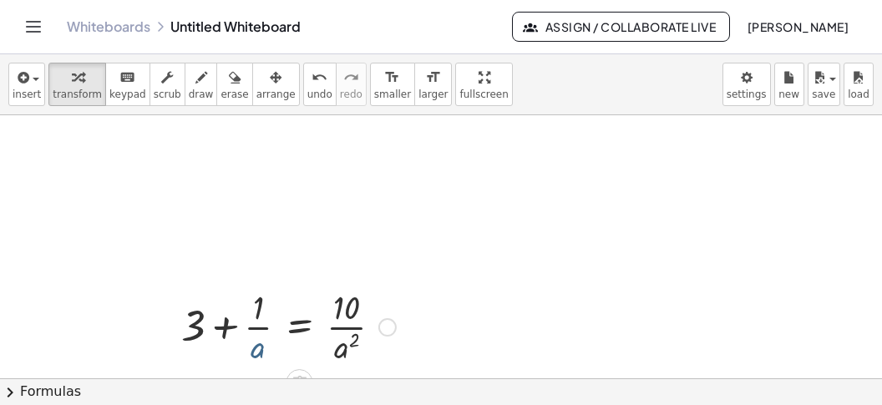
click at [256, 348] on div at bounding box center [288, 326] width 231 height 84
drag, startPoint x: 348, startPoint y: 348, endPoint x: 269, endPoint y: 319, distance: 84.6
click at [299, 328] on div "· a 2 + 3 + · 1 · a = · 10 · a 2" at bounding box center [299, 328] width 0 height 0
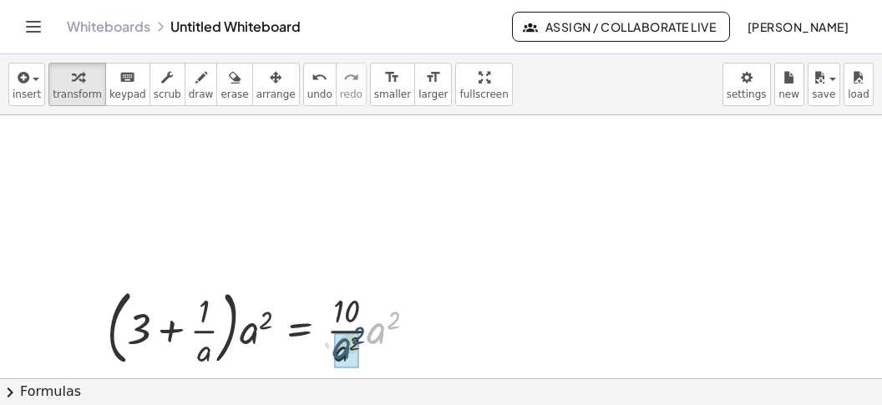
drag, startPoint x: 388, startPoint y: 334, endPoint x: 361, endPoint y: 347, distance: 29.5
click at [300, 328] on div "· a 2 + 3 + · 1 · a = · 10 · ( ) · a 2 · · a 2 · a 2" at bounding box center [300, 328] width 0 height 0
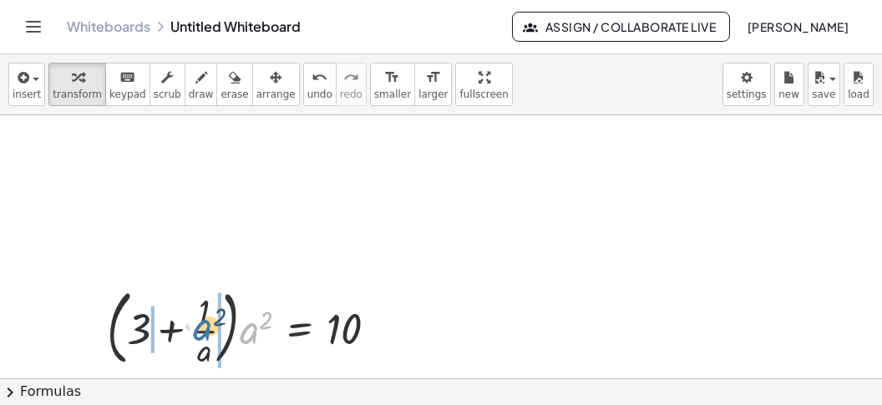
drag, startPoint x: 252, startPoint y: 338, endPoint x: 198, endPoint y: 333, distance: 54.5
click at [201, 334] on div at bounding box center [250, 327] width 302 height 90
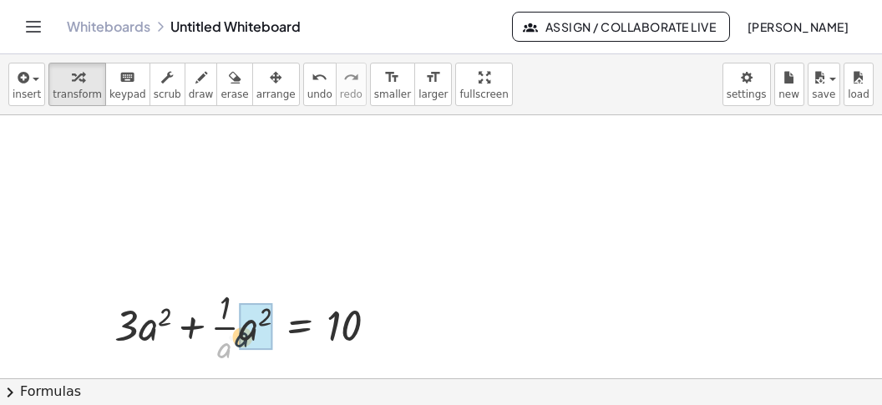
drag, startPoint x: 216, startPoint y: 348, endPoint x: 242, endPoint y: 339, distance: 27.2
click at [299, 328] on div "· a + 3 + · 1 · a = 10 · · a 2 · · a 2" at bounding box center [299, 328] width 0 height 0
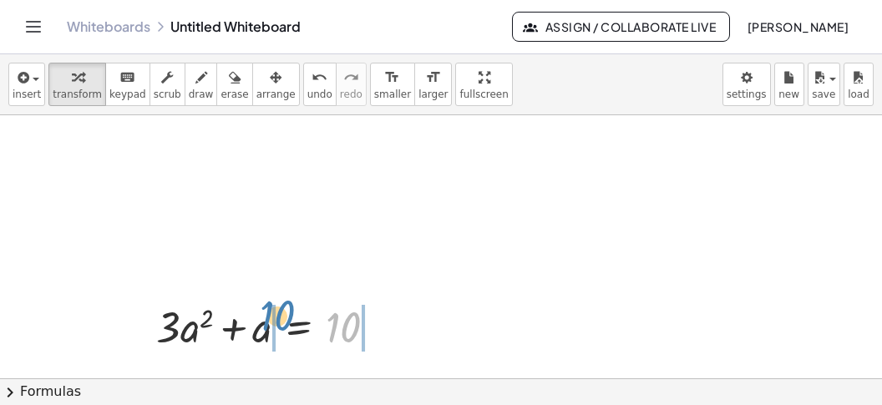
drag, startPoint x: 342, startPoint y: 336, endPoint x: 275, endPoint y: 324, distance: 67.9
click at [275, 324] on div at bounding box center [273, 325] width 251 height 57
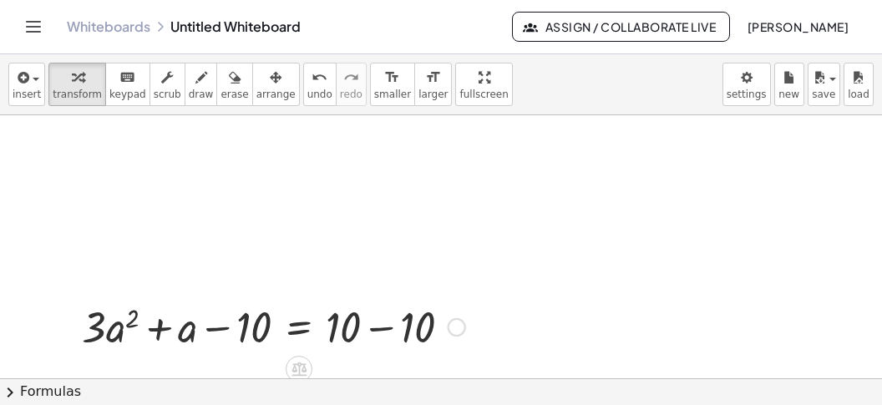
click at [373, 327] on div at bounding box center [274, 325] width 400 height 57
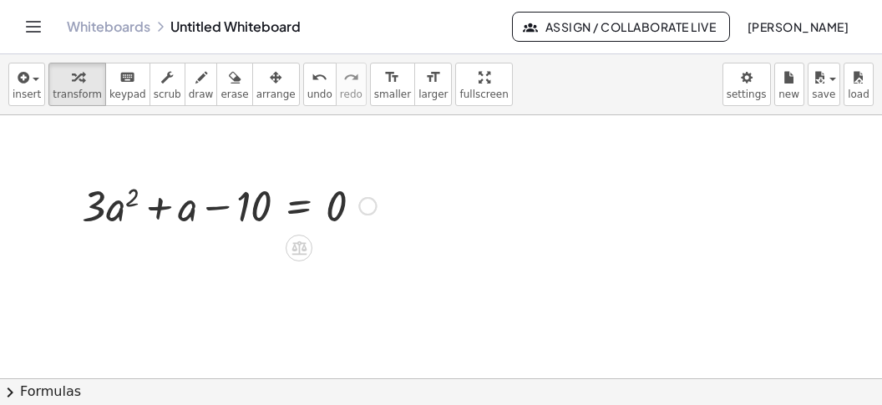
scroll to position [3805, 0]
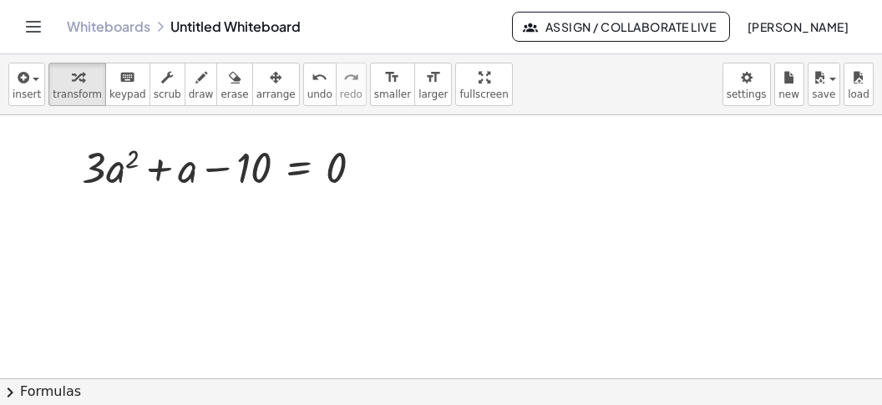
click at [260, 383] on button "chevron_right Formulas" at bounding box center [441, 391] width 882 height 27
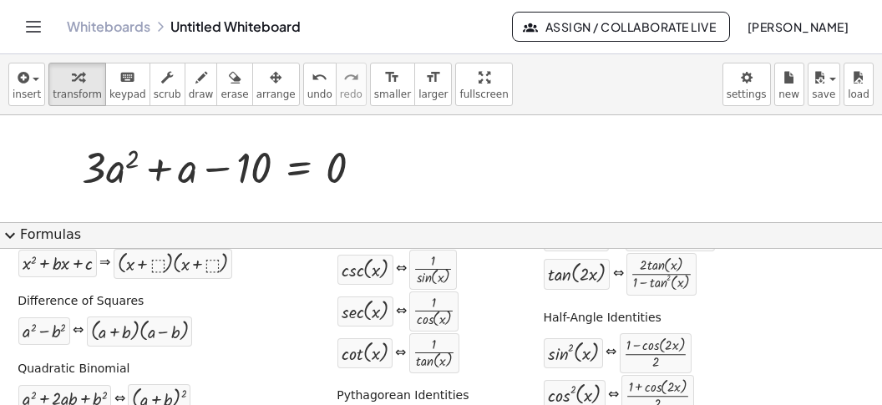
scroll to position [181, 0]
click at [233, 308] on div "Difference of Squares + a 2 − b 2 ⇔ · ( + a + b ) · ( + a − b )" at bounding box center [155, 318] width 282 height 63
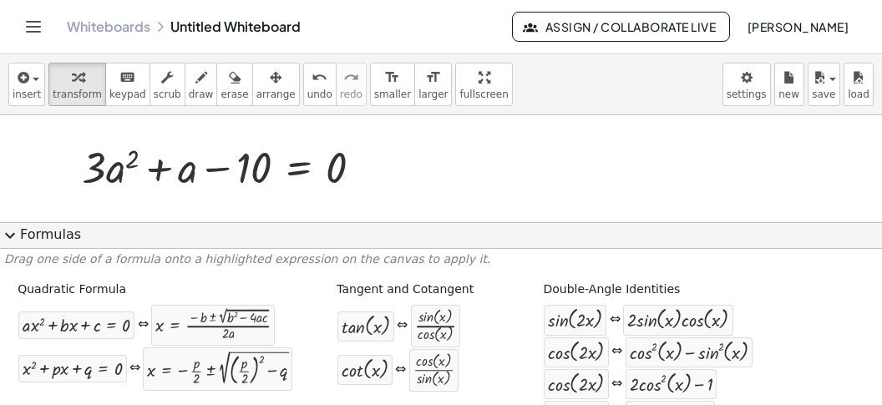
scroll to position [0, 0]
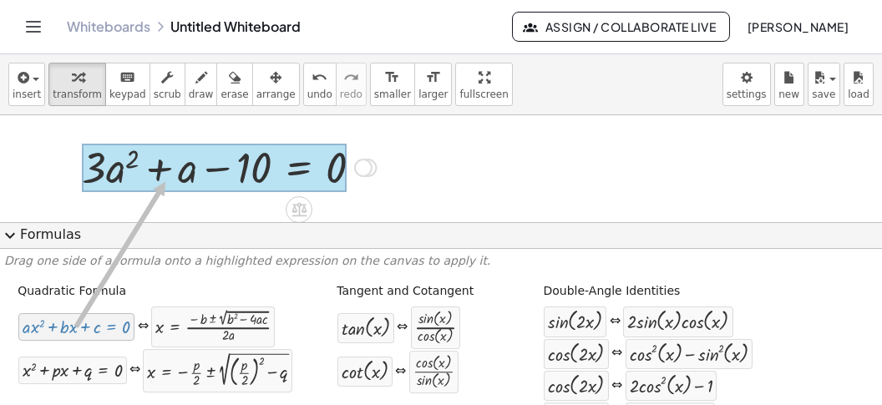
drag, startPoint x: 63, startPoint y: 336, endPoint x: 167, endPoint y: 178, distance: 189.3
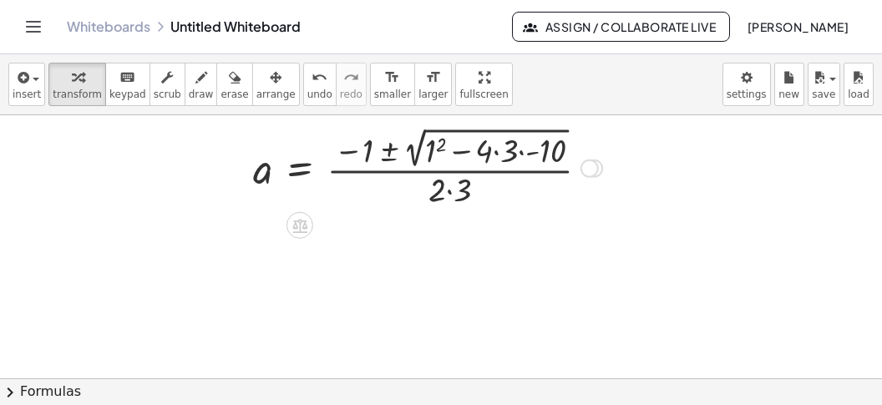
click at [431, 151] on div at bounding box center [428, 167] width 366 height 88
click at [480, 158] on div at bounding box center [423, 167] width 356 height 88
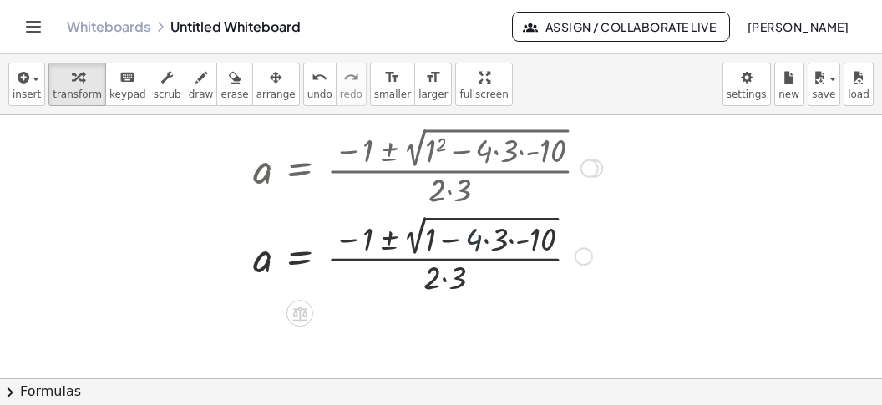
click at [508, 169] on div at bounding box center [428, 167] width 366 height 88
click at [497, 232] on div at bounding box center [428, 255] width 366 height 88
click at [511, 238] on div at bounding box center [428, 255] width 366 height 88
click at [512, 241] on div at bounding box center [428, 255] width 366 height 88
click at [505, 241] on div at bounding box center [428, 255] width 366 height 88
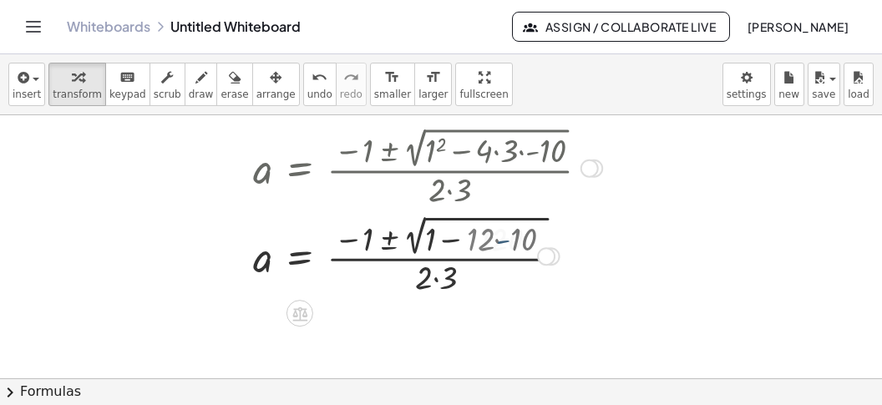
click at [505, 241] on div at bounding box center [428, 255] width 366 height 88
click at [500, 246] on div at bounding box center [428, 255] width 366 height 88
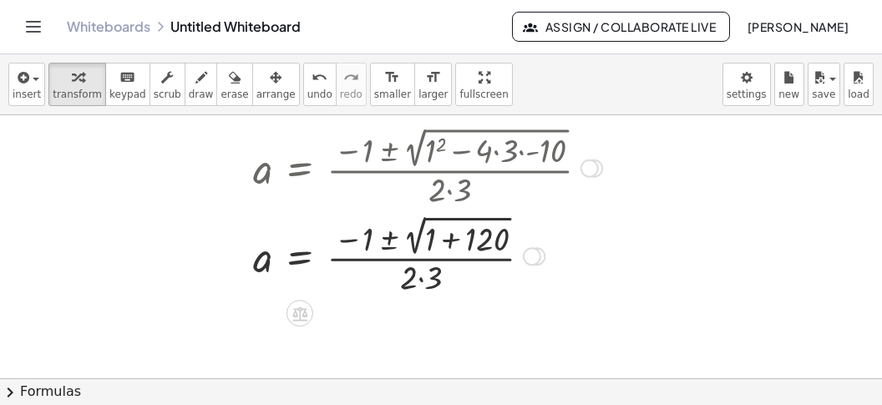
click at [459, 251] on div at bounding box center [428, 255] width 366 height 88
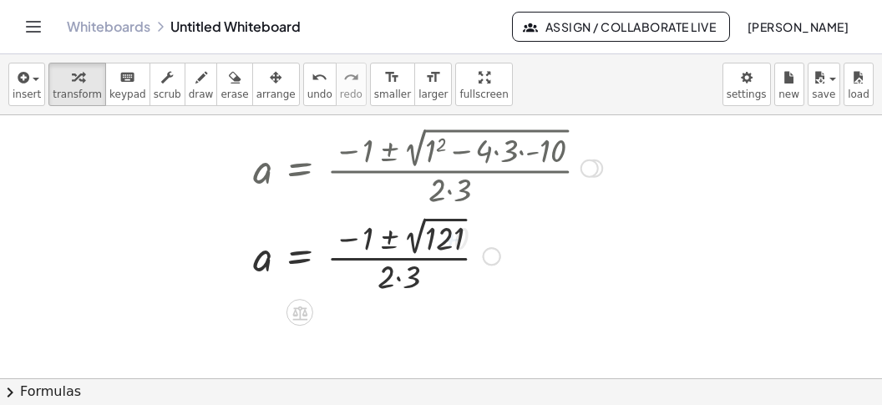
click at [440, 239] on div at bounding box center [428, 254] width 366 height 87
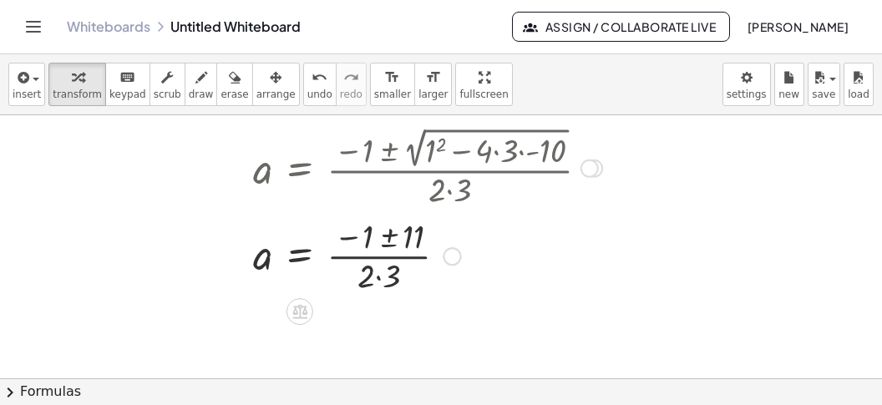
click at [387, 286] on div at bounding box center [428, 255] width 366 height 84
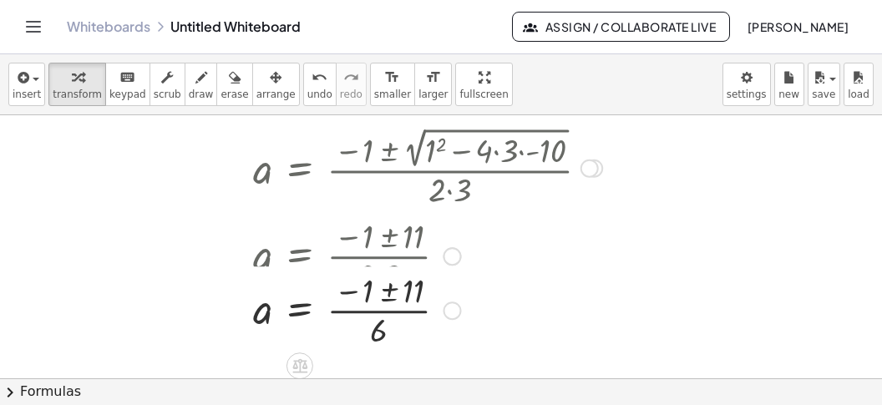
click at [391, 242] on div at bounding box center [428, 255] width 366 height 84
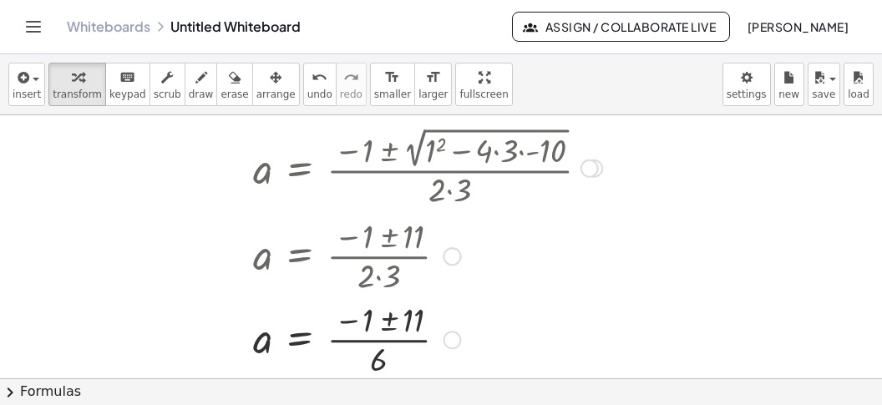
click at [387, 327] on div at bounding box center [428, 339] width 366 height 84
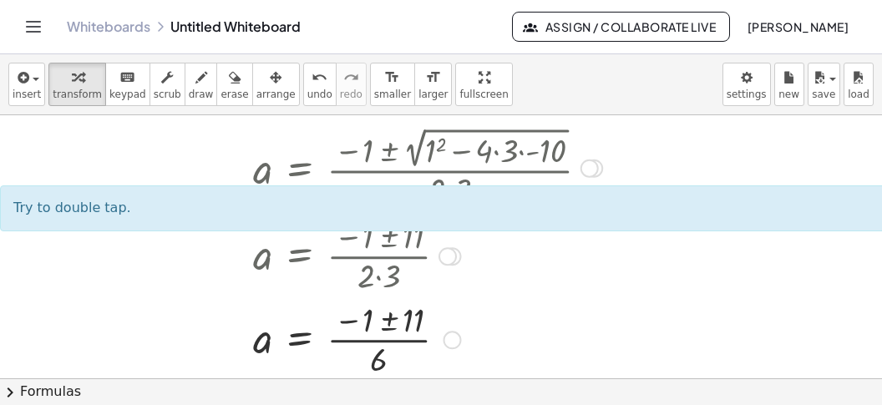
scroll to position [3964, 0]
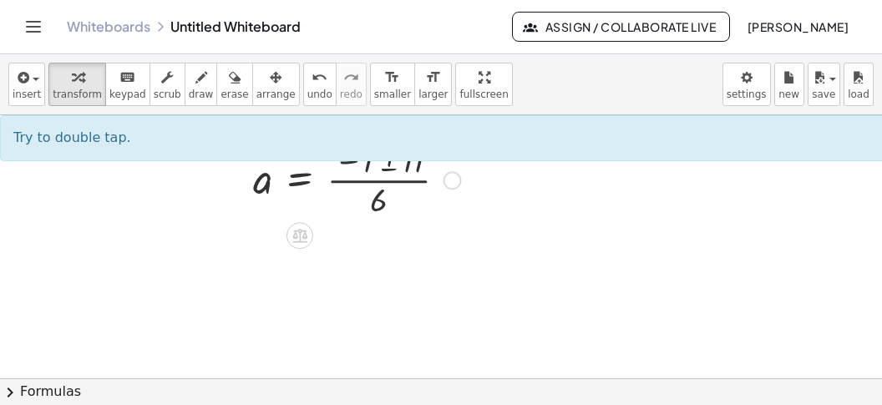
click at [384, 168] on div at bounding box center [428, 179] width 366 height 84
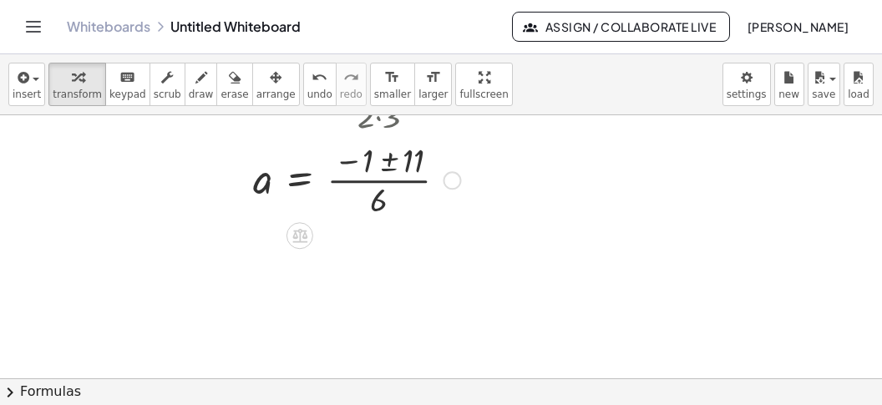
click at [384, 168] on div at bounding box center [428, 179] width 366 height 84
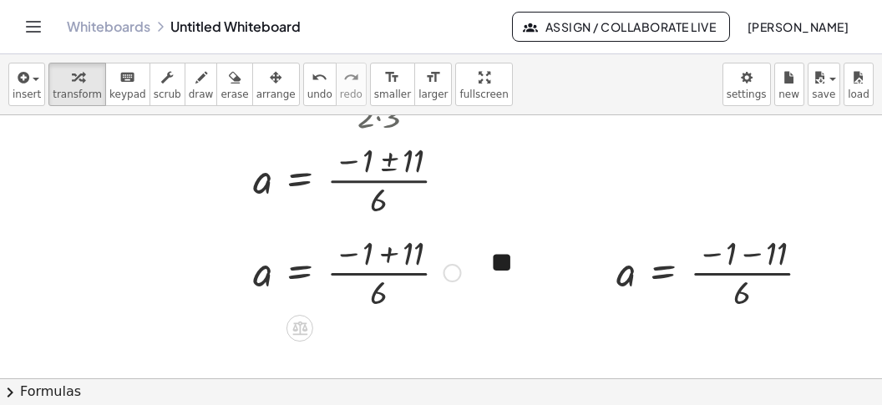
click at [388, 251] on div at bounding box center [357, 272] width 225 height 84
click at [300, 273] on div "a = · ( − 1 + 11 ) · 6 10" at bounding box center [300, 273] width 0 height 0
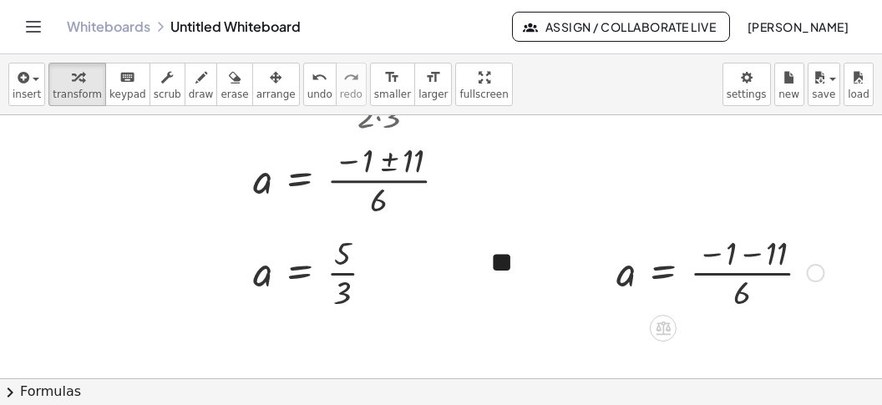
click at [759, 256] on div at bounding box center [720, 272] width 225 height 84
drag, startPoint x: 754, startPoint y: 269, endPoint x: 755, endPoint y: 277, distance: 8.4
click at [663, 273] on div "a = · ( - 1 − 11 ) · 6 12" at bounding box center [663, 273] width 0 height 0
click at [724, 297] on div at bounding box center [695, 272] width 175 height 84
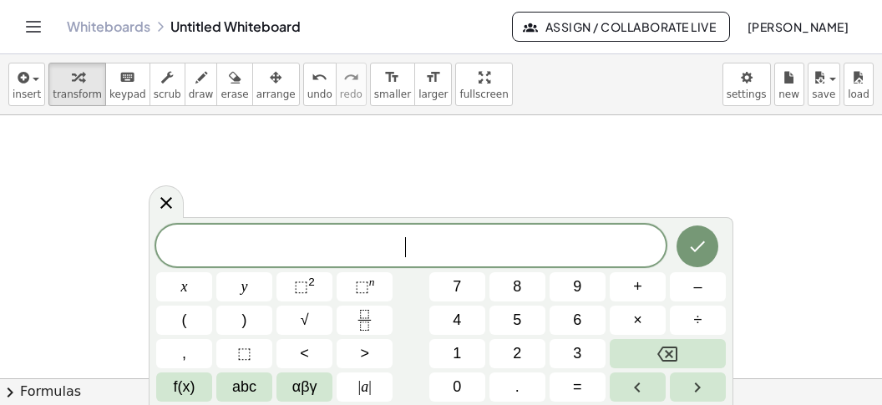
scroll to position [14, 0]
click at [196, 278] on button "x" at bounding box center [184, 286] width 56 height 29
click at [682, 279] on button "–" at bounding box center [698, 286] width 56 height 29
click at [464, 357] on button "1" at bounding box center [457, 353] width 56 height 29
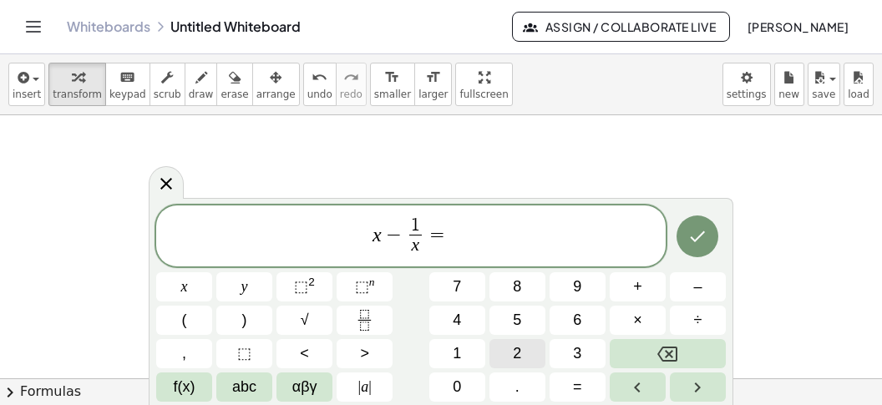
click at [505, 351] on button "2" at bounding box center [518, 353] width 56 height 29
click at [448, 315] on button "4" at bounding box center [457, 320] width 56 height 29
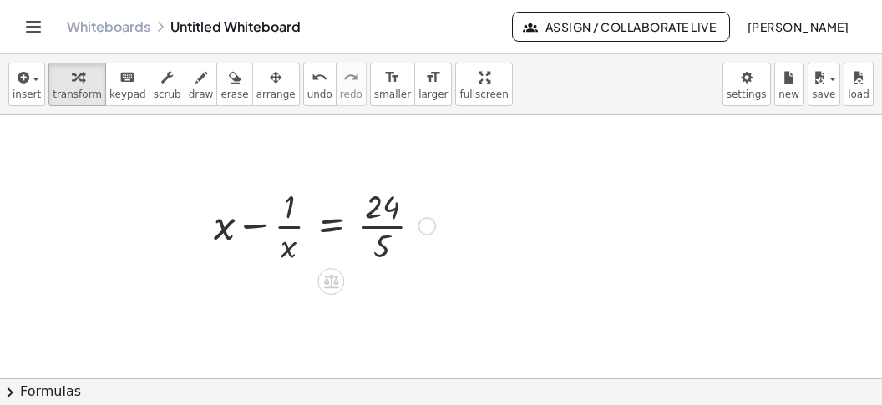
click at [331, 222] on div at bounding box center [325, 225] width 238 height 84
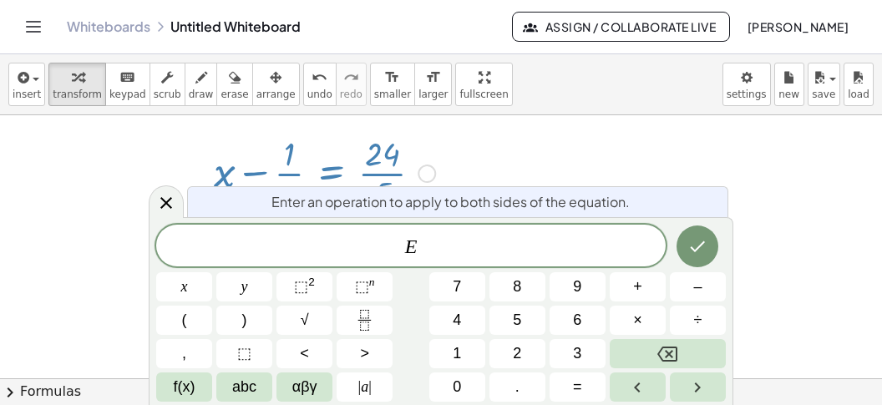
scroll to position [4258, 0]
click at [519, 325] on span "5" at bounding box center [517, 320] width 8 height 23
click at [177, 287] on button "x" at bounding box center [184, 286] width 56 height 29
click at [690, 251] on icon "Done" at bounding box center [698, 246] width 20 height 20
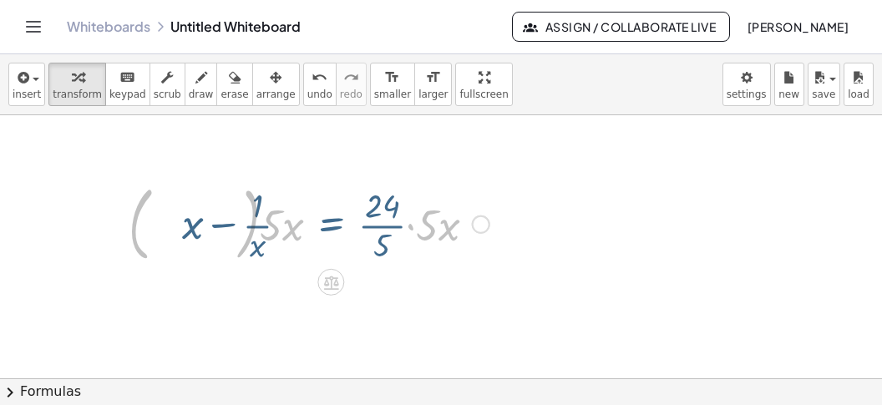
scroll to position [4202, 0]
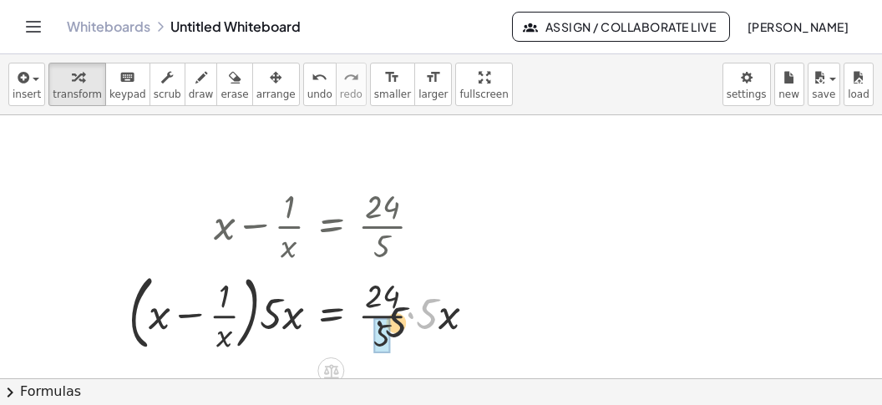
drag, startPoint x: 428, startPoint y: 316, endPoint x: 383, endPoint y: 333, distance: 48.1
click at [373, 332] on div at bounding box center [309, 312] width 378 height 90
click at [291, 317] on div at bounding box center [291, 312] width 343 height 90
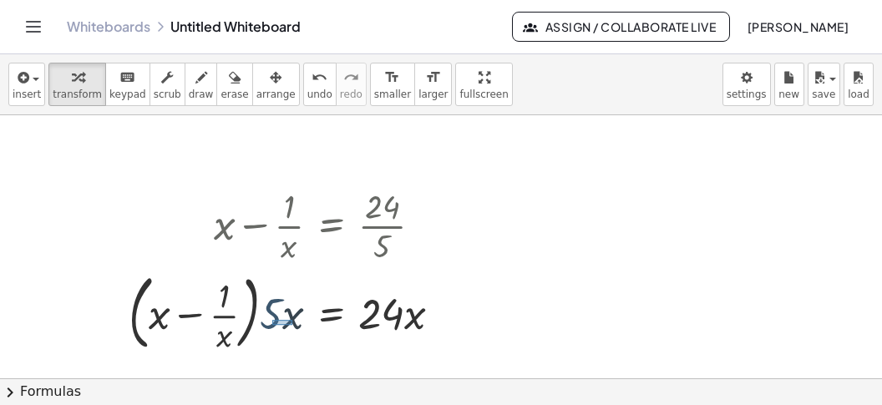
drag, startPoint x: 272, startPoint y: 317, endPoint x: 294, endPoint y: 322, distance: 22.3
click at [331, 317] on div "+ x − · 1 · x = 24 · ( ) · 5 · x · · x" at bounding box center [341, 314] width 20 height 5
drag, startPoint x: 287, startPoint y: 317, endPoint x: 214, endPoint y: 307, distance: 73.3
click at [220, 306] on div at bounding box center [291, 312] width 343 height 90
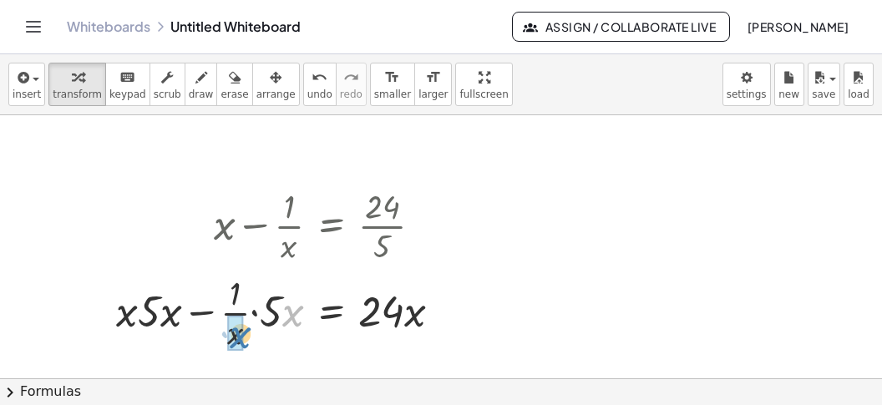
drag, startPoint x: 292, startPoint y: 317, endPoint x: 238, endPoint y: 339, distance: 58.5
click at [331, 312] on div "· x + x − · 1 · x = 24 · · x · · 5 · x · · 5 · x" at bounding box center [331, 312] width 0 height 0
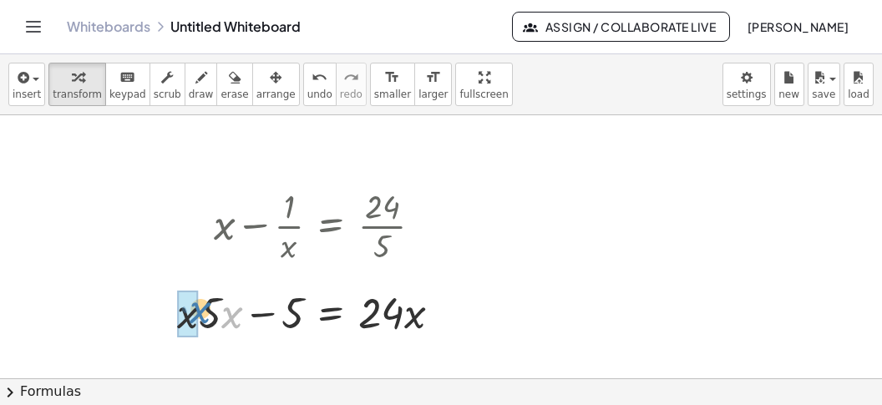
drag, startPoint x: 235, startPoint y: 318, endPoint x: 203, endPoint y: 314, distance: 32.0
click at [203, 314] on div at bounding box center [316, 310] width 294 height 57
drag, startPoint x: 241, startPoint y: 317, endPoint x: 180, endPoint y: 314, distance: 60.2
click at [180, 314] on div "+ x − · 1 · x = · 24 · 5 · ( + x − · 1 · x ) · 5 · x = · · 24 · 5 · 5 · x · ( +…" at bounding box center [313, 261] width 307 height 165
drag, startPoint x: 375, startPoint y: 316, endPoint x: 409, endPoint y: 307, distance: 34.7
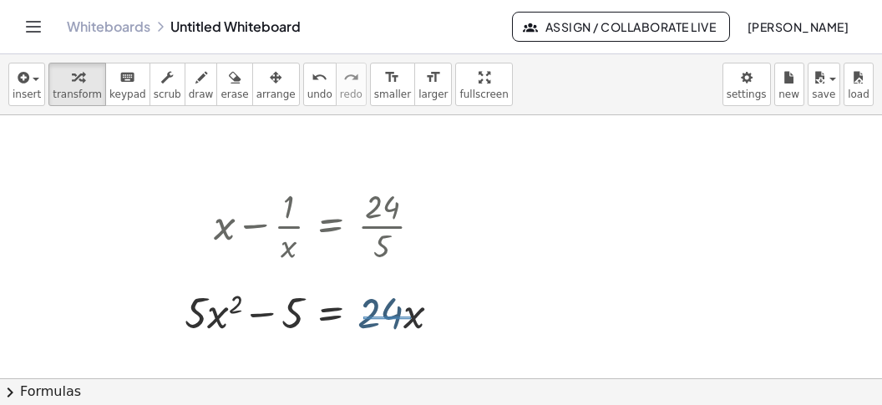
click at [413, 309] on div at bounding box center [319, 310] width 287 height 57
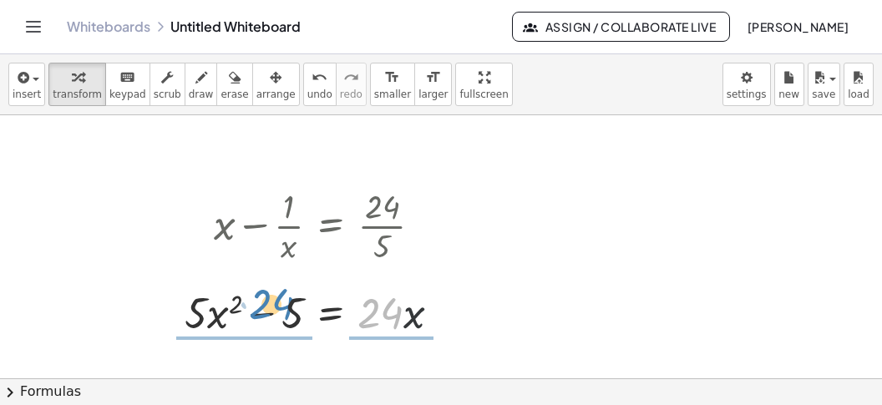
drag, startPoint x: 407, startPoint y: 310, endPoint x: 293, endPoint y: 301, distance: 114.0
click at [293, 301] on div at bounding box center [319, 310] width 287 height 57
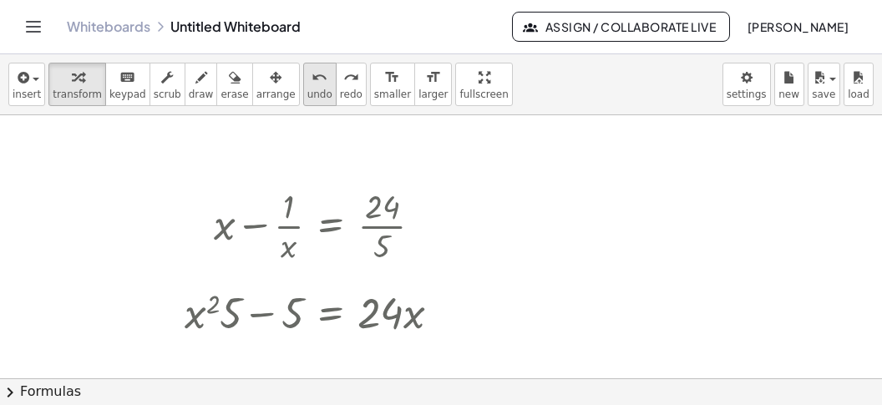
click at [307, 85] on div "undo" at bounding box center [319, 77] width 25 height 20
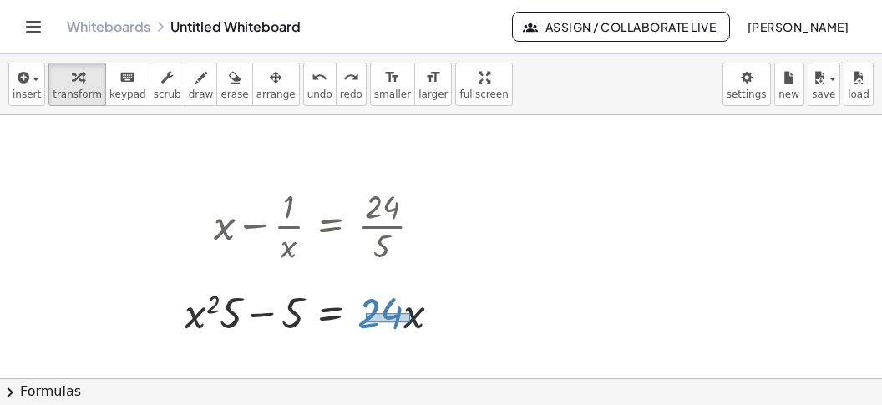
drag, startPoint x: 366, startPoint y: 311, endPoint x: 411, endPoint y: 319, distance: 45.9
click at [413, 320] on div at bounding box center [319, 310] width 287 height 57
drag, startPoint x: 409, startPoint y: 318, endPoint x: 276, endPoint y: 312, distance: 133.8
click at [276, 312] on div at bounding box center [319, 310] width 287 height 57
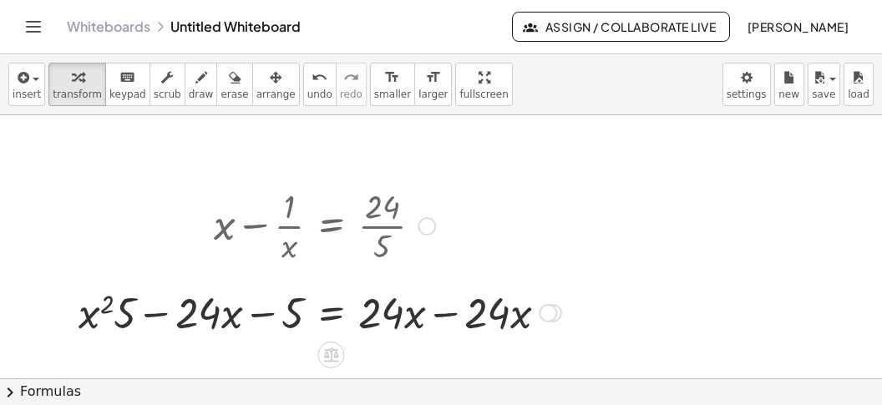
click at [449, 316] on div at bounding box center [320, 310] width 500 height 57
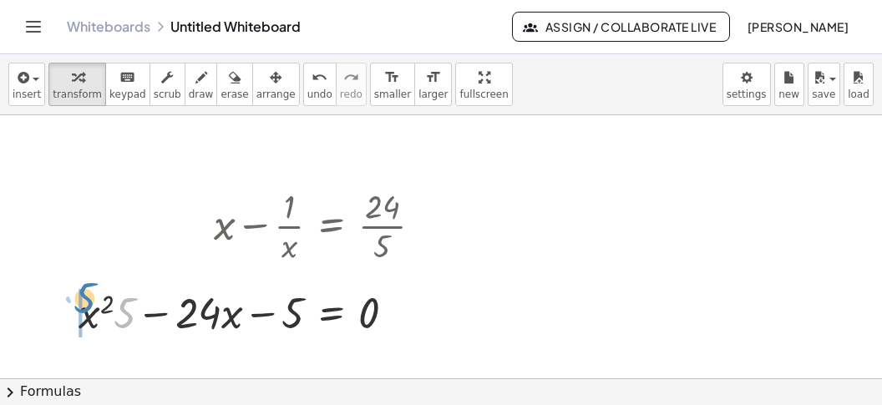
drag, startPoint x: 116, startPoint y: 317, endPoint x: 74, endPoint y: 309, distance: 43.3
click at [75, 303] on div "+ x − · 1 · x = · 24 · 5 · ( + x − · 1 · x ) · 5 · x = · · 24 · 5 · 5 · x · ( +…" at bounding box center [250, 261] width 394 height 165
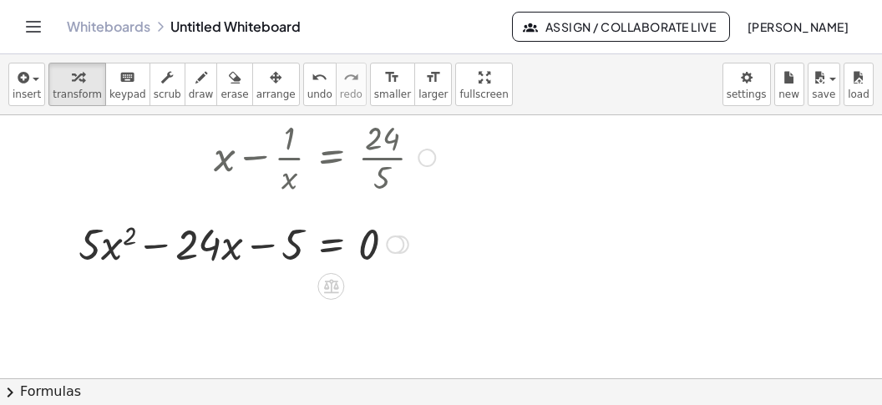
scroll to position [4307, 0]
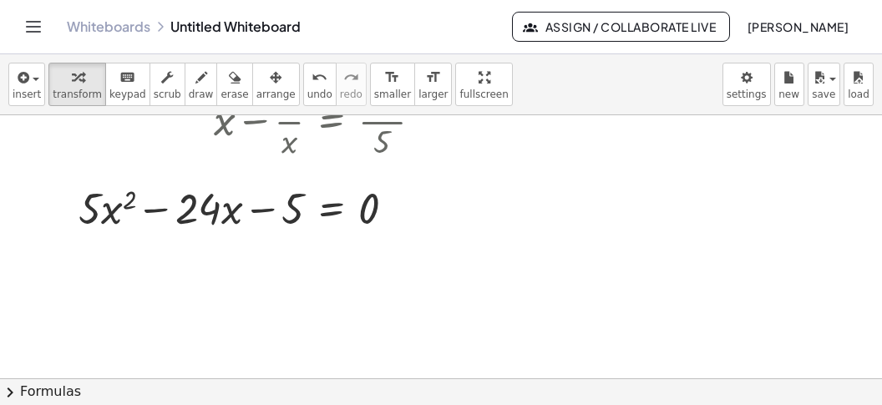
click at [99, 387] on button "chevron_right Formulas" at bounding box center [441, 391] width 882 height 27
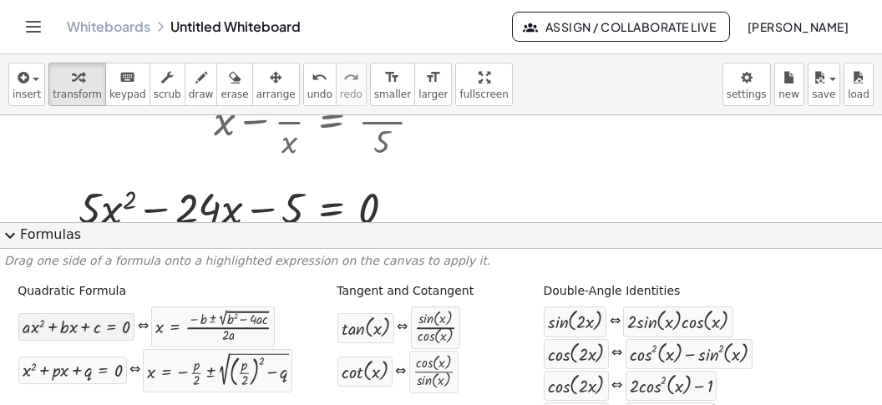
drag, startPoint x: 18, startPoint y: 328, endPoint x: 40, endPoint y: 329, distance: 22.6
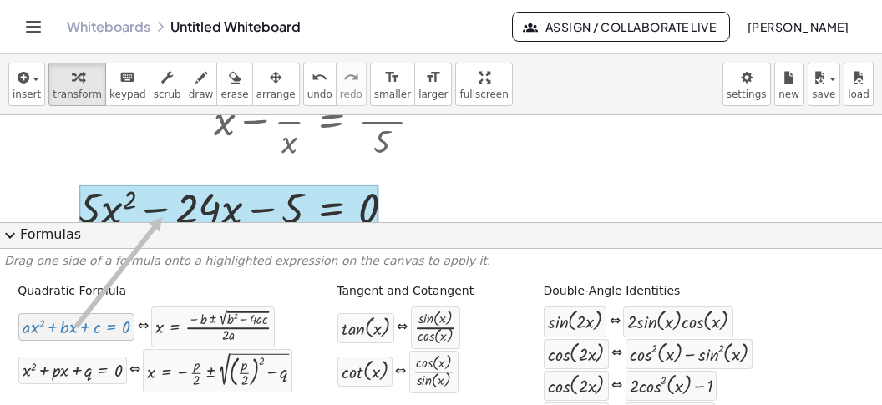
drag, startPoint x: 45, startPoint y: 329, endPoint x: 163, endPoint y: 217, distance: 162.5
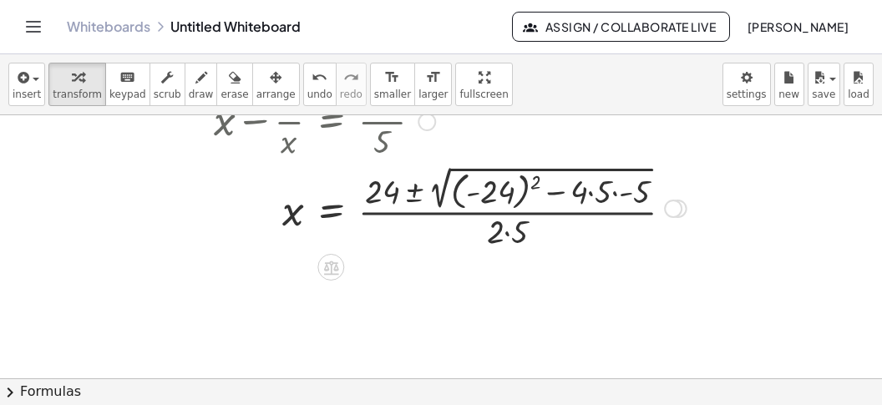
click at [479, 190] on div at bounding box center [451, 206] width 490 height 91
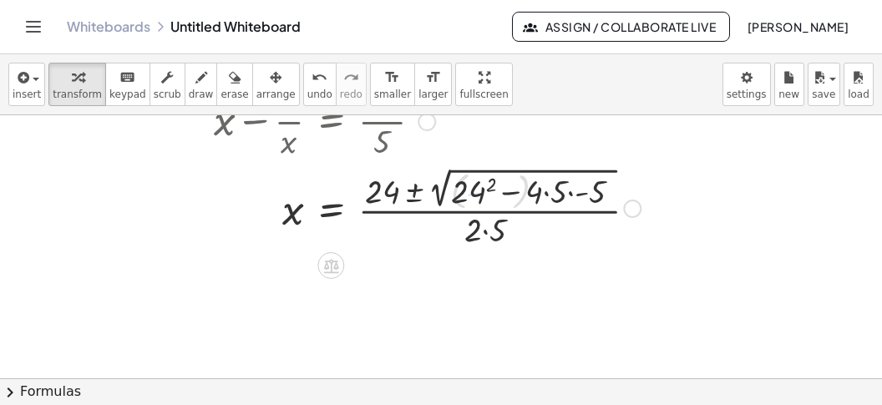
click at [501, 192] on div at bounding box center [428, 207] width 444 height 88
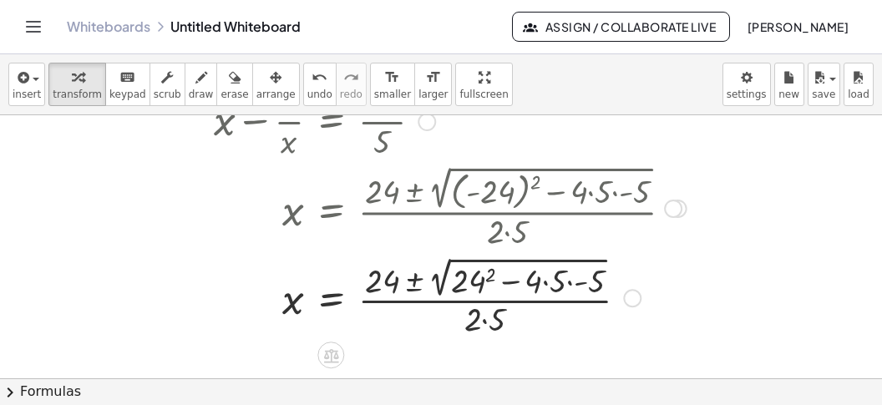
click at [561, 284] on div at bounding box center [451, 296] width 490 height 88
click at [566, 283] on div at bounding box center [451, 296] width 490 height 88
click at [567, 282] on div at bounding box center [451, 296] width 490 height 88
click at [534, 282] on div at bounding box center [451, 296] width 490 height 88
click at [483, 287] on div at bounding box center [451, 296] width 490 height 88
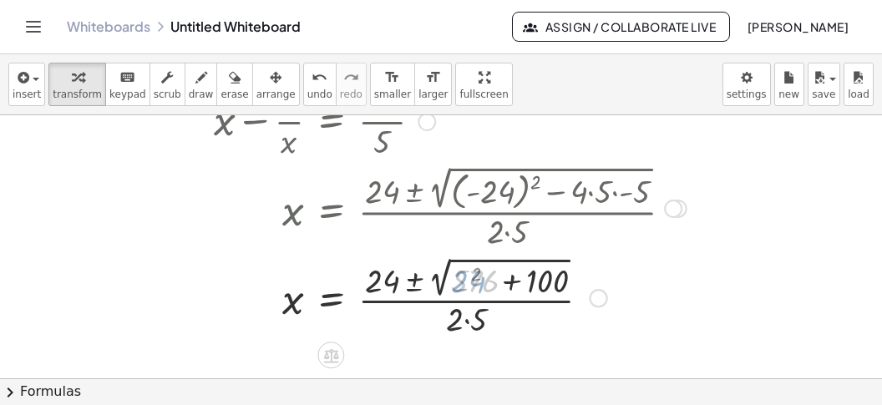
click at [514, 287] on div at bounding box center [451, 296] width 490 height 88
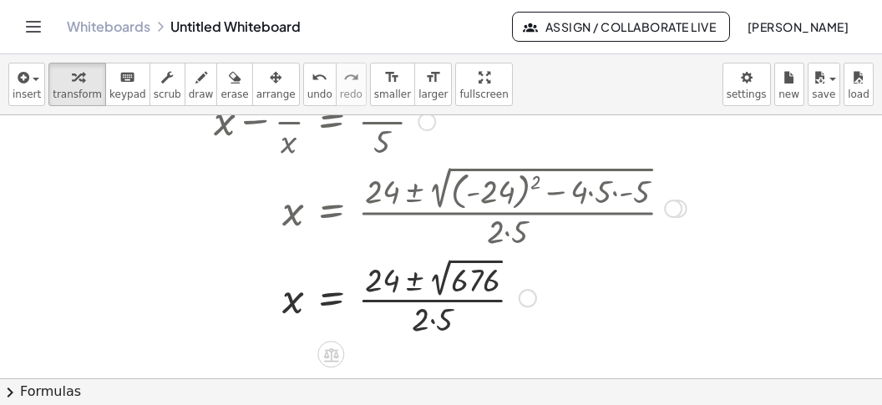
click at [440, 286] on div at bounding box center [451, 296] width 490 height 87
click at [431, 317] on div at bounding box center [451, 297] width 490 height 84
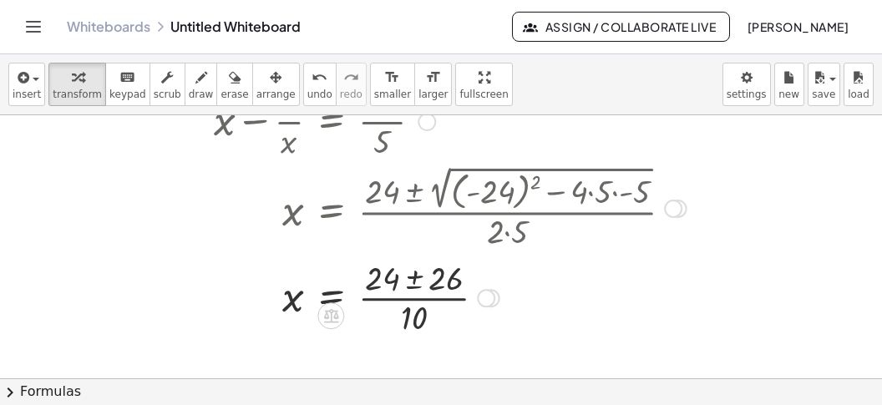
click at [411, 278] on div at bounding box center [451, 297] width 490 height 84
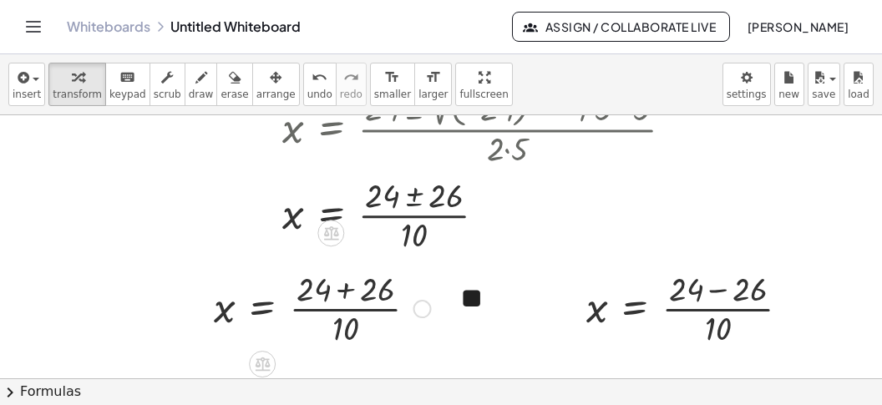
scroll to position [4492, 0]
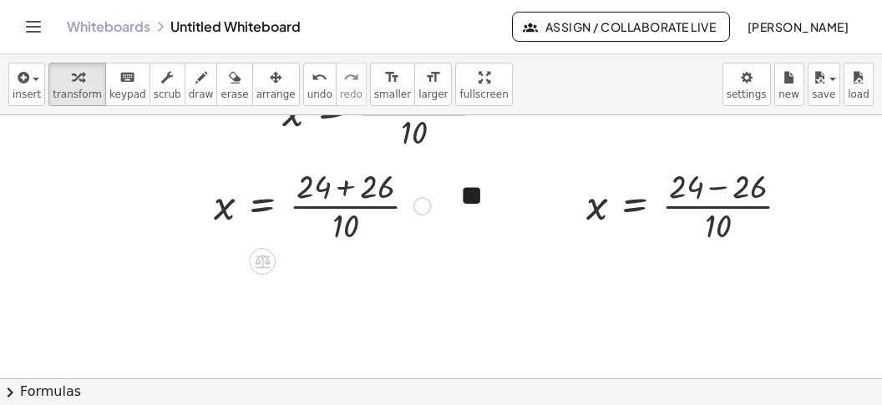
click at [347, 202] on div at bounding box center [323, 205] width 234 height 84
click at [348, 196] on div at bounding box center [323, 205] width 234 height 84
click at [345, 191] on div at bounding box center [323, 205] width 234 height 84
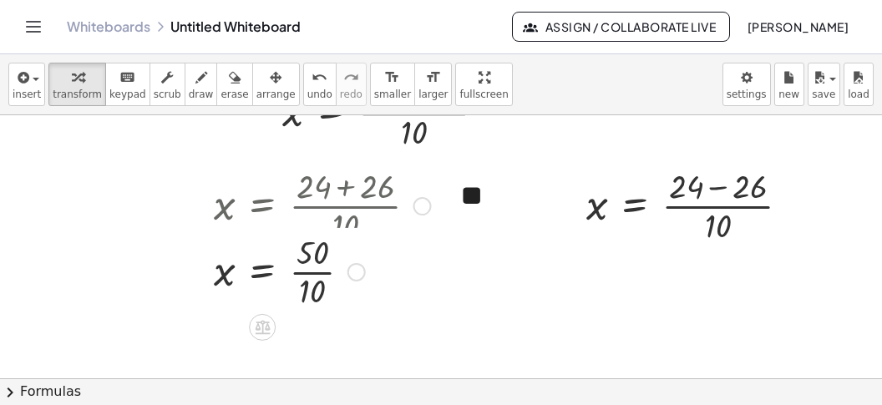
click at [312, 228] on div at bounding box center [323, 205] width 234 height 84
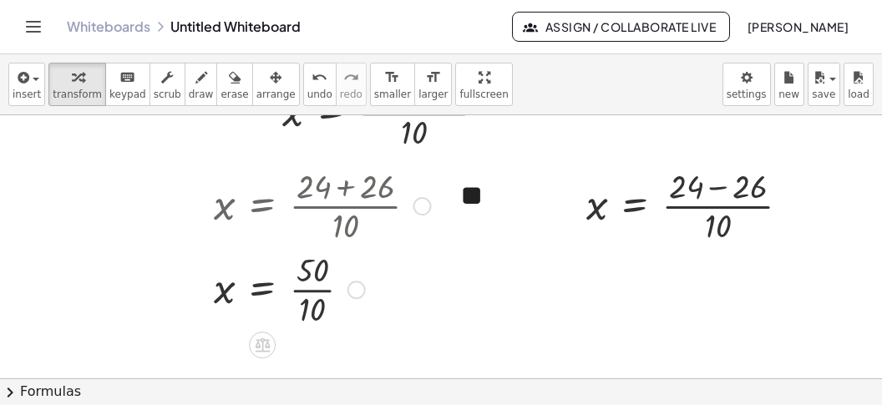
drag, startPoint x: 321, startPoint y: 292, endPoint x: 333, endPoint y: 314, distance: 25.8
click at [321, 299] on div at bounding box center [323, 288] width 234 height 84
click at [308, 301] on div at bounding box center [323, 288] width 234 height 84
click at [719, 196] on div at bounding box center [695, 205] width 234 height 84
click at [722, 190] on div at bounding box center [695, 205] width 234 height 84
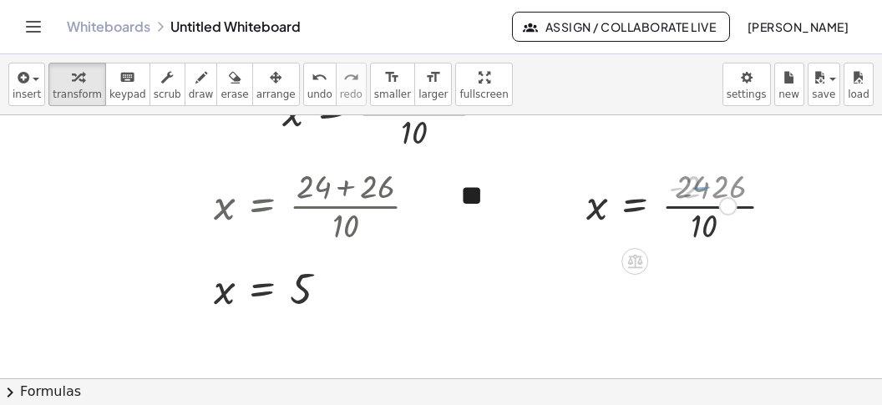
click at [739, 210] on div at bounding box center [661, 205] width 167 height 84
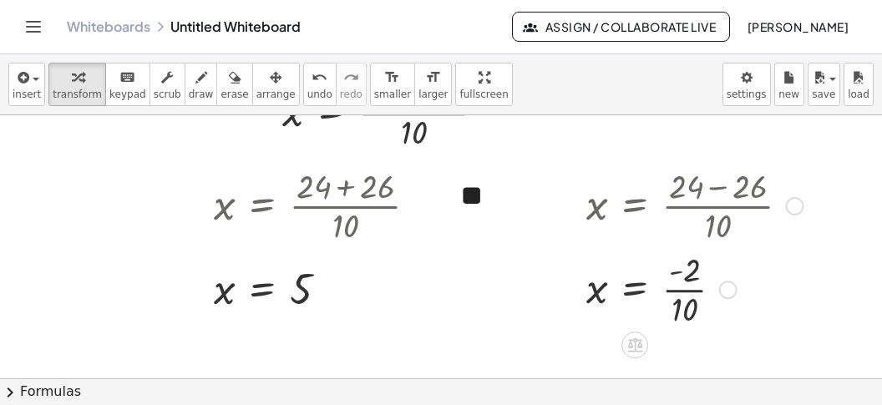
click at [686, 291] on div at bounding box center [695, 288] width 234 height 84
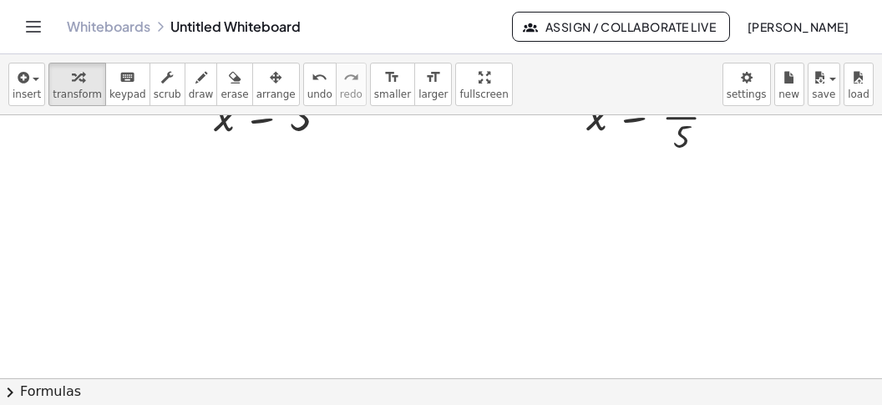
scroll to position [4757, 0]
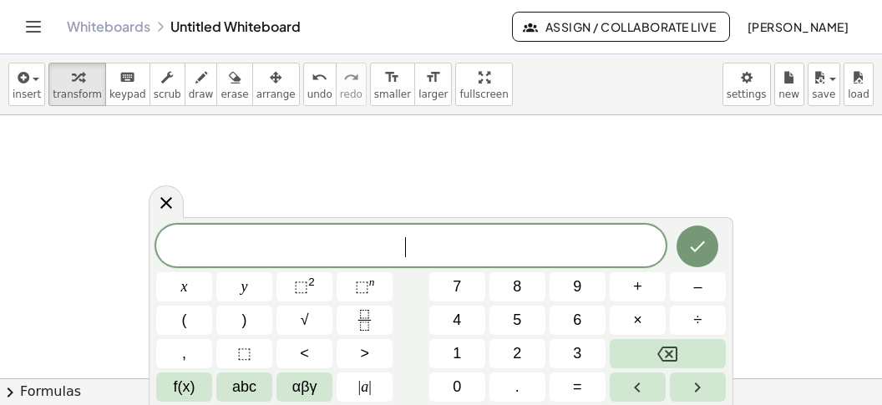
scroll to position [14, 0]
click at [297, 321] on button "√" at bounding box center [305, 320] width 56 height 29
click at [191, 321] on button "(" at bounding box center [184, 320] width 56 height 29
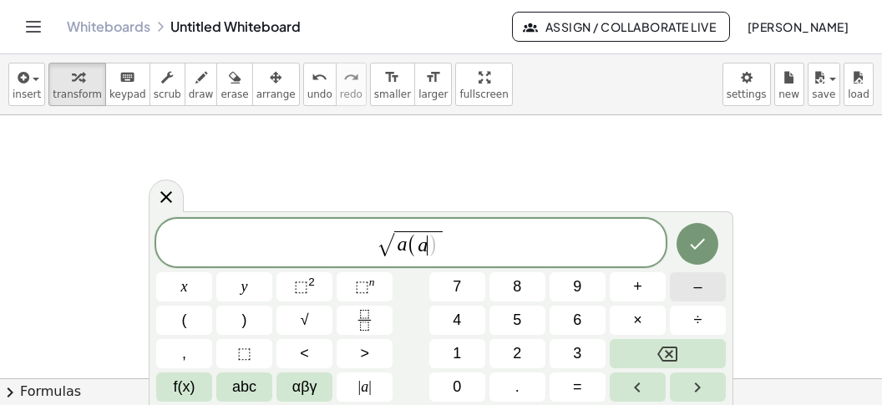
click at [698, 285] on span "–" at bounding box center [697, 287] width 8 height 23
click at [472, 277] on button "7" at bounding box center [457, 286] width 56 height 29
click at [489, 241] on span "√ a ( a − 7 ) ​" at bounding box center [411, 244] width 510 height 30
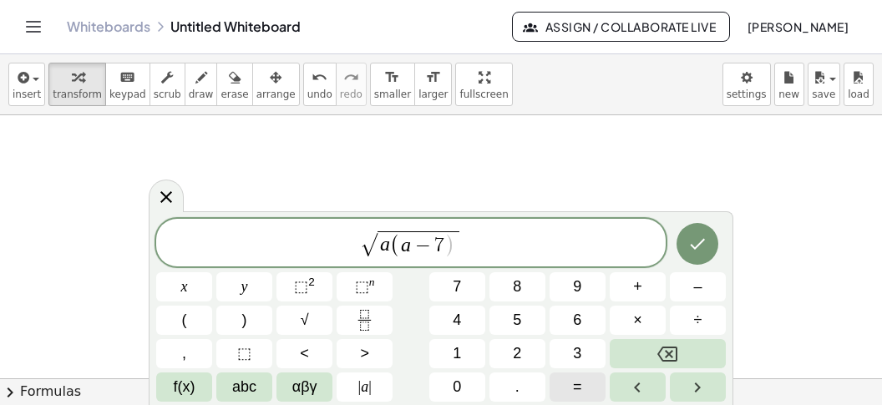
click at [584, 383] on button "=" at bounding box center [578, 387] width 56 height 29
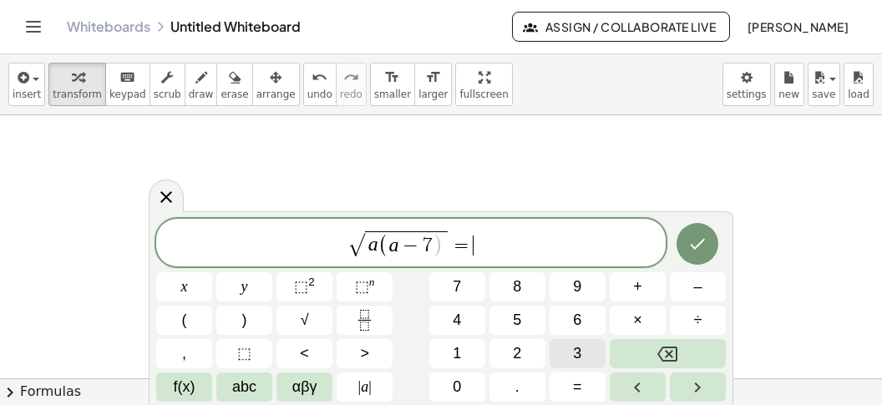
click at [573, 360] on button "3" at bounding box center [578, 353] width 56 height 29
click at [300, 318] on button "√" at bounding box center [305, 320] width 56 height 29
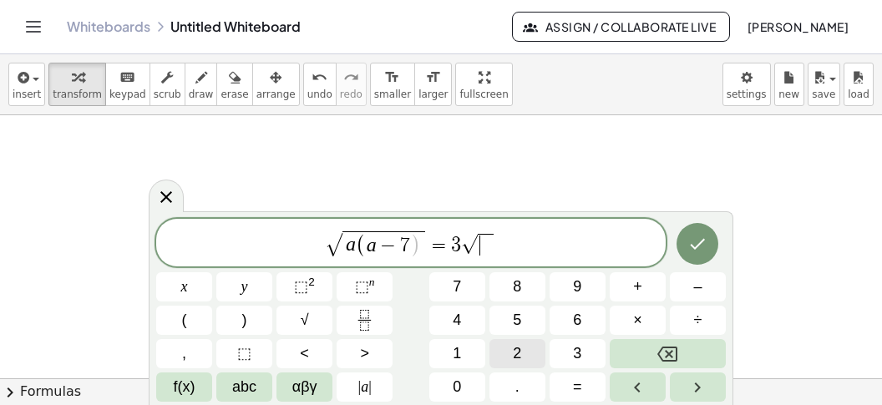
click at [516, 352] on span "2" at bounding box center [517, 354] width 8 height 23
click at [690, 233] on button "Done" at bounding box center [698, 244] width 42 height 42
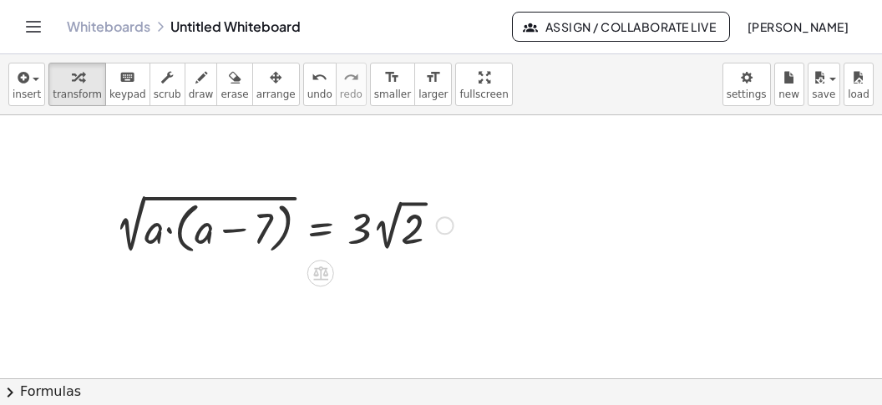
click at [318, 235] on div at bounding box center [284, 224] width 355 height 69
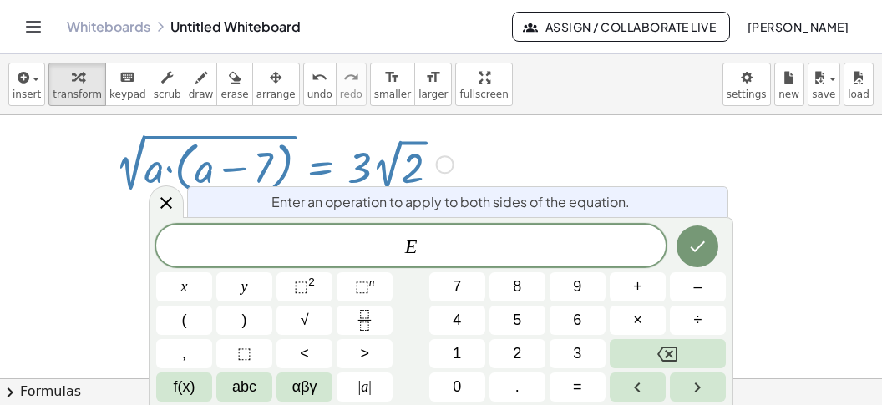
scroll to position [4819, 0]
click at [312, 282] on sup "2" at bounding box center [311, 282] width 7 height 13
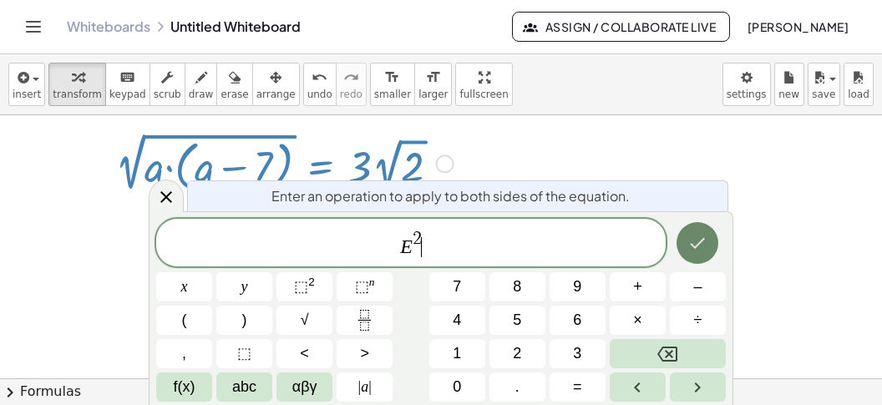
click at [688, 242] on button "Done" at bounding box center [698, 243] width 42 height 42
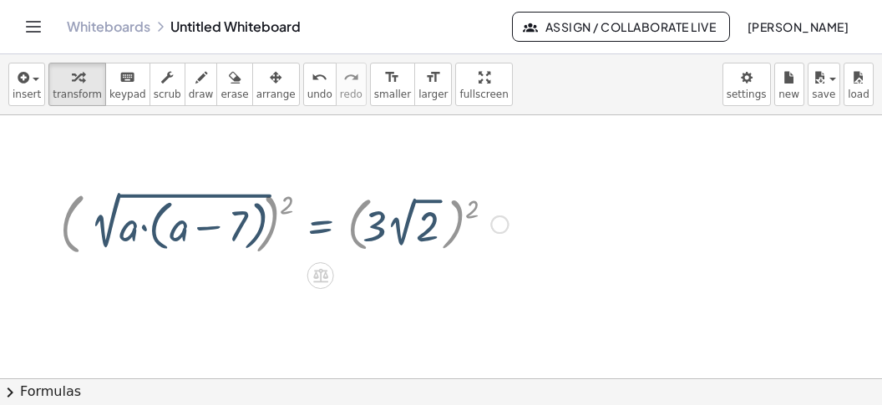
scroll to position [4757, 0]
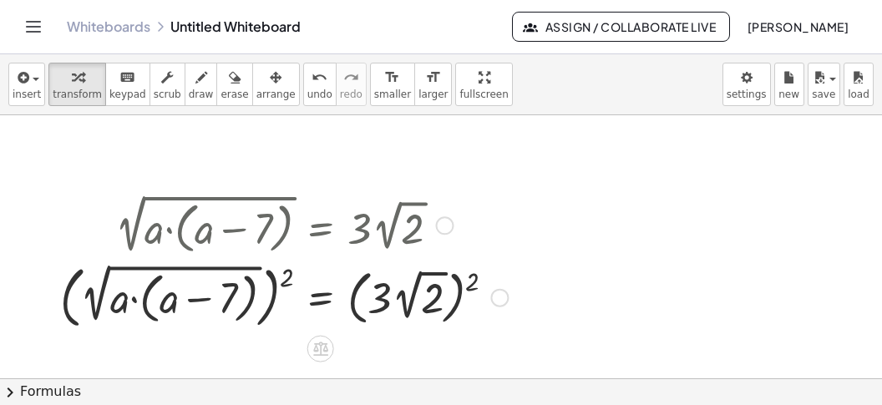
click at [286, 277] on div at bounding box center [284, 295] width 465 height 75
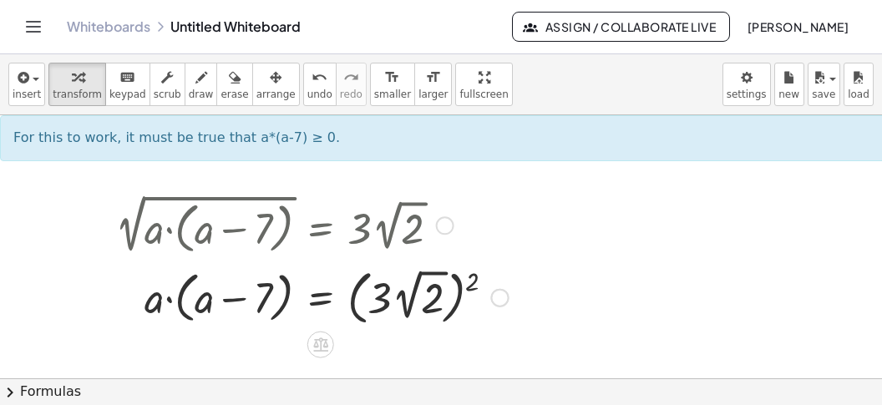
click at [475, 284] on div at bounding box center [312, 295] width 410 height 67
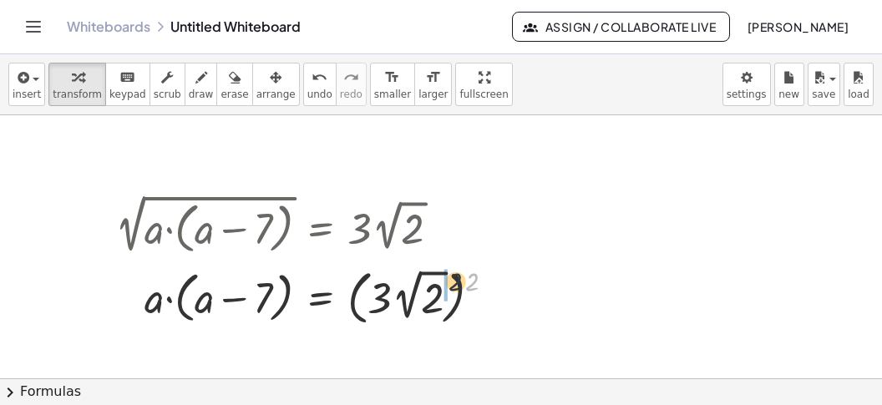
drag, startPoint x: 474, startPoint y: 282, endPoint x: 433, endPoint y: 282, distance: 40.9
click at [433, 282] on div at bounding box center [312, 295] width 410 height 67
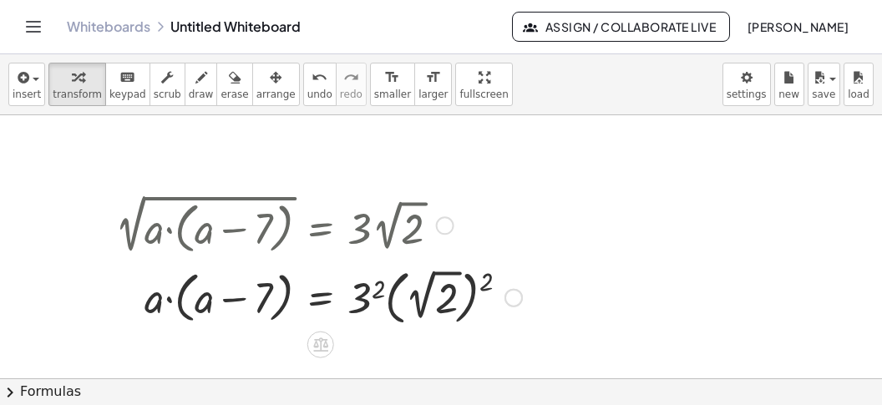
click at [367, 300] on div at bounding box center [319, 295] width 424 height 67
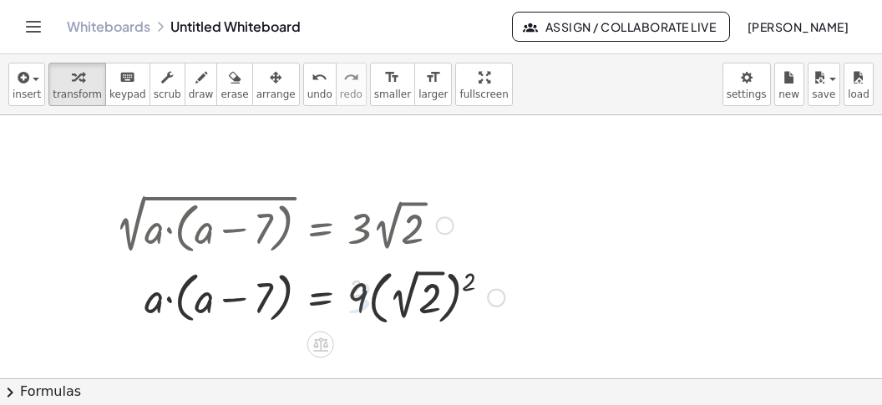
click at [465, 287] on div at bounding box center [310, 295] width 406 height 67
click at [383, 309] on div at bounding box center [284, 295] width 355 height 63
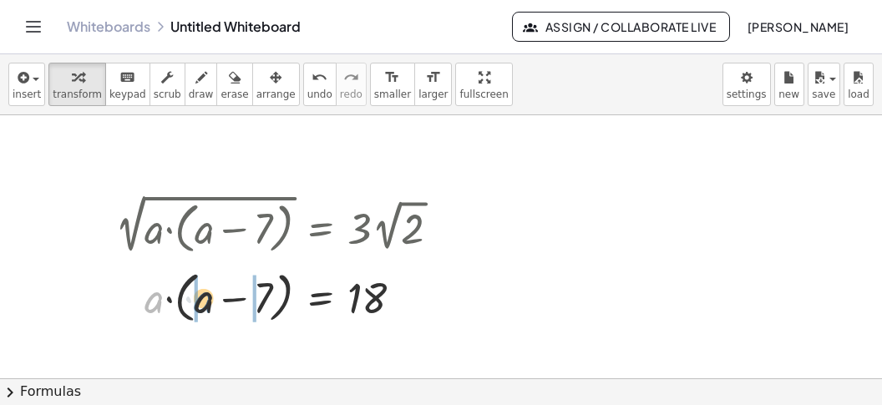
drag, startPoint x: 150, startPoint y: 306, endPoint x: 203, endPoint y: 307, distance: 53.5
click at [203, 307] on div at bounding box center [284, 295] width 355 height 63
drag, startPoint x: 210, startPoint y: 307, endPoint x: 220, endPoint y: 311, distance: 10.6
click at [210, 308] on div at bounding box center [284, 295] width 355 height 57
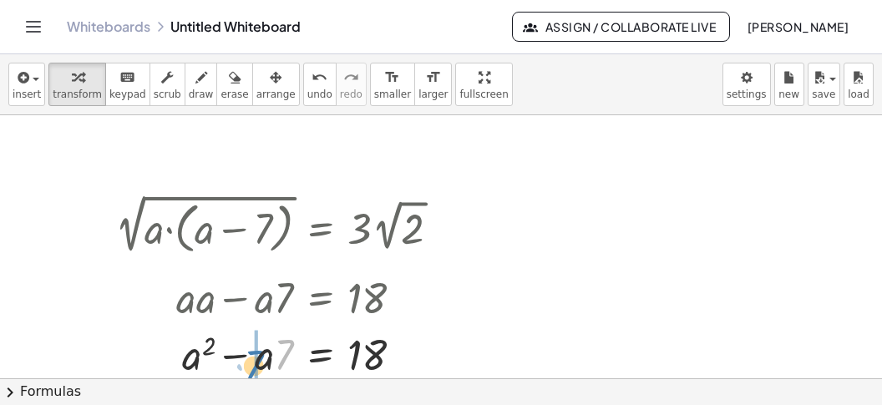
drag, startPoint x: 282, startPoint y: 302, endPoint x: 251, endPoint y: 313, distance: 32.8
click at [321, 226] on div "2 √ ( · a · ( + a − 7 ) ) = · 3 · 2 √ 2 ( 2 √ ( · a · ( + a − 7 ) ) ) 2 = ( · 3…" at bounding box center [321, 226] width 0 height 0
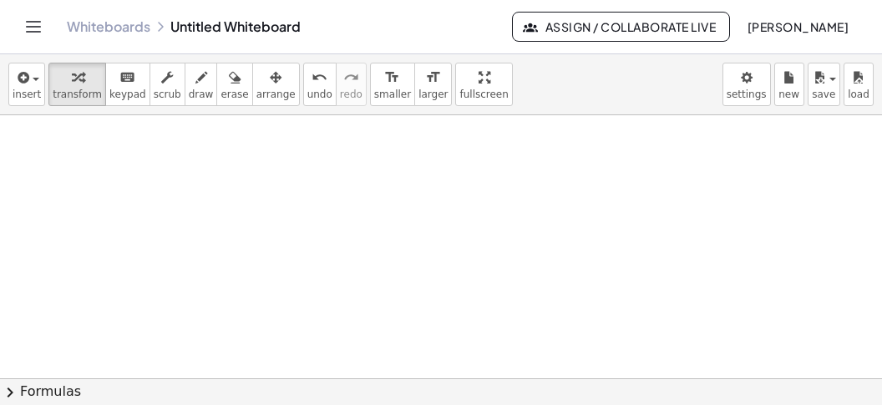
scroll to position [4812, 0]
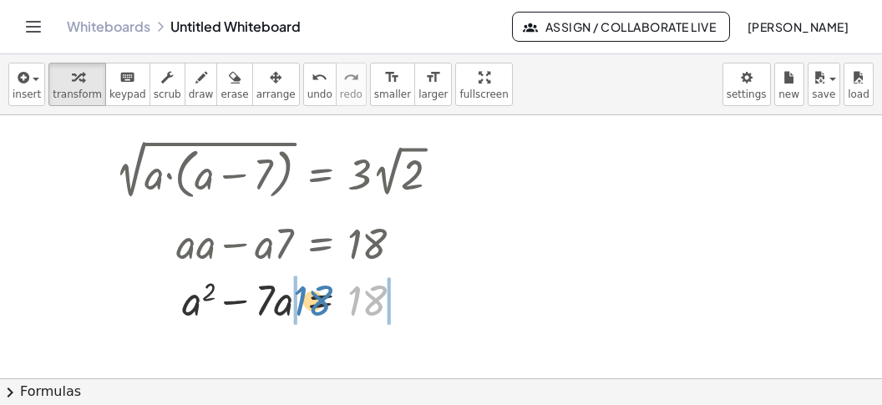
drag, startPoint x: 363, startPoint y: 294, endPoint x: 308, endPoint y: 295, distance: 55.1
click at [308, 295] on div at bounding box center [284, 298] width 355 height 57
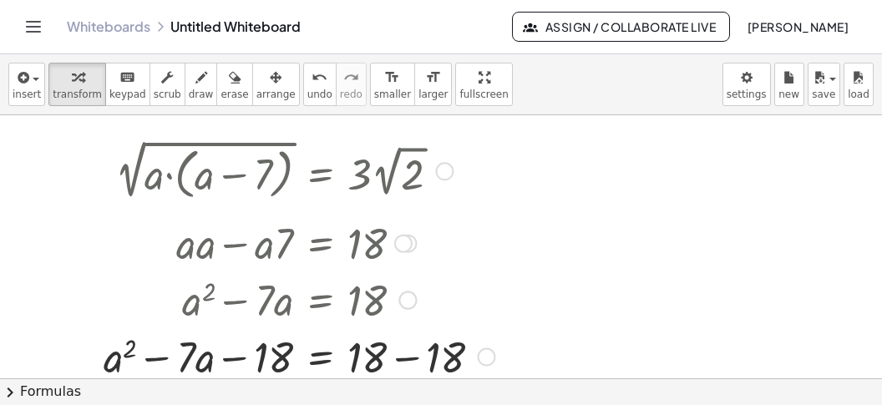
drag, startPoint x: 414, startPoint y: 311, endPoint x: 419, endPoint y: 329, distance: 18.8
click at [415, 312] on div at bounding box center [299, 298] width 408 height 57
click at [411, 358] on div at bounding box center [299, 355] width 408 height 57
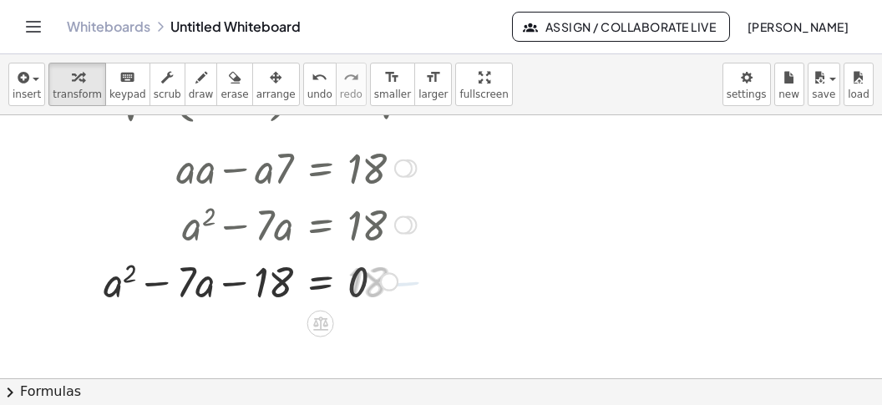
scroll to position [4917, 0]
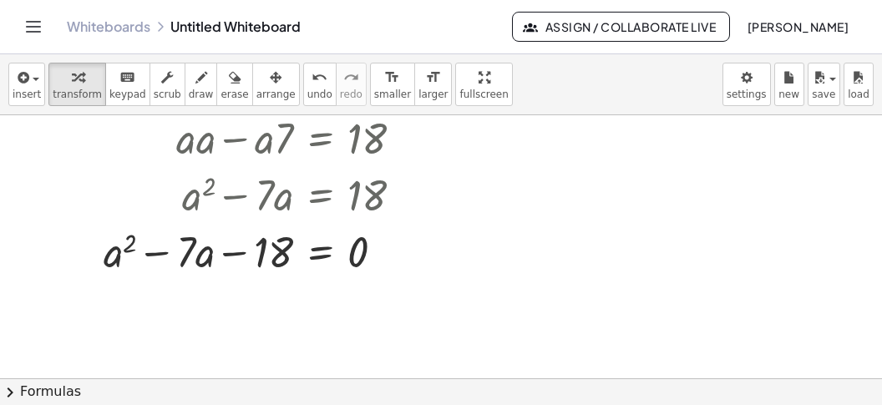
click at [438, 388] on button "chevron_right Formulas" at bounding box center [441, 391] width 882 height 27
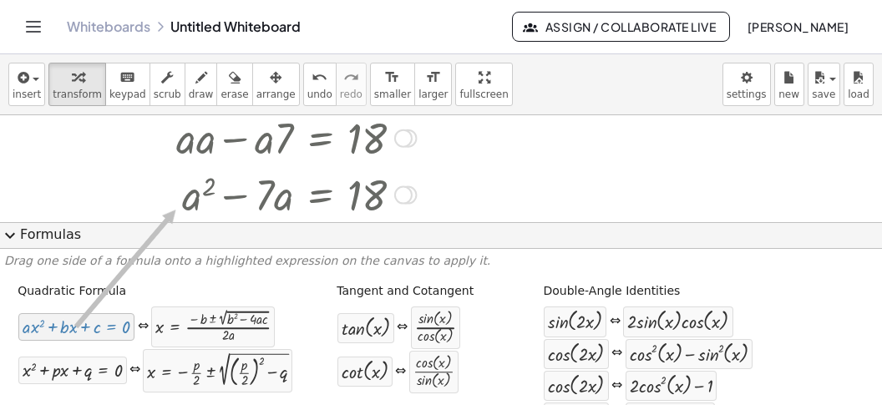
drag, startPoint x: 92, startPoint y: 325, endPoint x: 177, endPoint y: 200, distance: 151.6
click at [167, 189] on div at bounding box center [278, 193] width 366 height 57
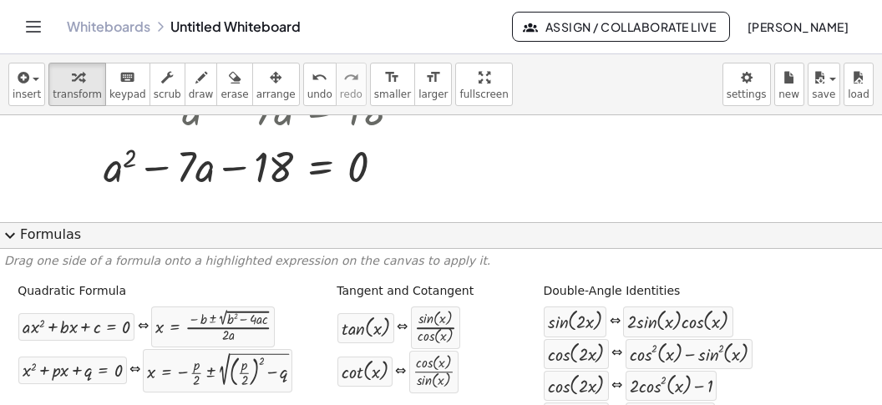
scroll to position [4972, 0]
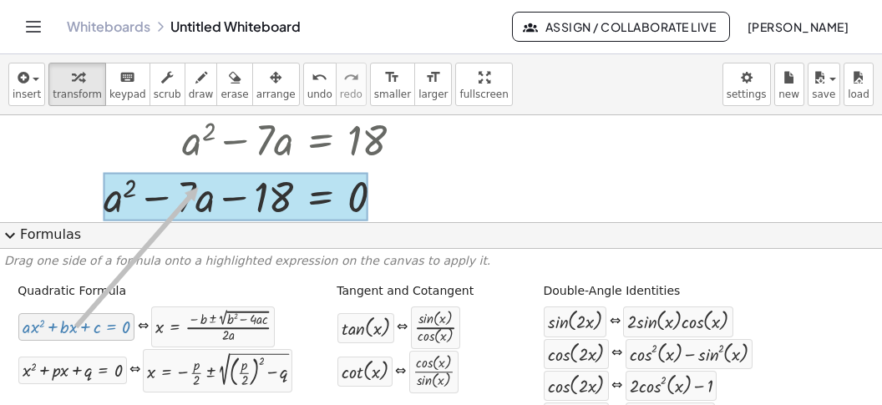
drag, startPoint x: 102, startPoint y: 331, endPoint x: 199, endPoint y: 186, distance: 174.0
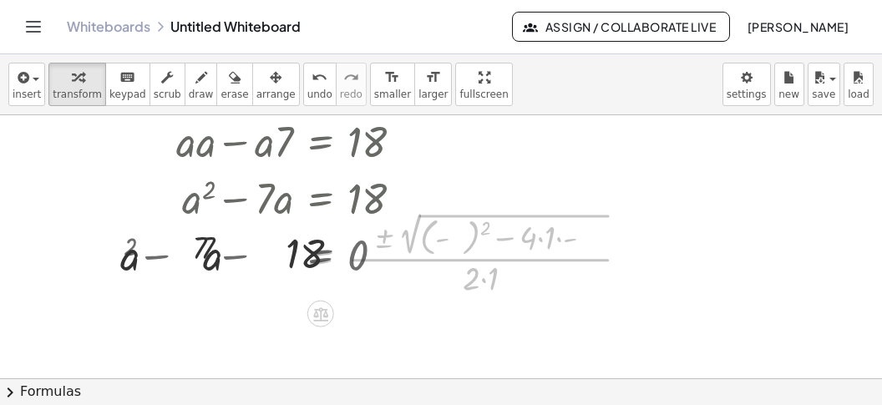
scroll to position [4912, 0]
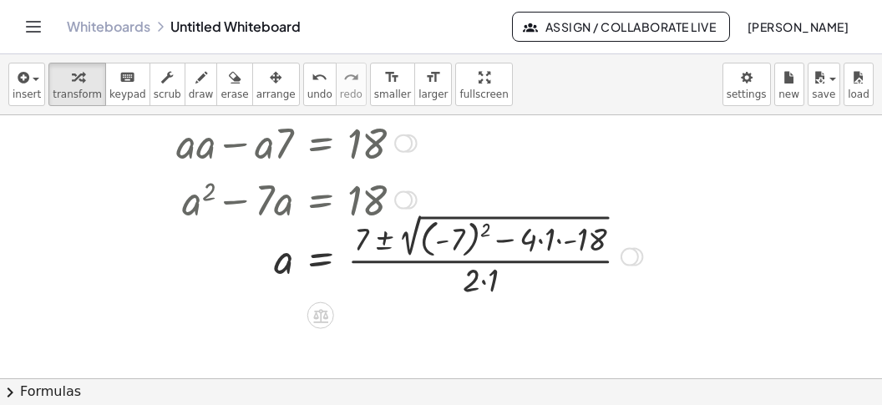
drag, startPoint x: 450, startPoint y: 251, endPoint x: 493, endPoint y: 251, distance: 42.6
click at [450, 251] on div at bounding box center [379, 255] width 544 height 91
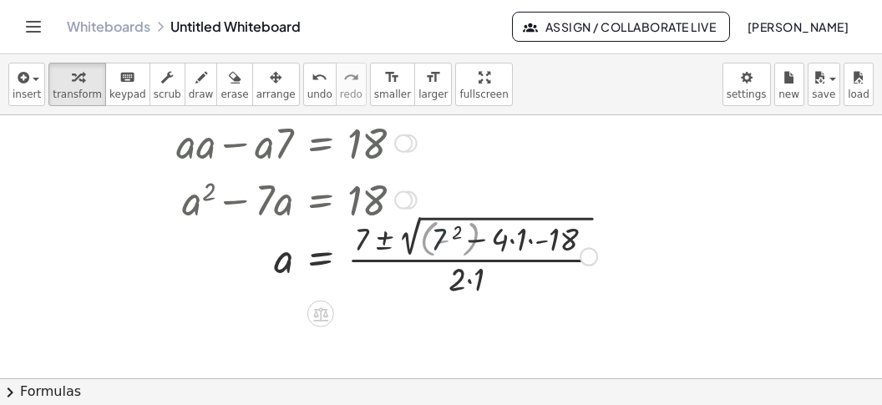
click at [506, 255] on div at bounding box center [356, 255] width 499 height 88
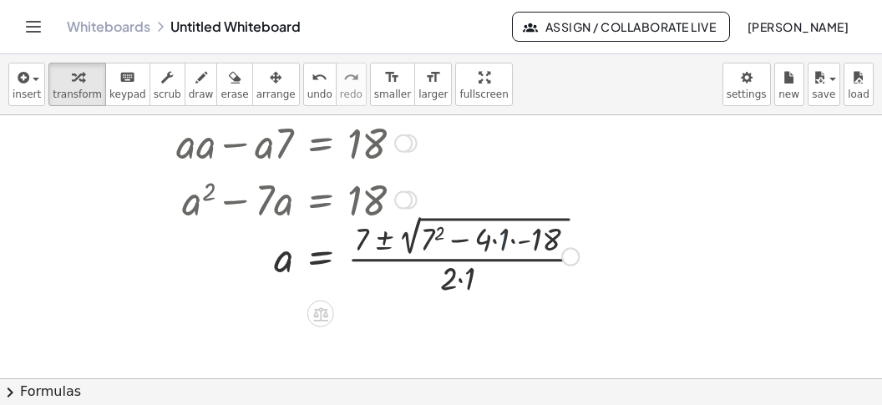
click at [505, 255] on div at bounding box center [347, 255] width 480 height 88
click at [513, 258] on div at bounding box center [347, 255] width 480 height 88
click at [514, 257] on div at bounding box center [347, 255] width 480 height 88
click at [514, 252] on div at bounding box center [347, 255] width 480 height 88
click at [513, 251] on div at bounding box center [347, 255] width 480 height 88
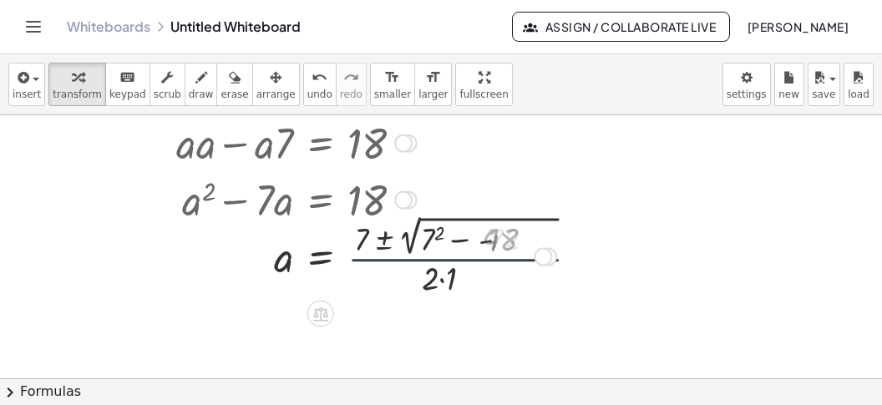
click at [511, 247] on div at bounding box center [336, 255] width 458 height 88
click at [474, 249] on div at bounding box center [329, 255] width 444 height 88
click at [442, 241] on div at bounding box center [329, 255] width 444 height 88
click at [465, 235] on div at bounding box center [332, 255] width 451 height 88
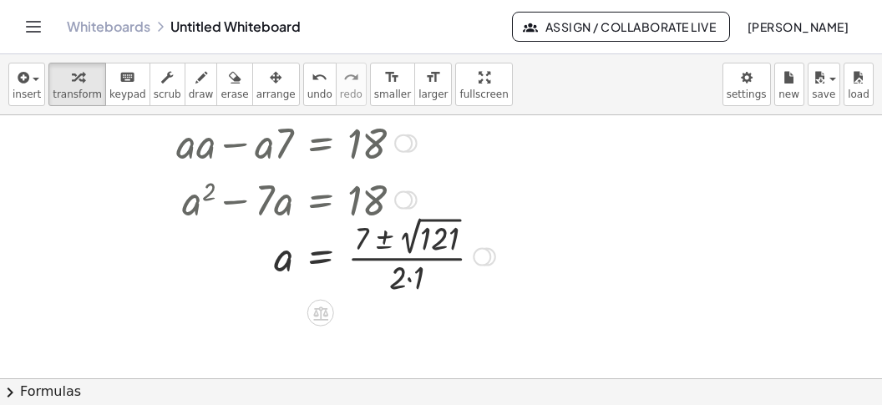
click at [450, 237] on div at bounding box center [305, 254] width 397 height 87
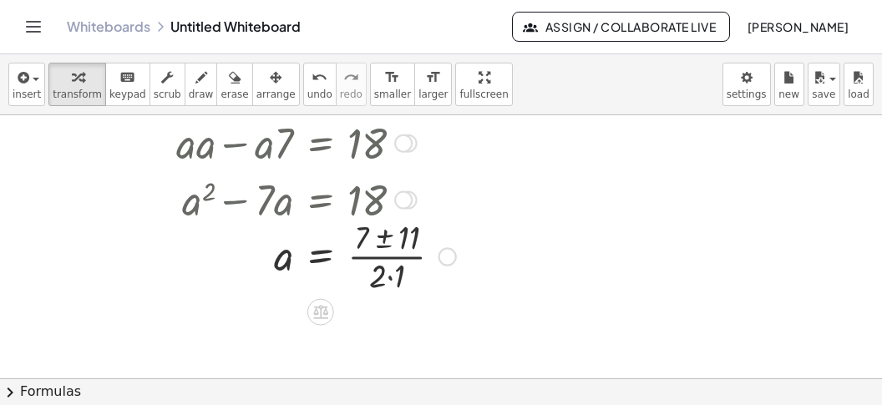
click at [393, 270] on div at bounding box center [286, 255] width 358 height 84
click at [394, 238] on div at bounding box center [286, 255] width 358 height 84
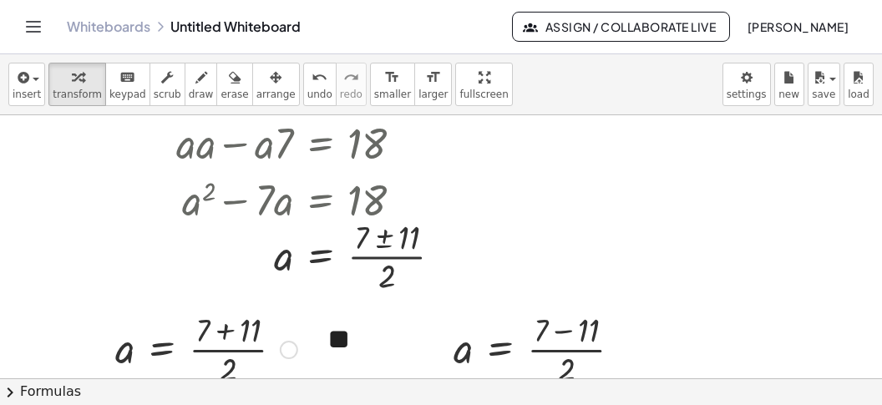
click at [239, 333] on div at bounding box center [206, 349] width 199 height 84
click at [237, 343] on div at bounding box center [188, 349] width 163 height 84
drag, startPoint x: 581, startPoint y: 332, endPoint x: 569, endPoint y: 336, distance: 12.4
click at [581, 332] on div at bounding box center [544, 349] width 199 height 84
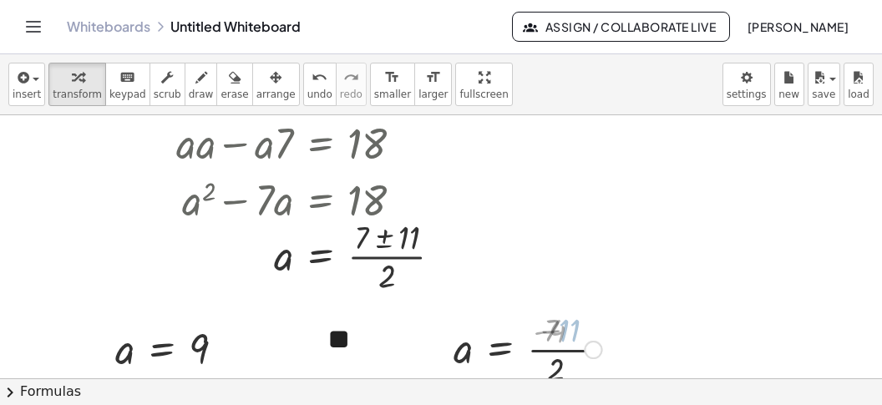
click at [568, 348] on div at bounding box center [527, 349] width 165 height 84
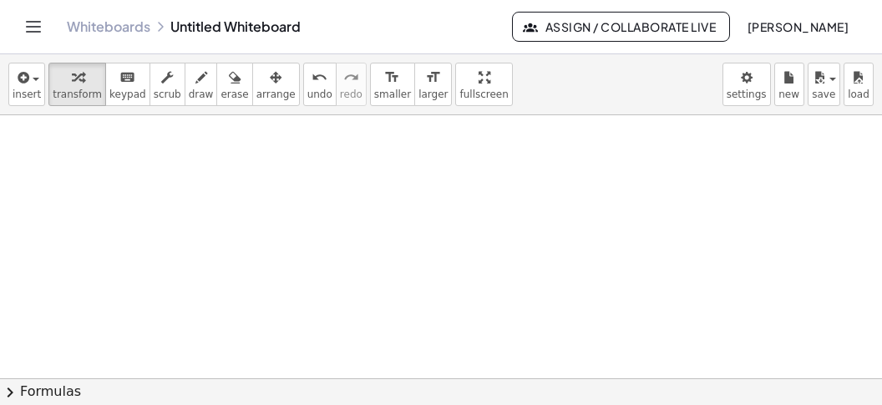
scroll to position [5550, 0]
